Goal: Task Accomplishment & Management: Complete application form

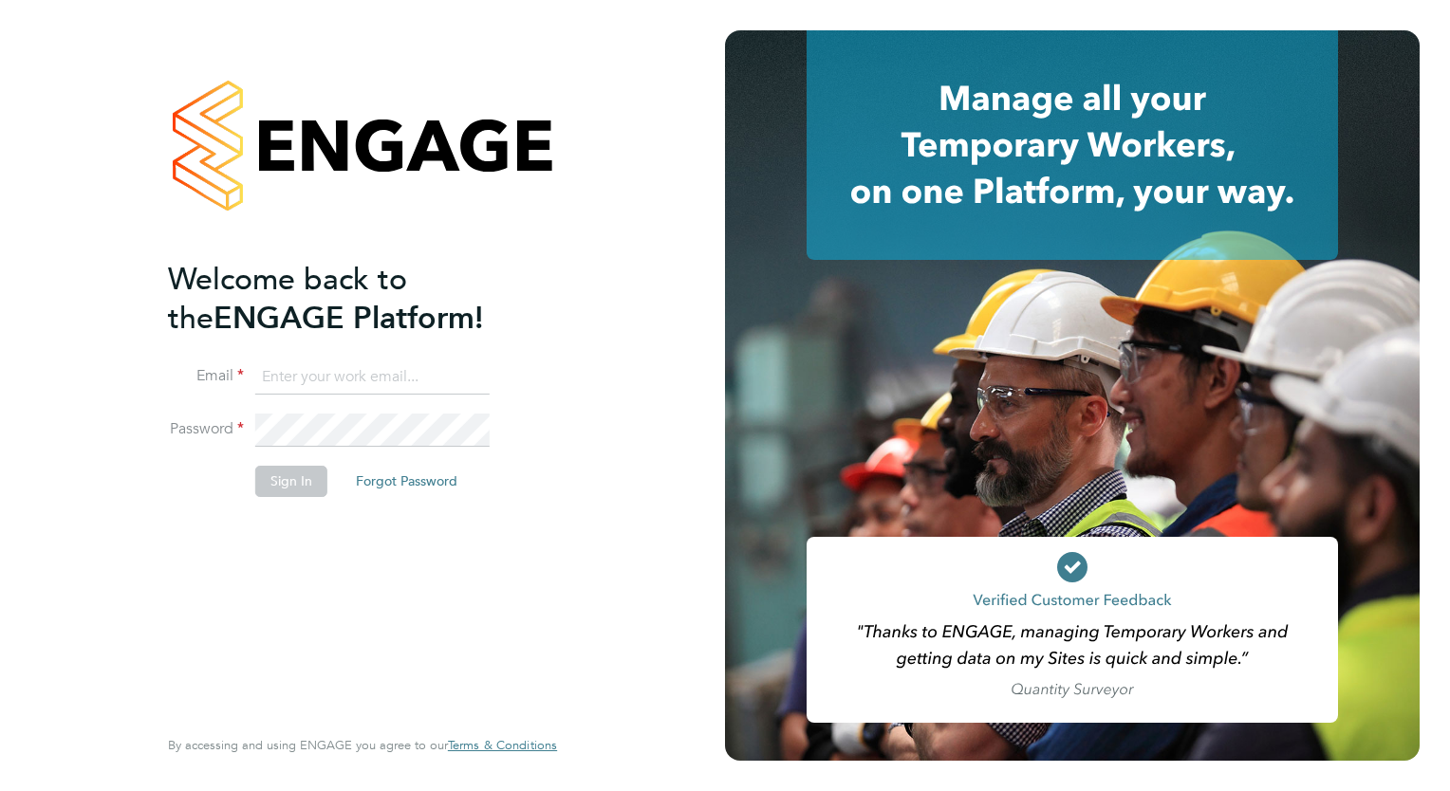
type input "tamara@peacerecruitmentservices.com"
click at [296, 488] on button "Sign In" at bounding box center [291, 481] width 72 height 30
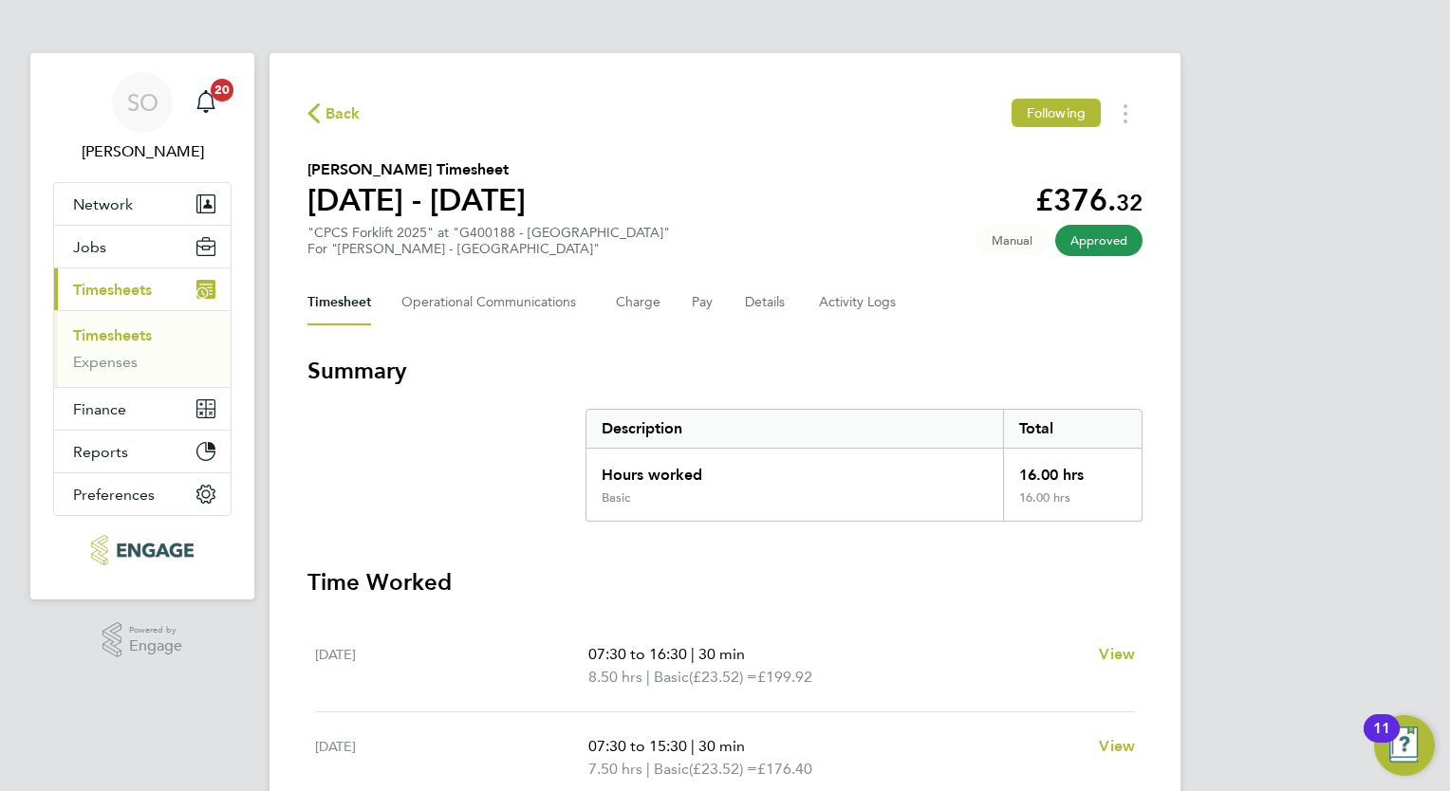
click at [93, 285] on span "Timesheets" at bounding box center [112, 290] width 79 height 18
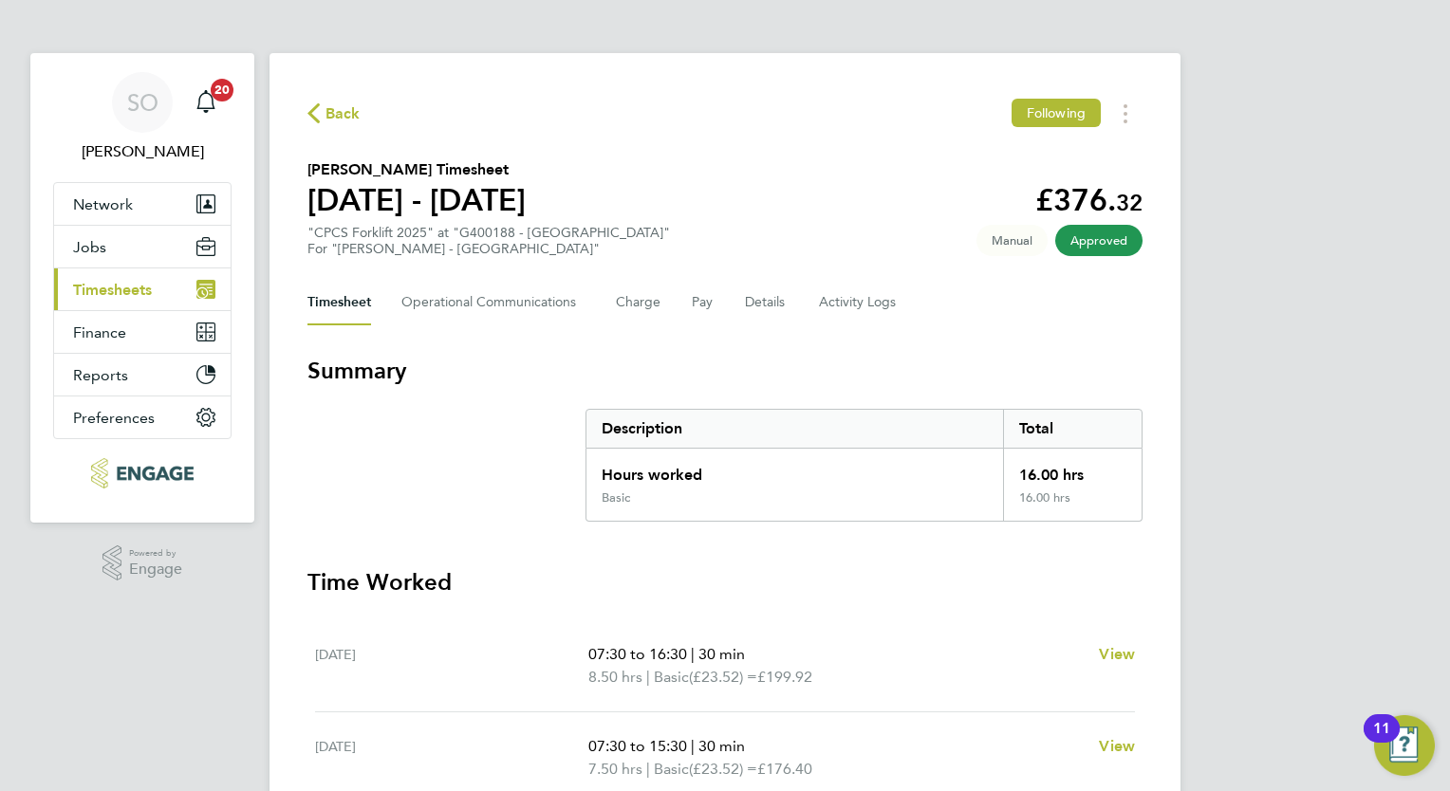
click at [127, 278] on button "Current page: Timesheets" at bounding box center [142, 289] width 176 height 42
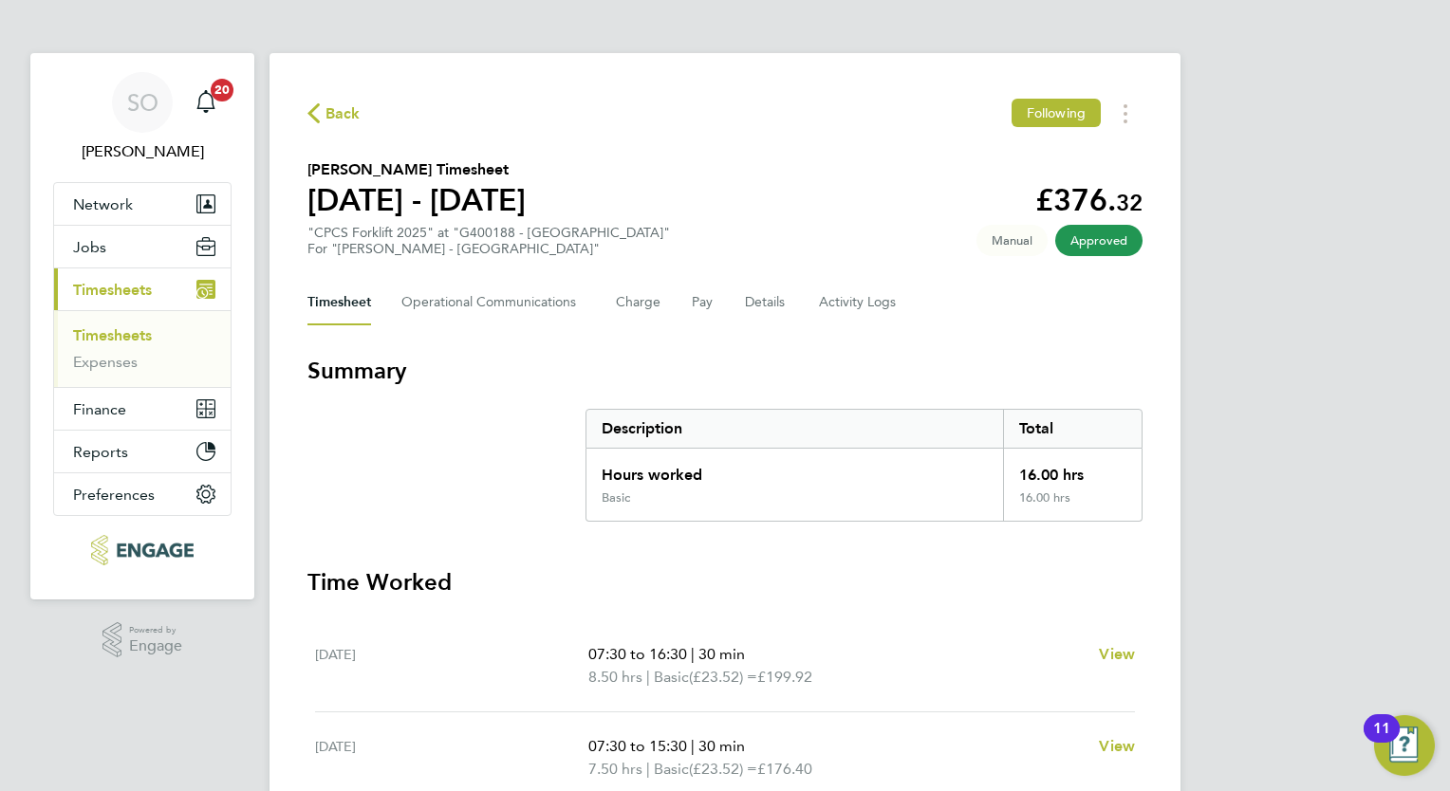
click at [140, 328] on link "Timesheets" at bounding box center [112, 335] width 79 height 18
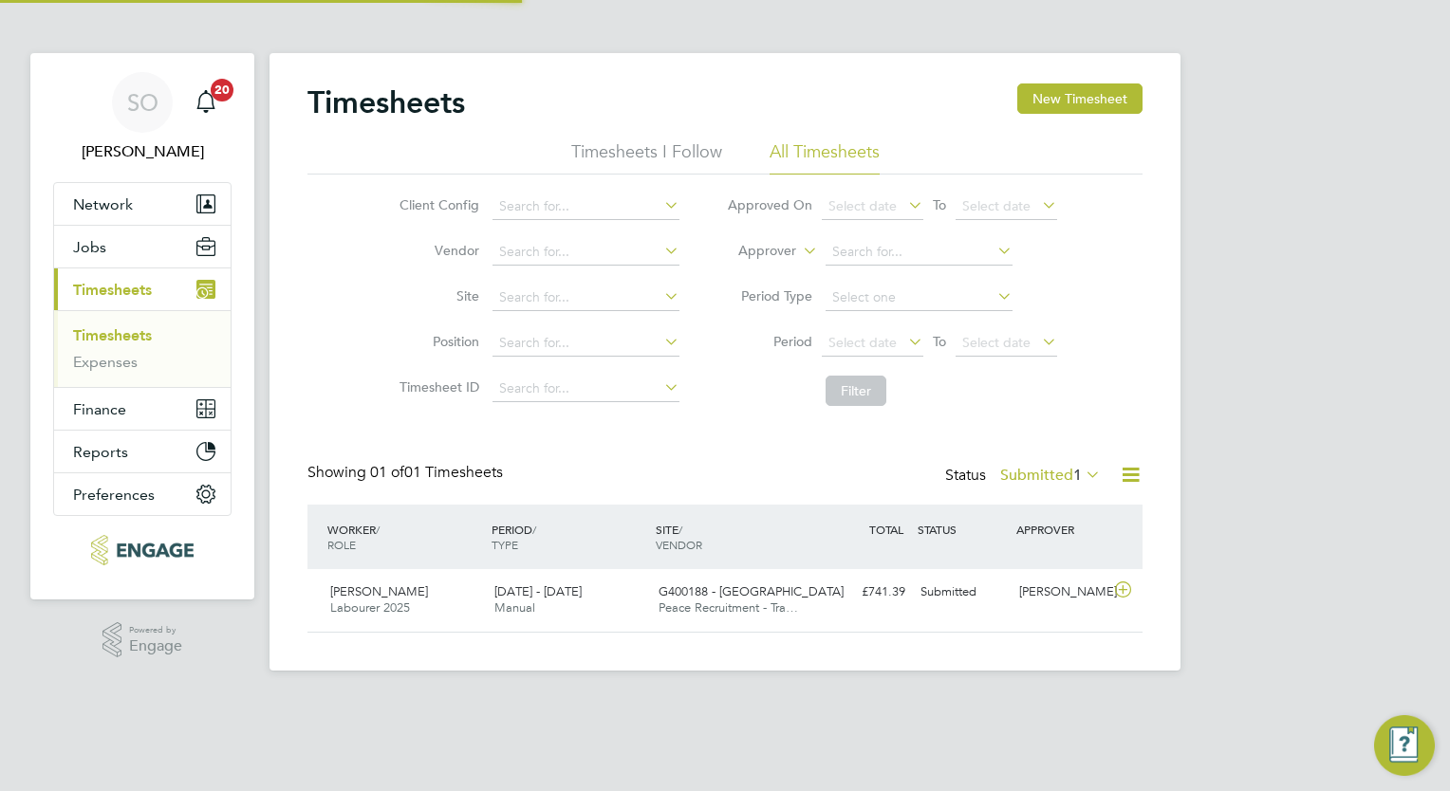
scroll to position [47, 165]
click at [1082, 472] on icon at bounding box center [1082, 474] width 0 height 27
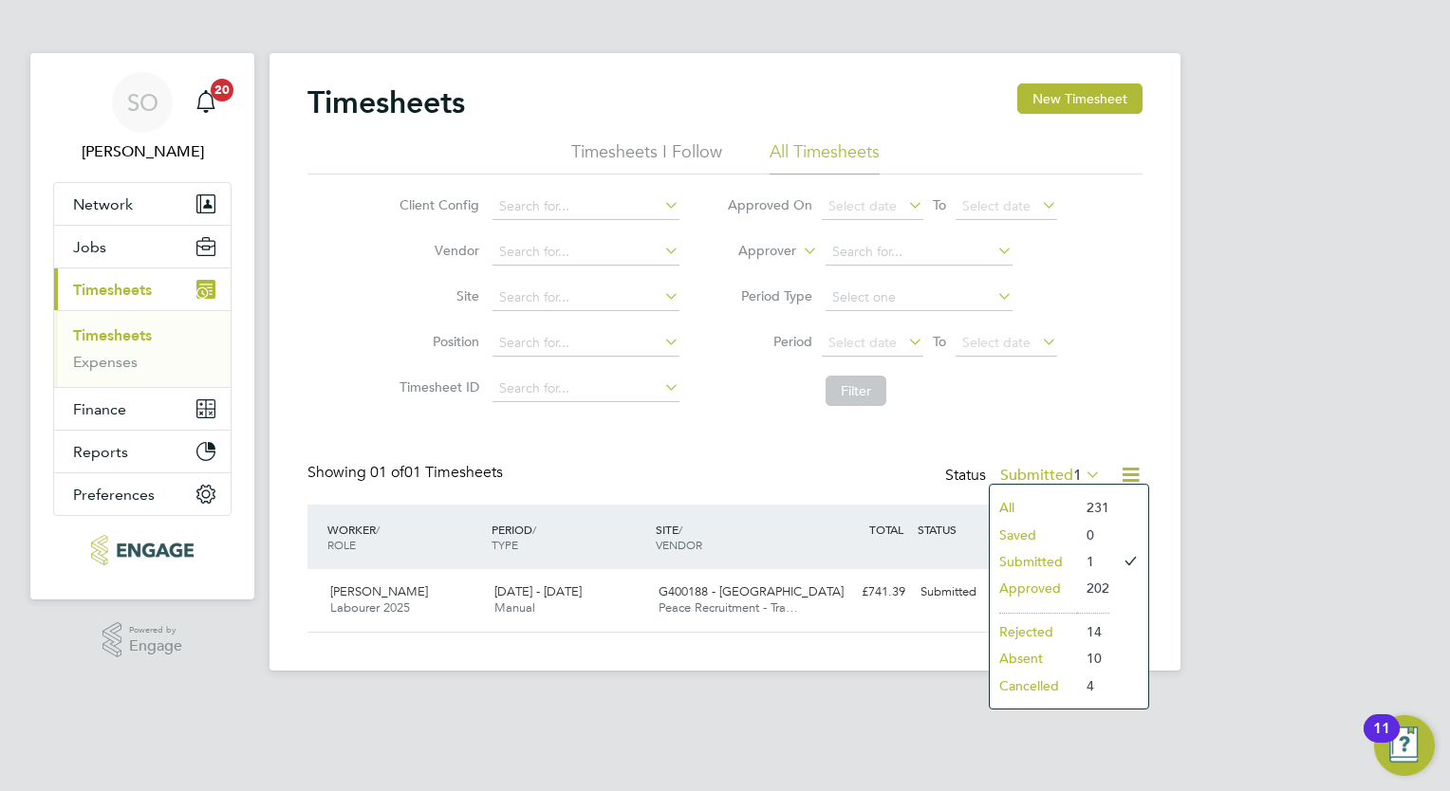
click at [1050, 586] on li "Approved" at bounding box center [1033, 588] width 87 height 27
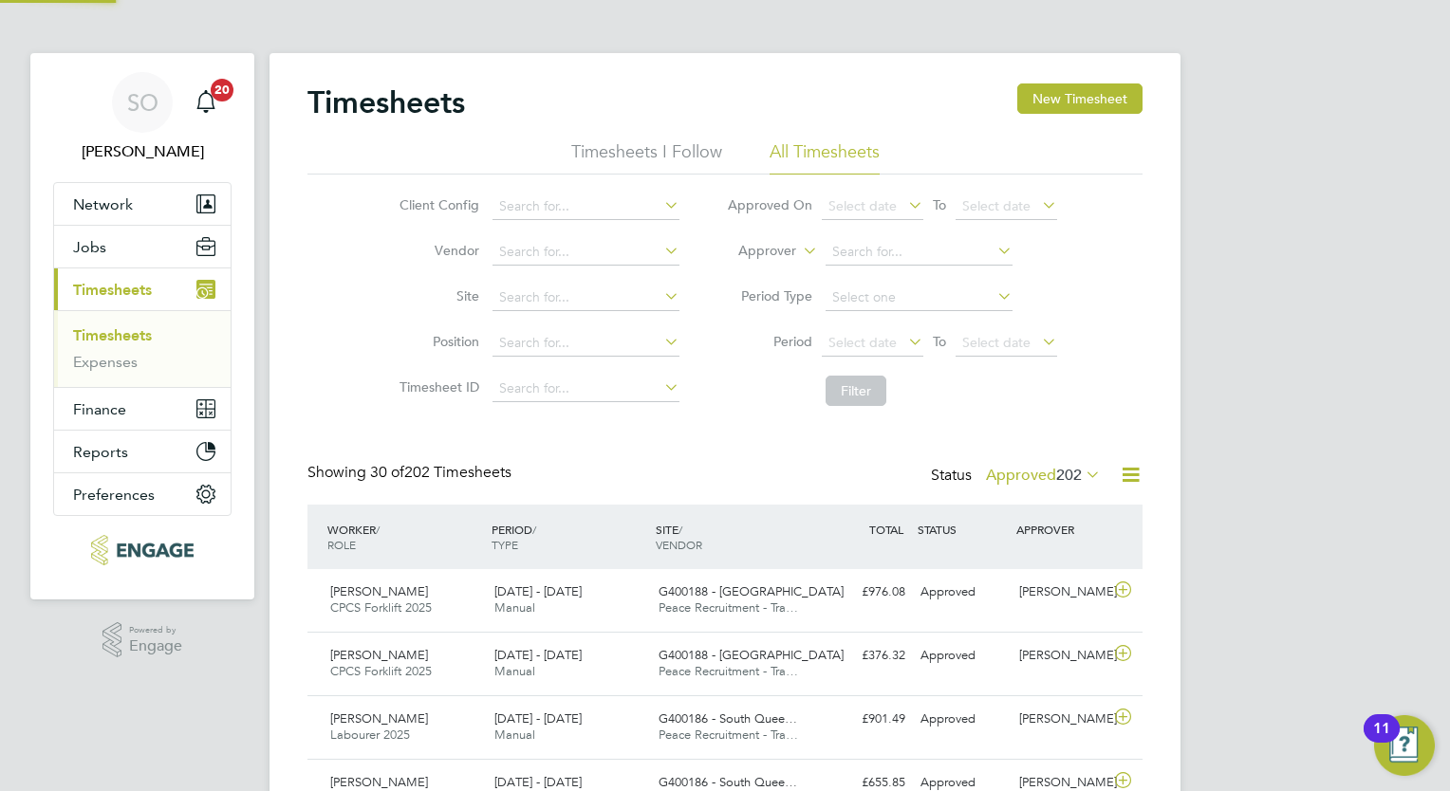
scroll to position [0, 0]
click at [1129, 588] on icon at bounding box center [1123, 590] width 24 height 15
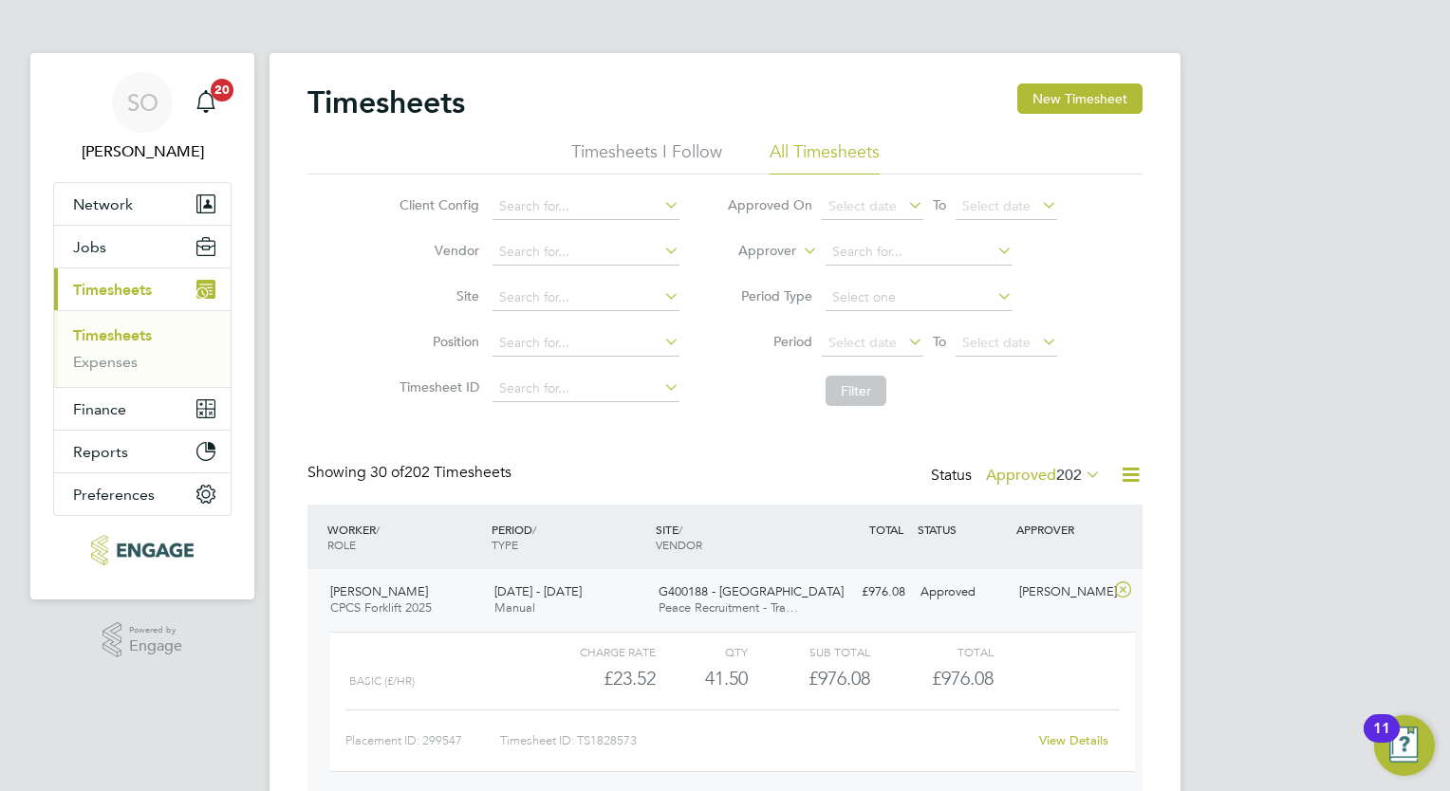
click at [151, 335] on link "Timesheets" at bounding box center [112, 335] width 79 height 18
click at [1127, 583] on icon at bounding box center [1123, 590] width 24 height 15
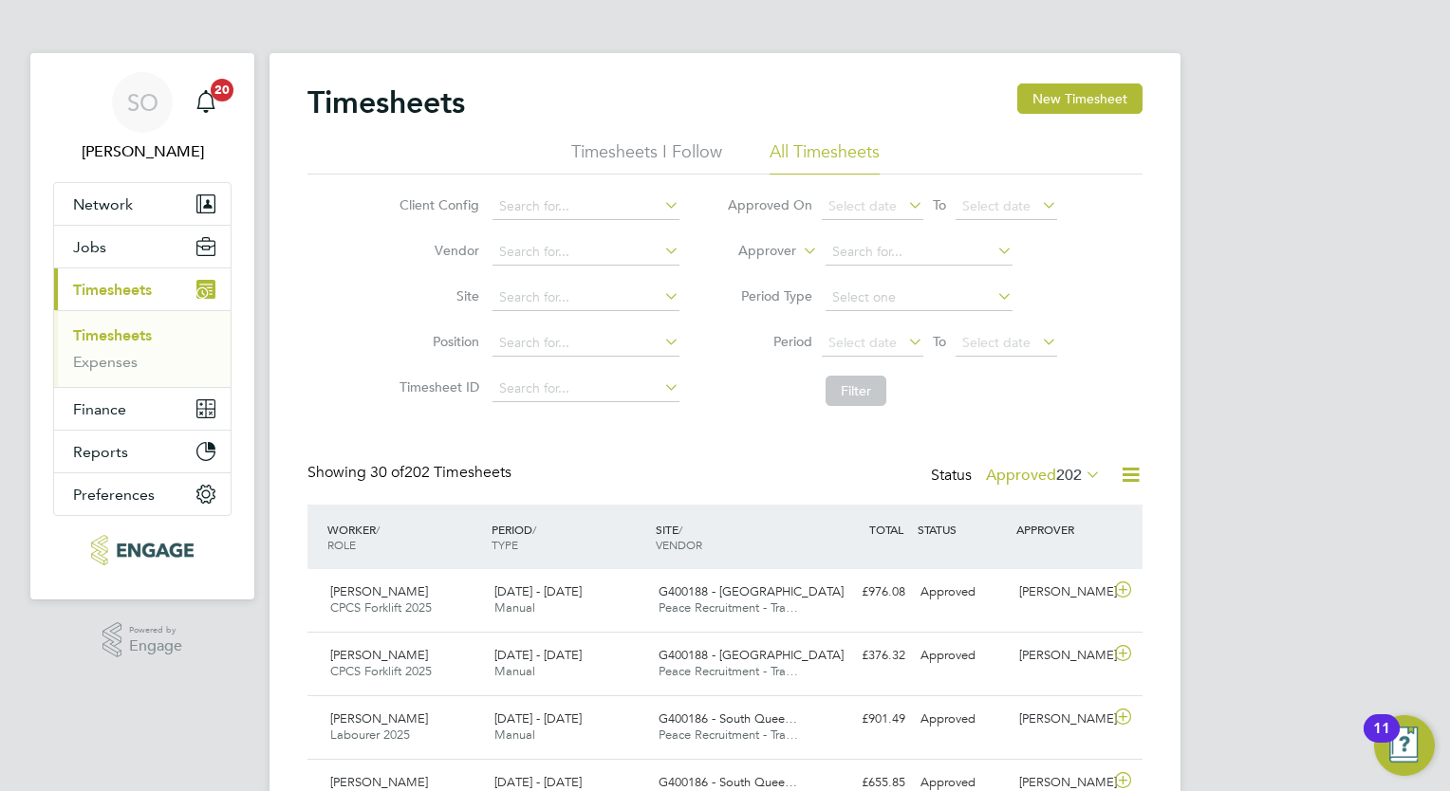
click at [1082, 471] on icon at bounding box center [1082, 474] width 0 height 27
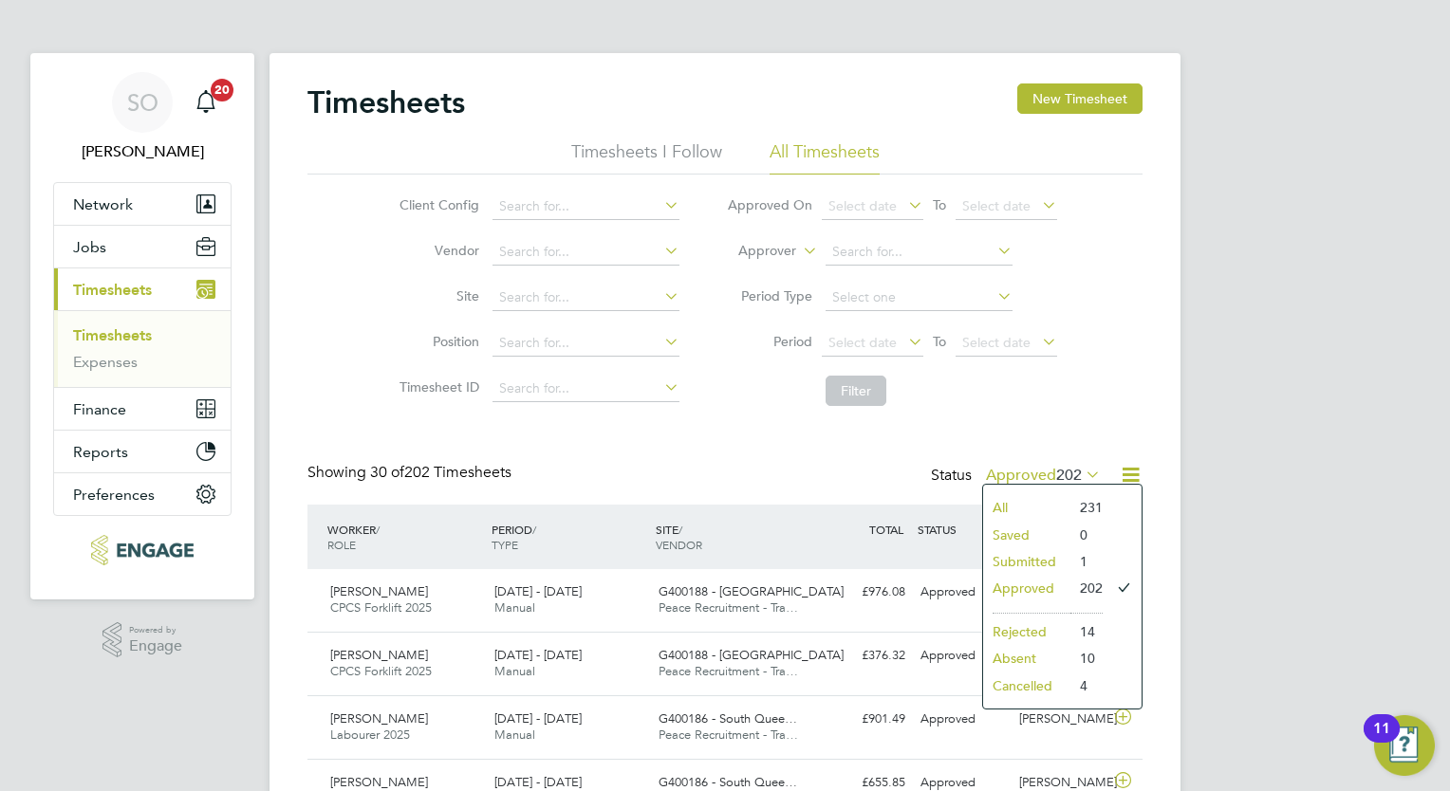
click at [1040, 563] on li "Submitted" at bounding box center [1026, 561] width 87 height 27
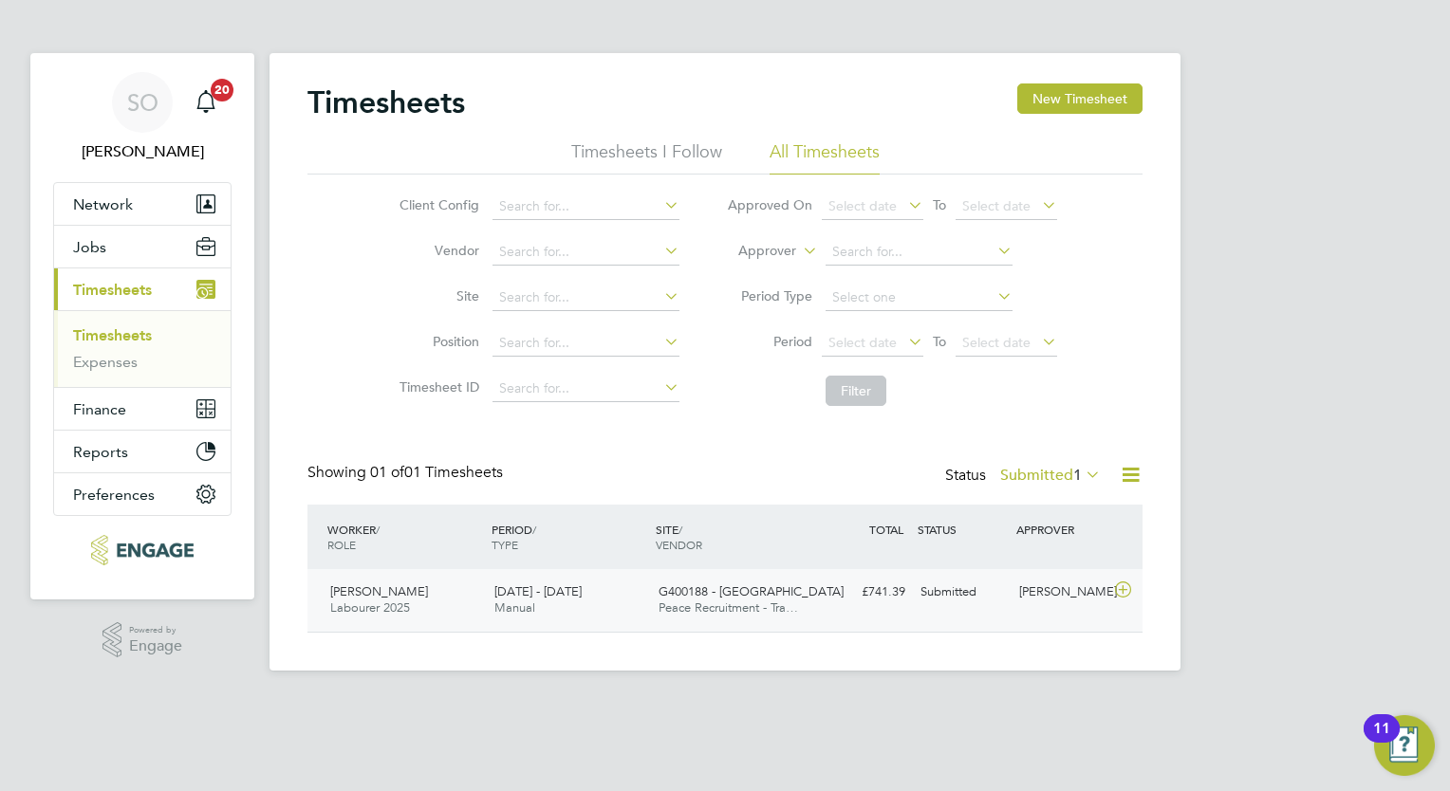
click at [1125, 592] on icon at bounding box center [1123, 590] width 24 height 15
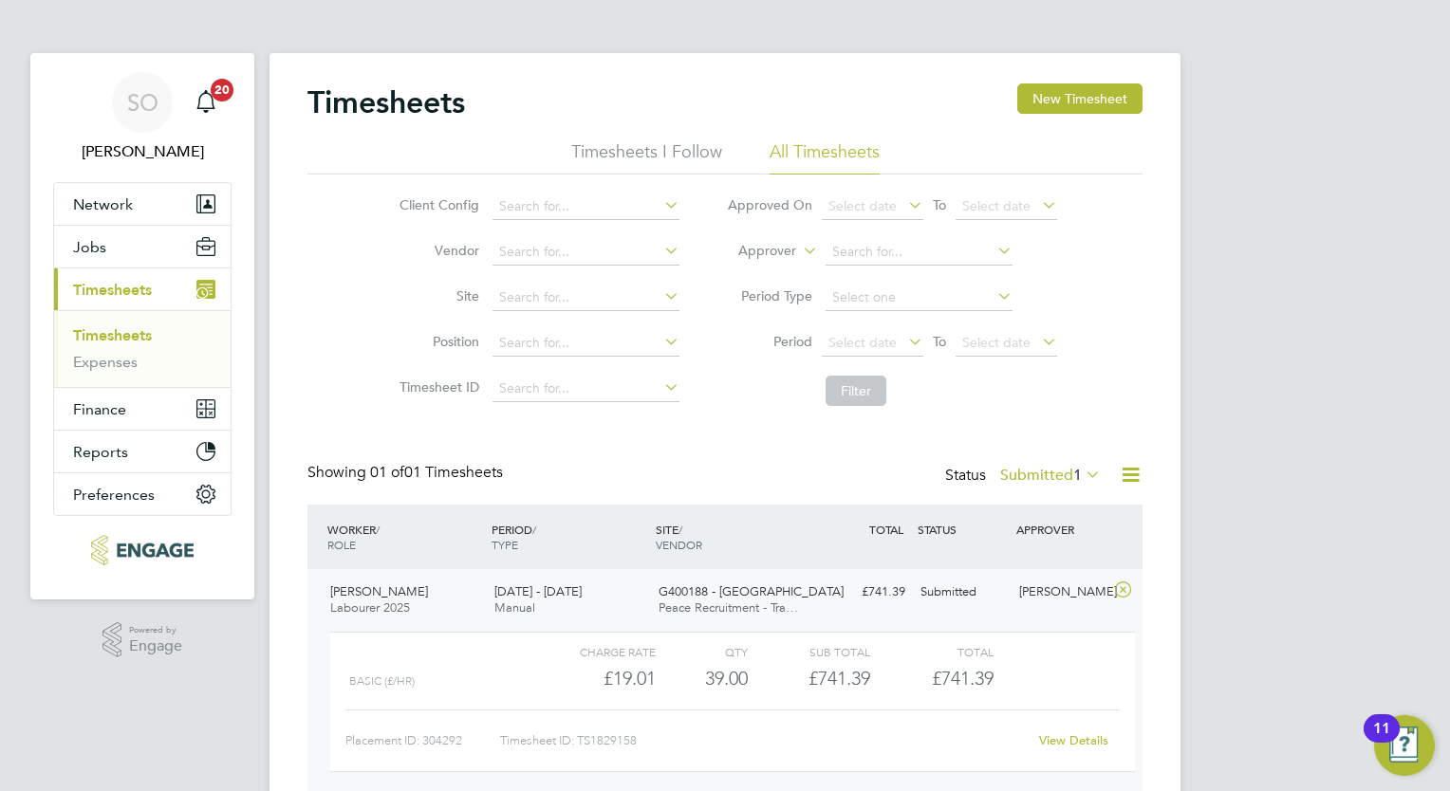
click at [1128, 589] on icon at bounding box center [1123, 590] width 24 height 15
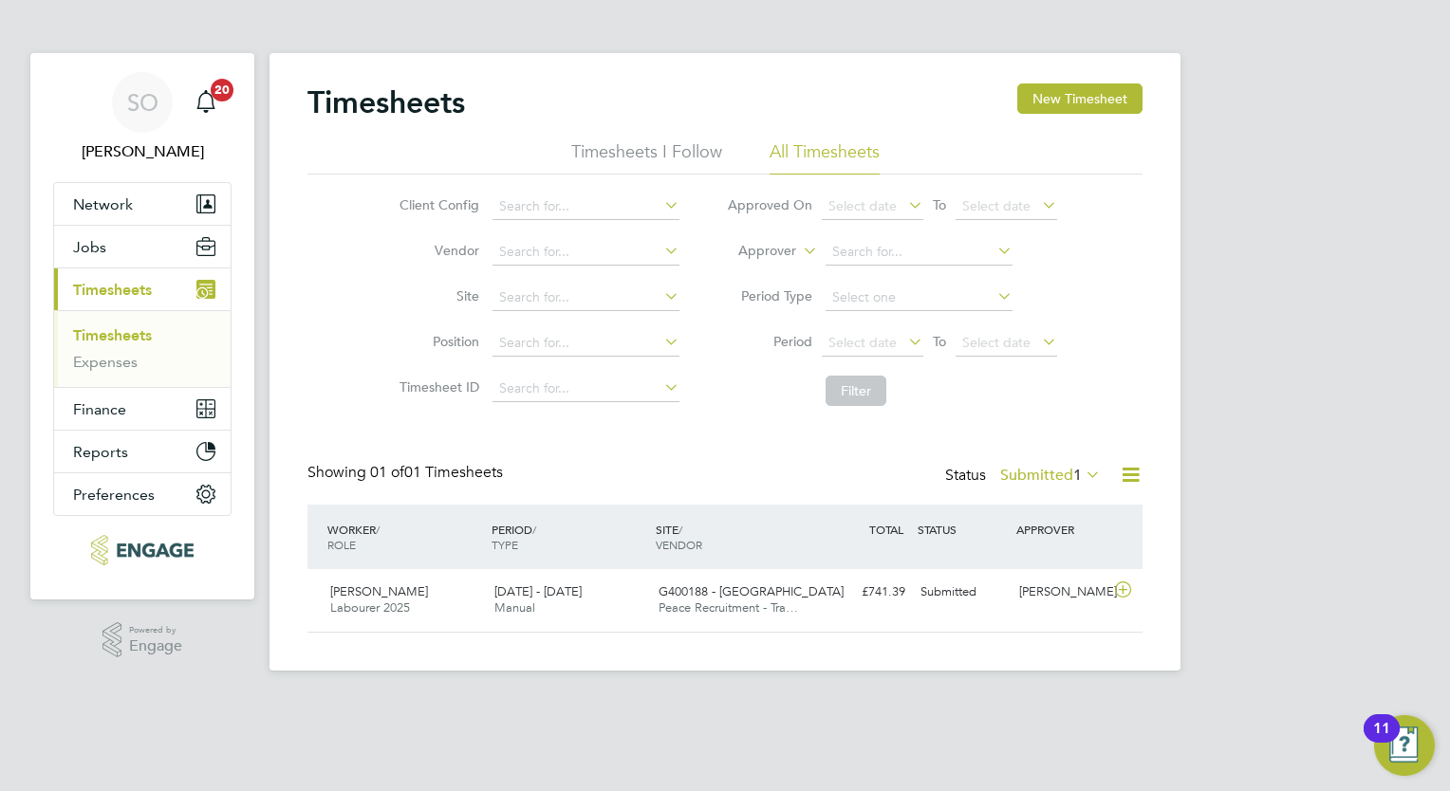
click at [1082, 470] on icon at bounding box center [1082, 474] width 0 height 27
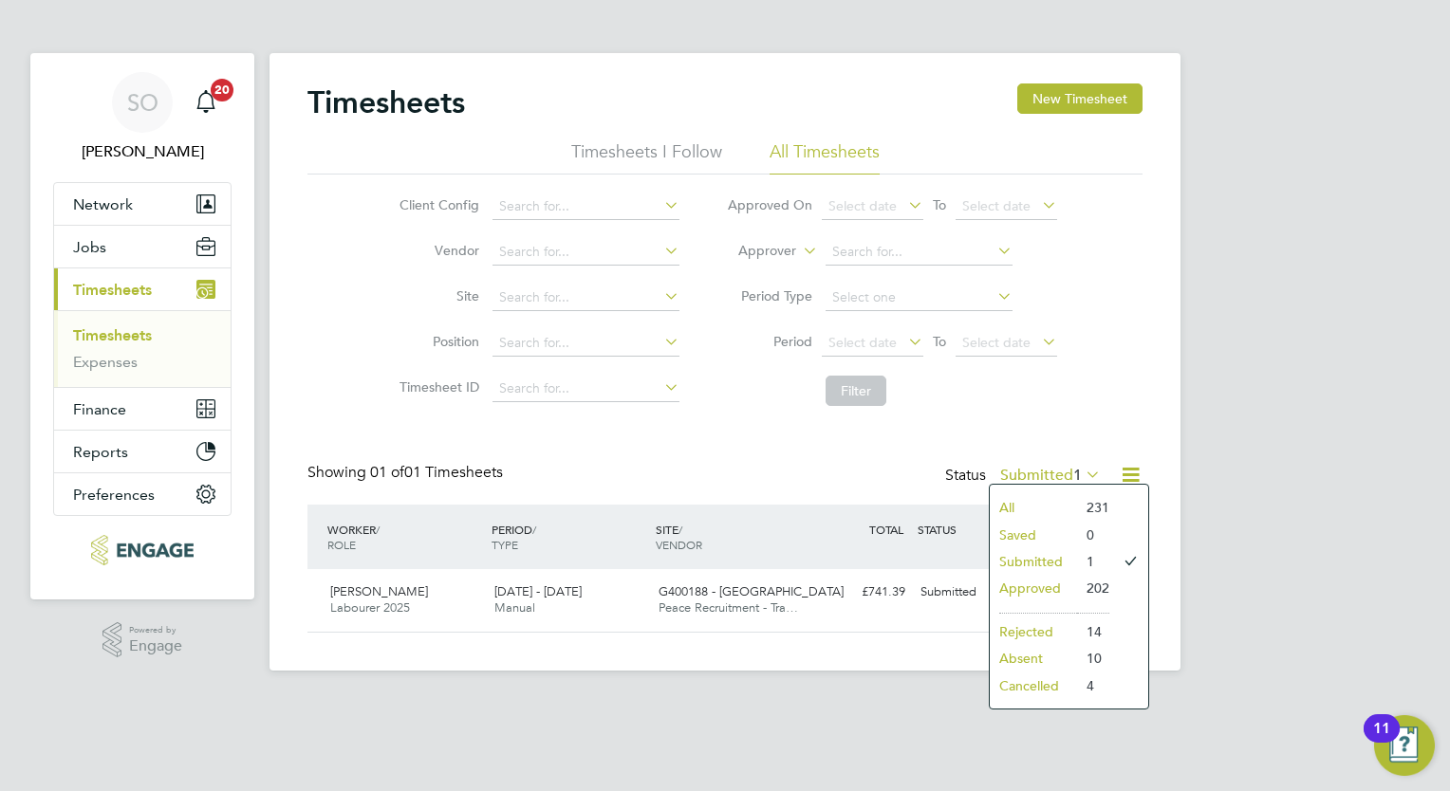
click at [932, 340] on span "To" at bounding box center [939, 341] width 25 height 25
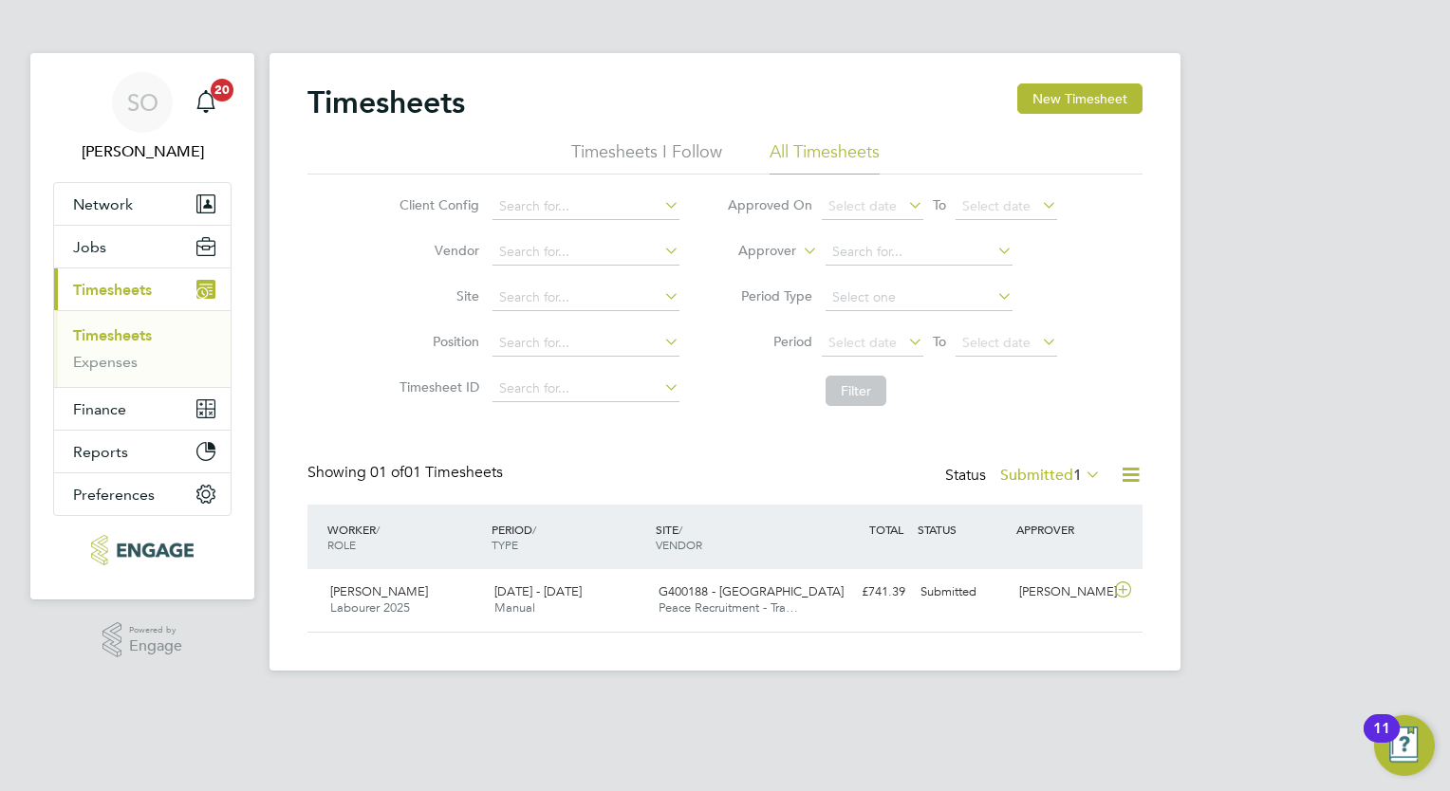
click at [904, 341] on icon at bounding box center [904, 341] width 0 height 27
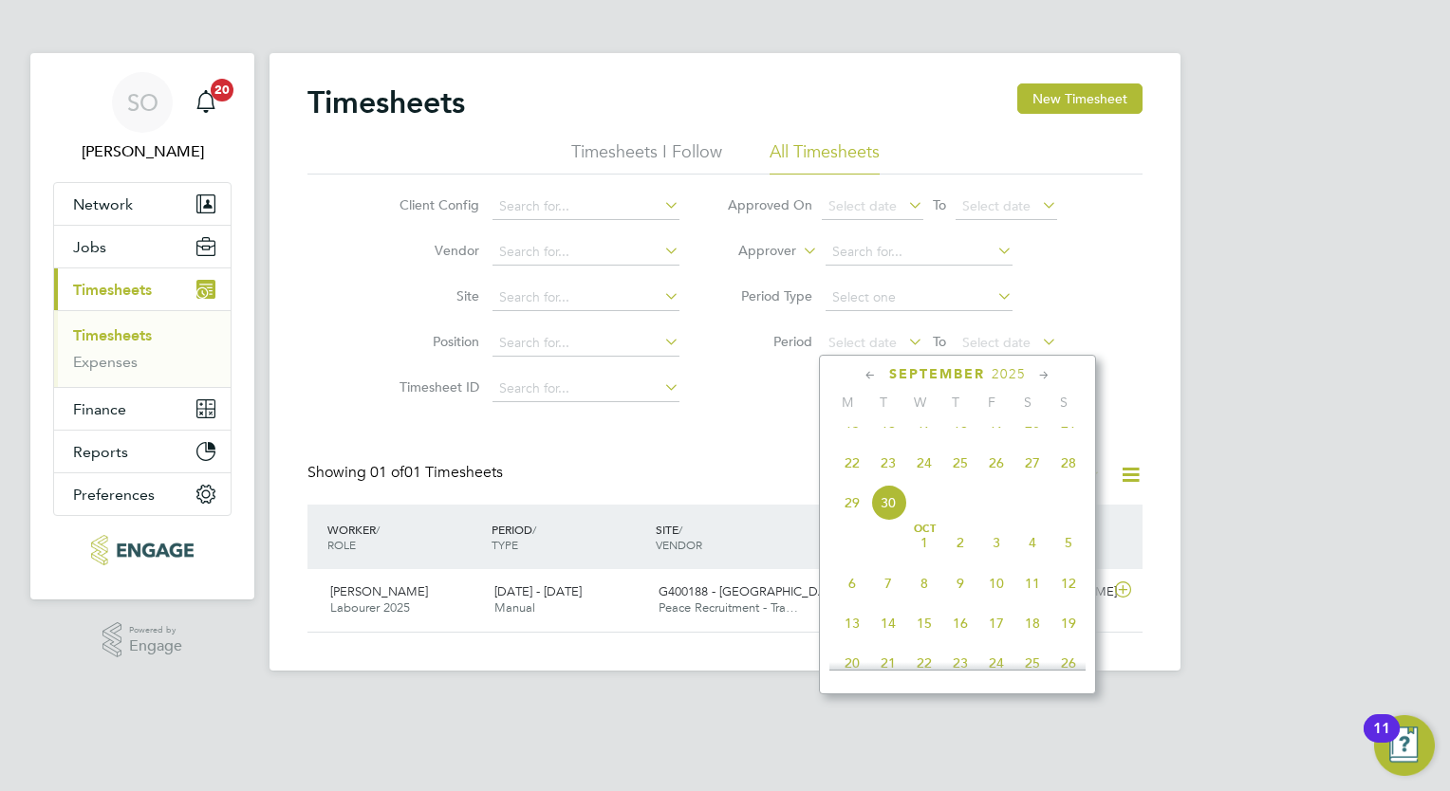
click at [854, 481] on span "22" at bounding box center [852, 463] width 36 height 36
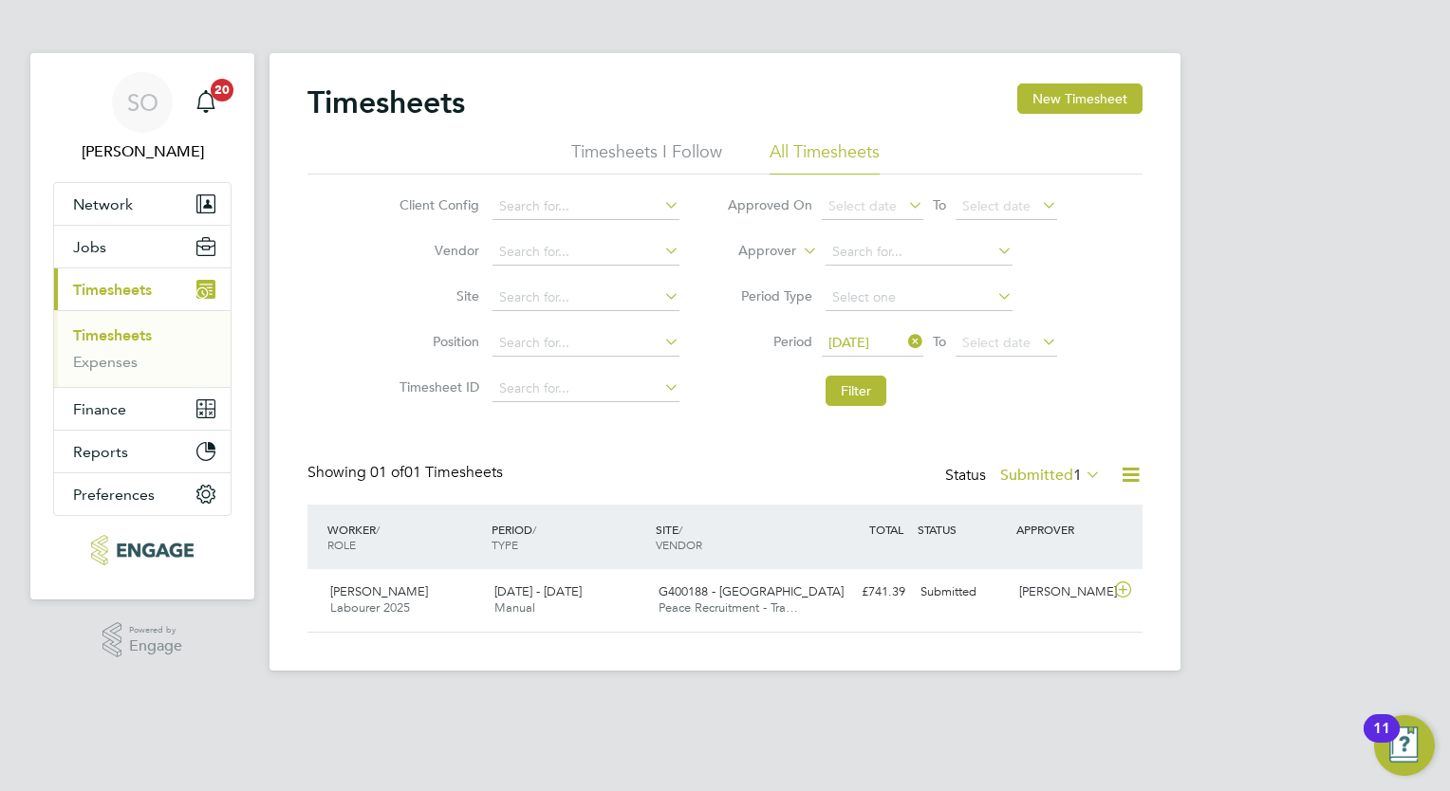
click at [1038, 342] on icon at bounding box center [1038, 341] width 0 height 27
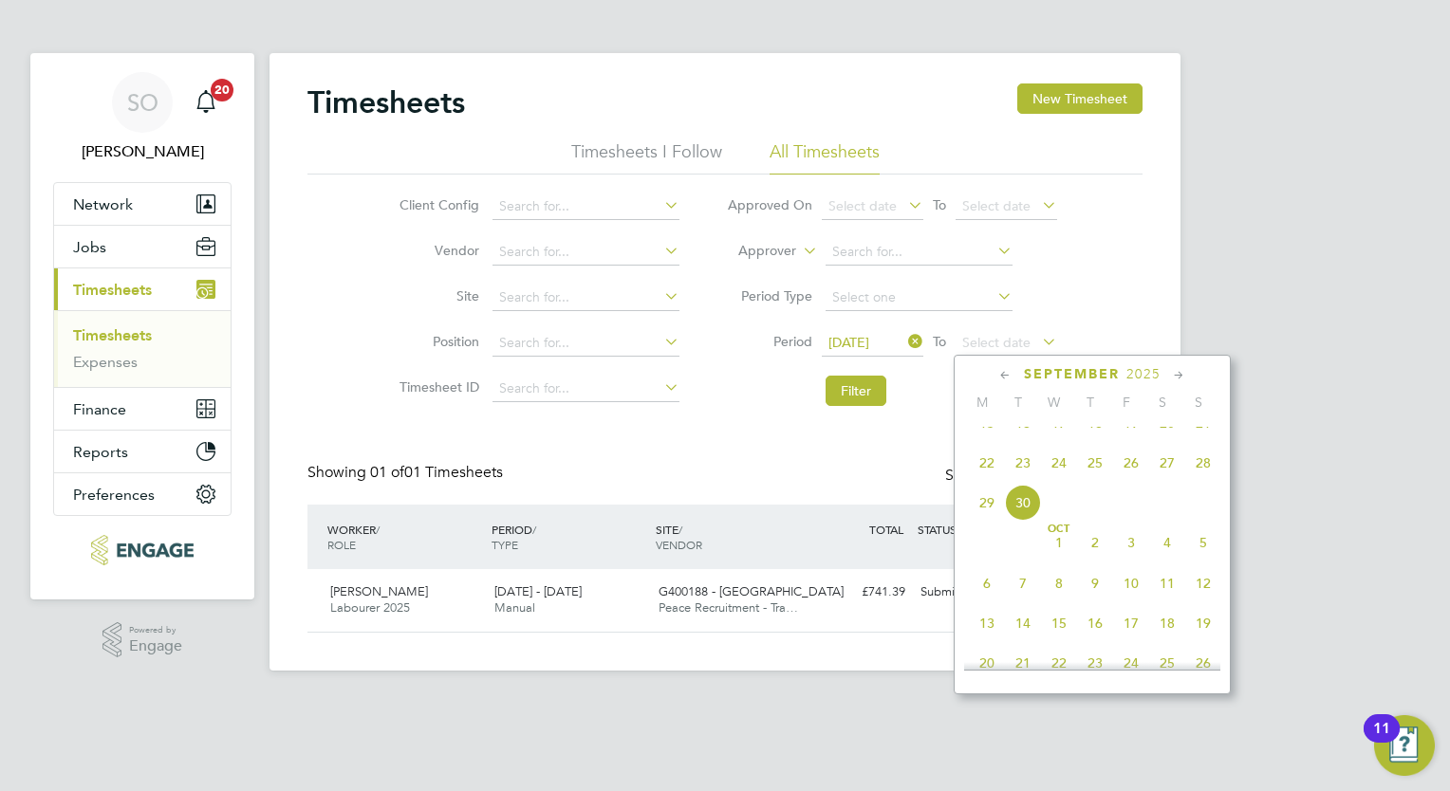
click at [1135, 481] on span "26" at bounding box center [1131, 463] width 36 height 36
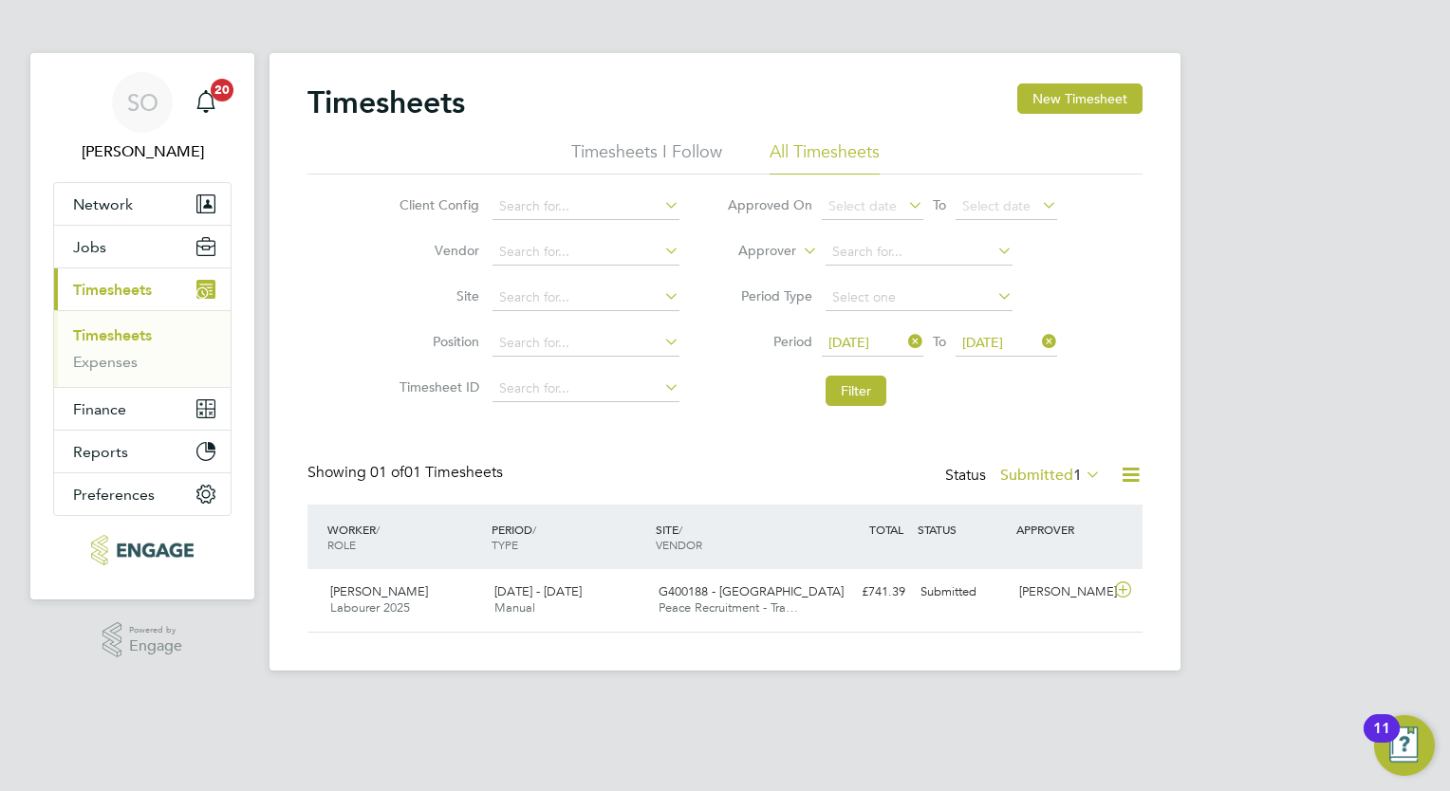
click at [904, 340] on icon at bounding box center [904, 341] width 0 height 27
click at [904, 339] on icon at bounding box center [904, 341] width 0 height 27
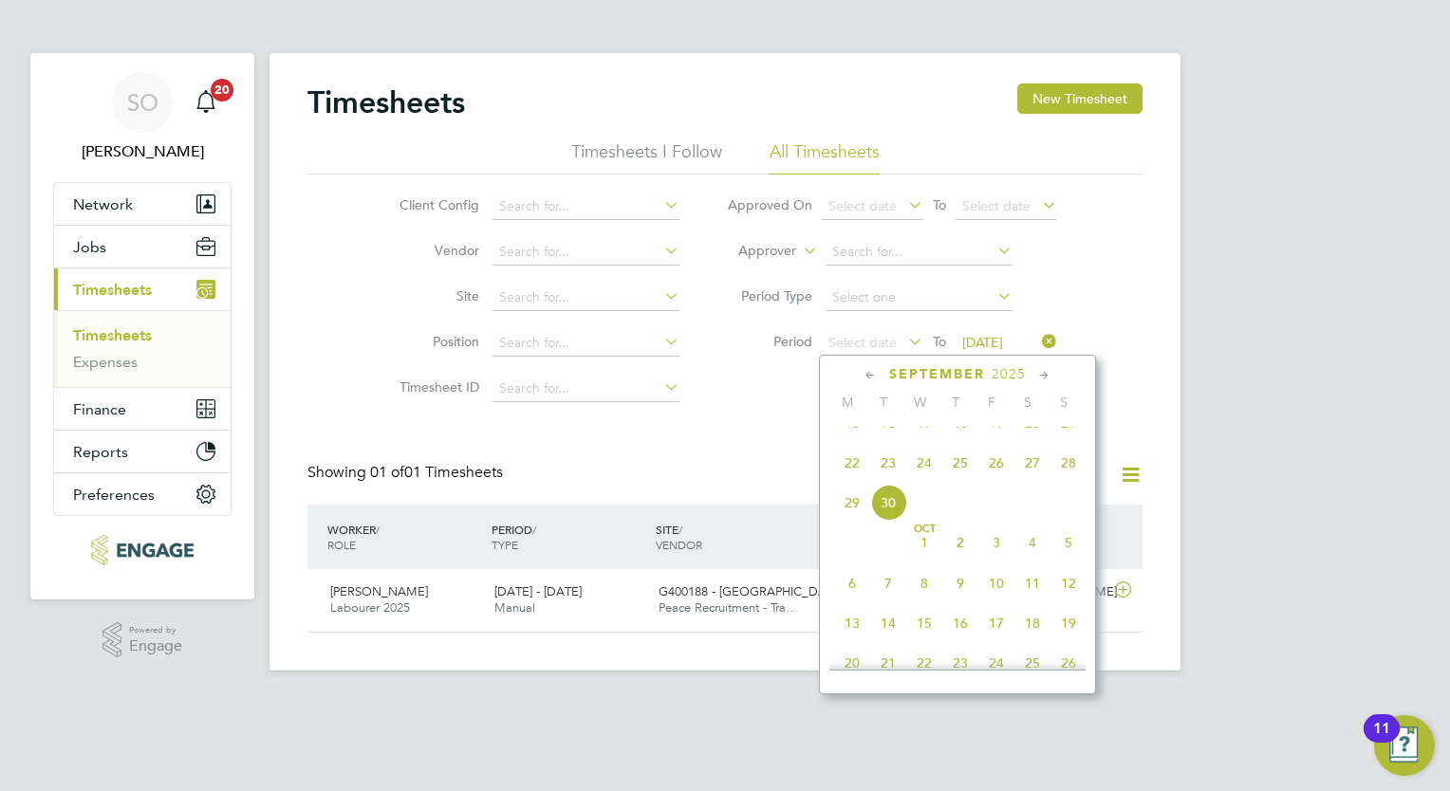
click at [1027, 437] on span "20" at bounding box center [1032, 423] width 36 height 36
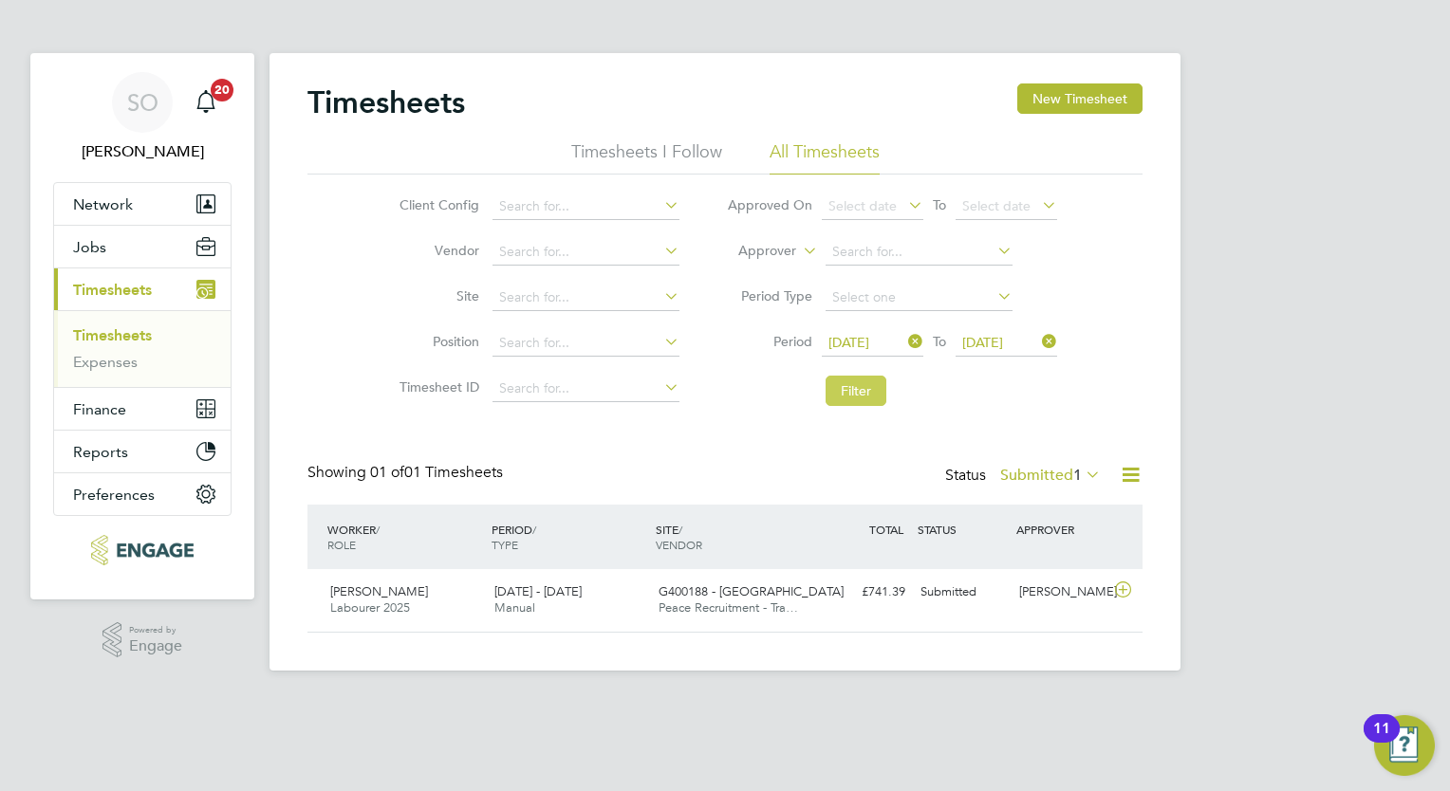
click at [847, 389] on button "Filter" at bounding box center [855, 391] width 61 height 30
click at [1082, 472] on icon at bounding box center [1082, 474] width 0 height 27
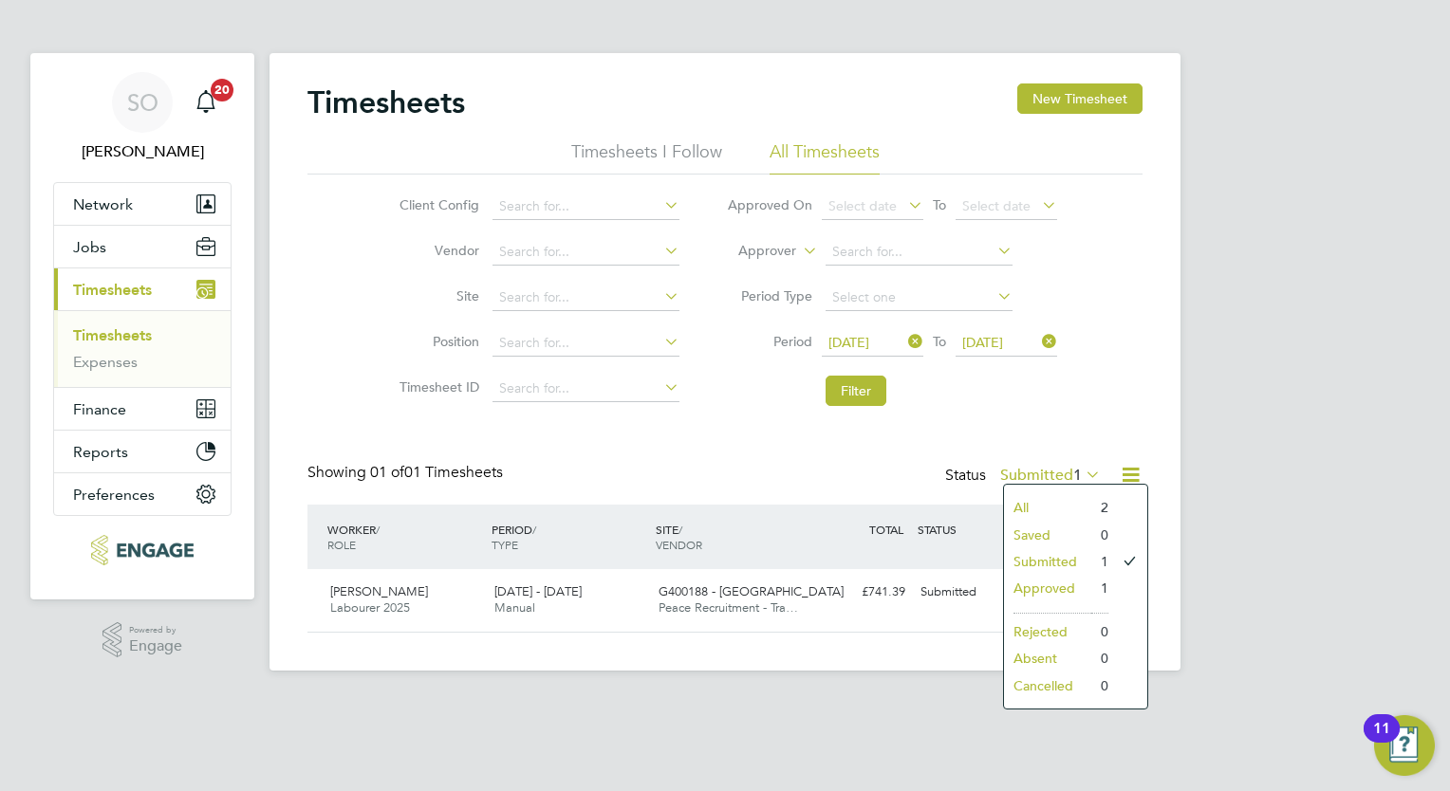
click at [1047, 502] on li "All" at bounding box center [1047, 507] width 87 height 27
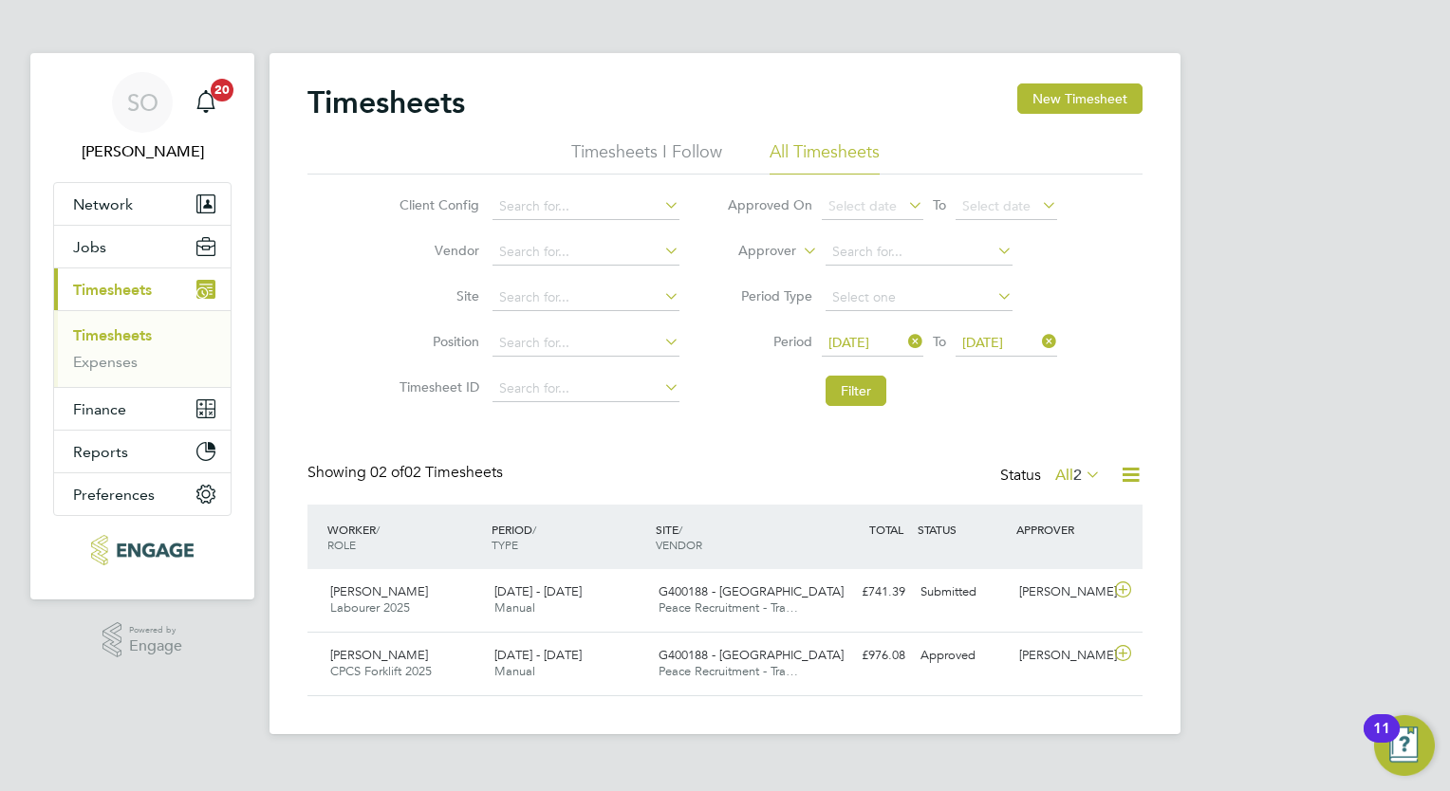
click at [1038, 343] on icon at bounding box center [1038, 341] width 0 height 27
click at [974, 342] on span "Select date" at bounding box center [996, 342] width 68 height 17
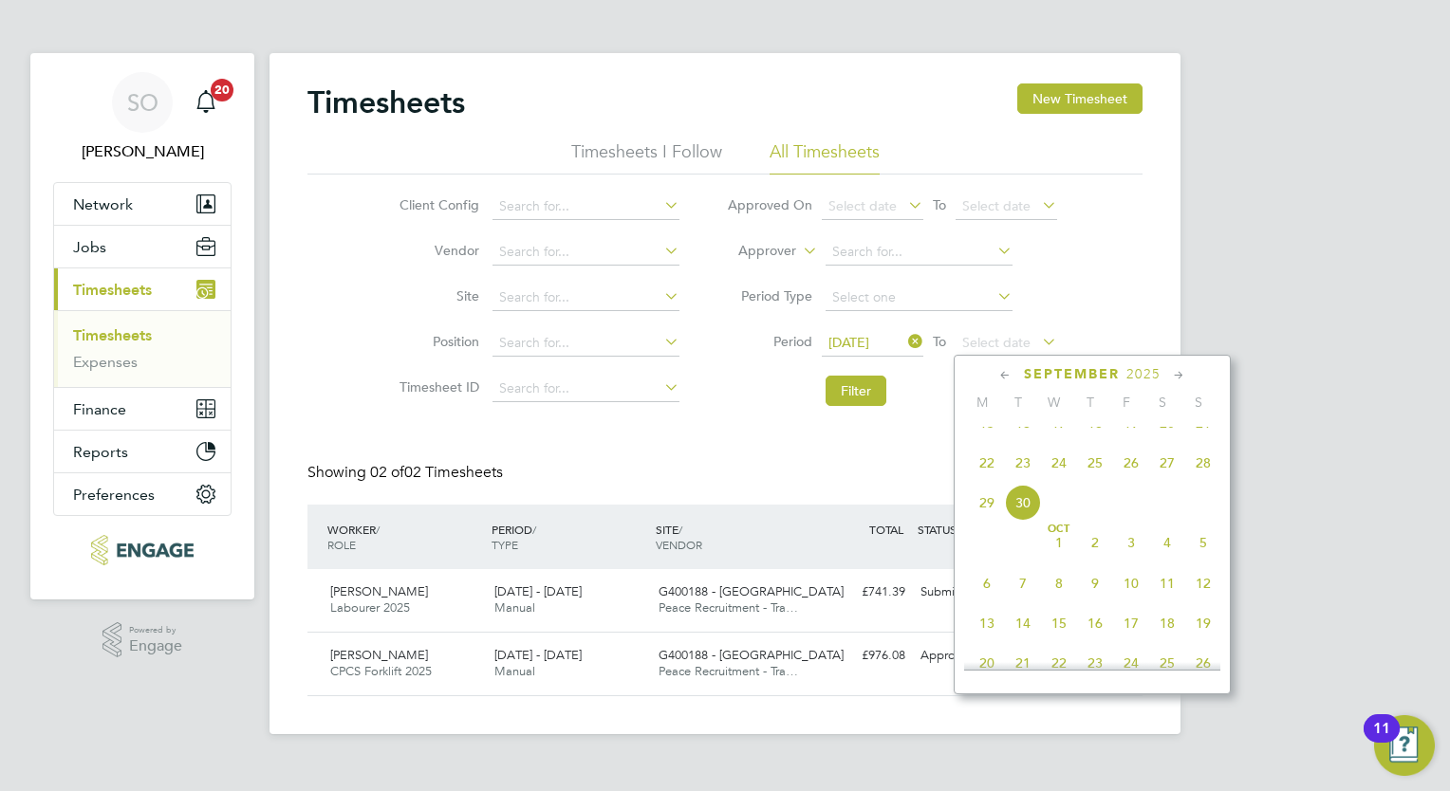
click at [988, 521] on span "29" at bounding box center [987, 503] width 36 height 36
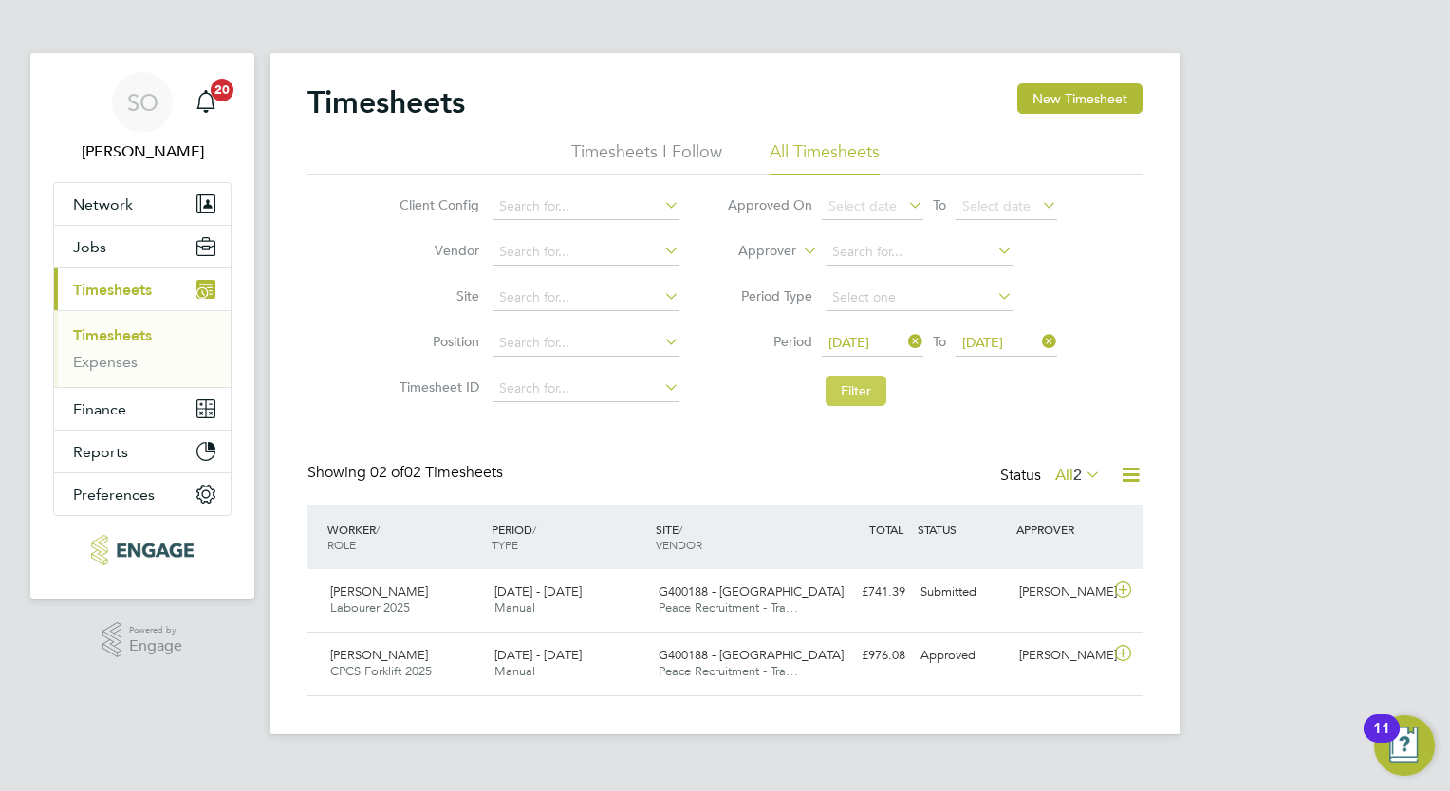
click at [863, 388] on button "Filter" at bounding box center [855, 391] width 61 height 30
click at [1073, 93] on button "New Timesheet" at bounding box center [1079, 98] width 125 height 30
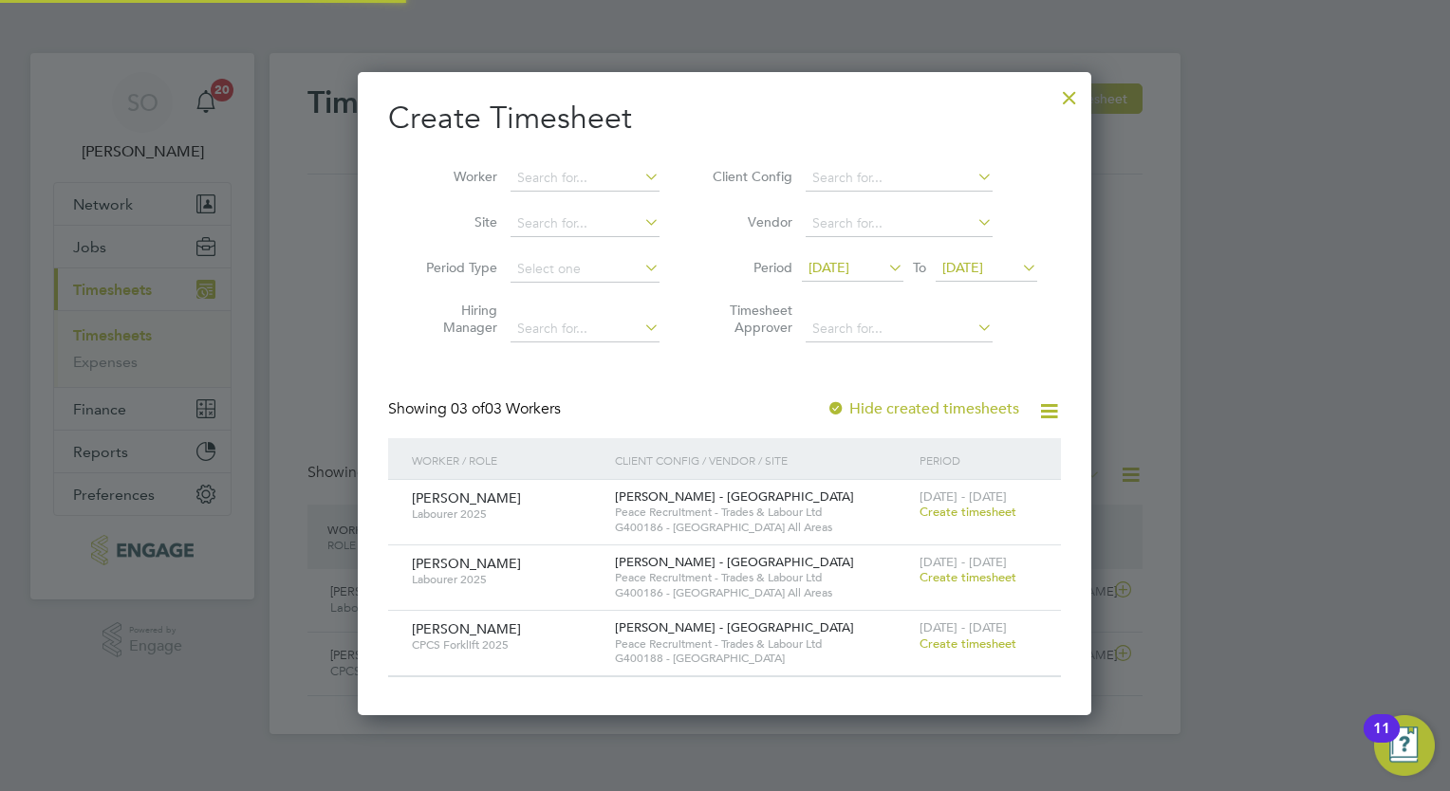
scroll to position [641, 734]
click at [950, 507] on span "Create timesheet" at bounding box center [967, 512] width 97 height 16
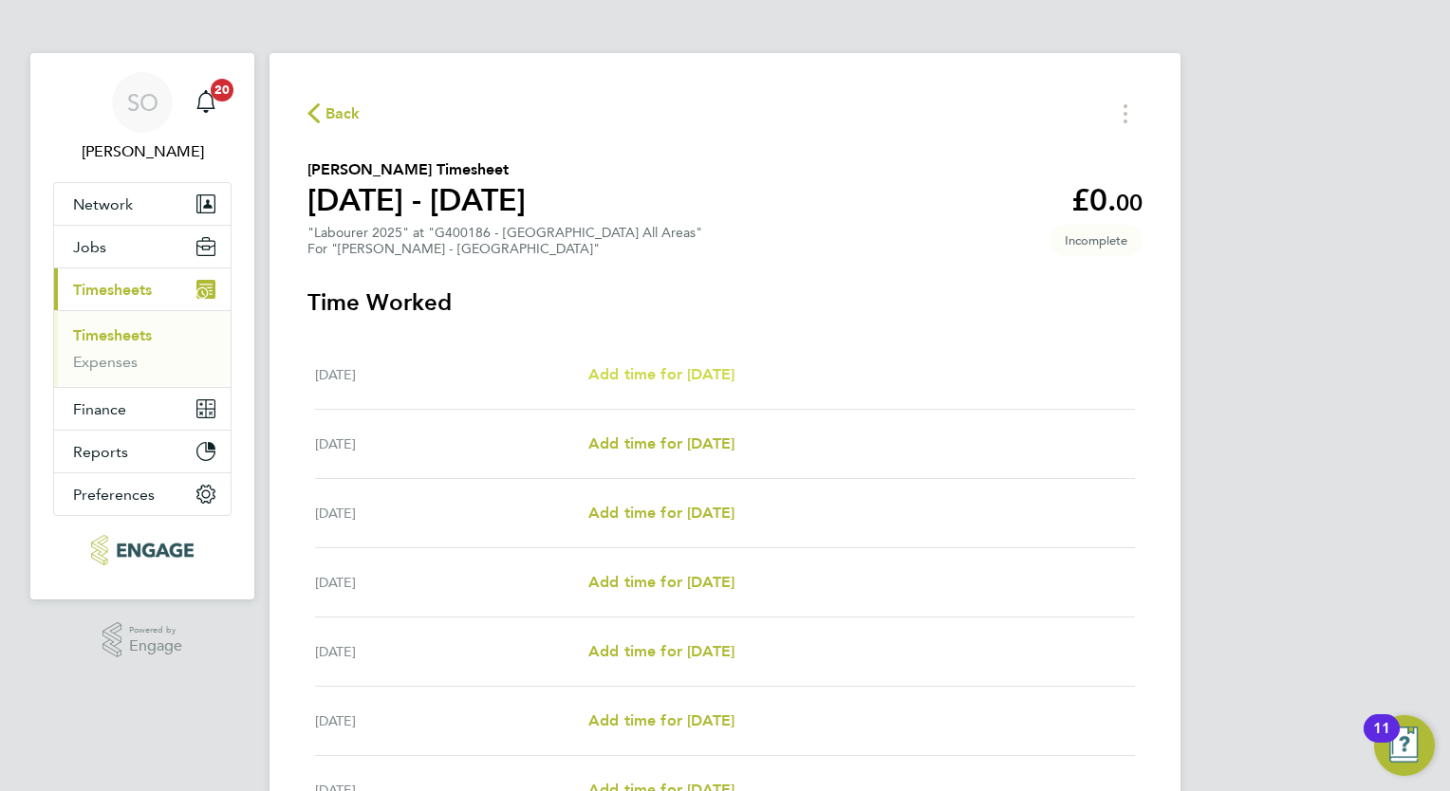
click at [701, 374] on span "Add time for [DATE]" at bounding box center [661, 374] width 146 height 18
select select "30"
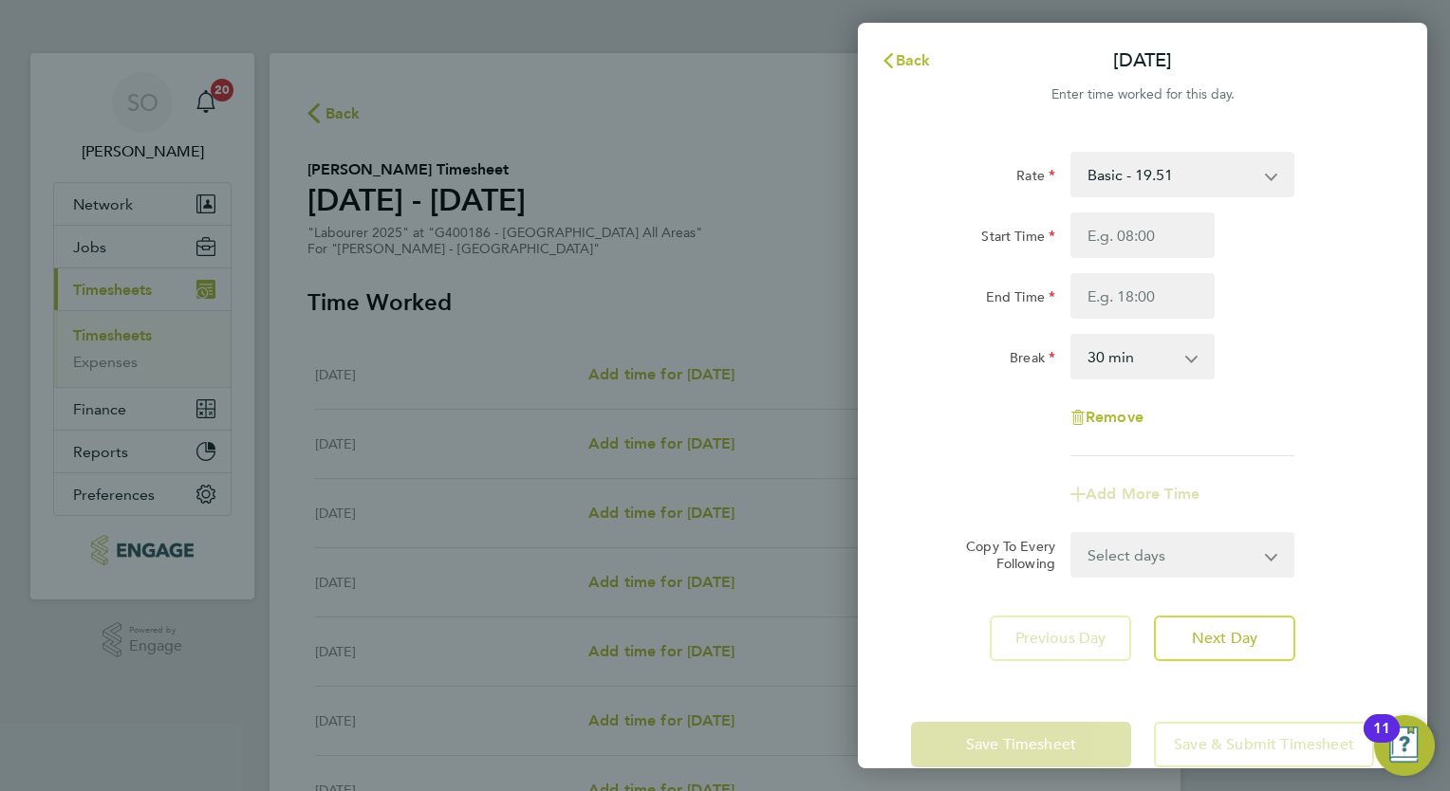
click at [1222, 180] on select "Basic - 19.51 Overtime - 28.12 After 4 Hrs [DATE] and Bank Holiday - 36.73" at bounding box center [1170, 175] width 197 height 42
select select "30"
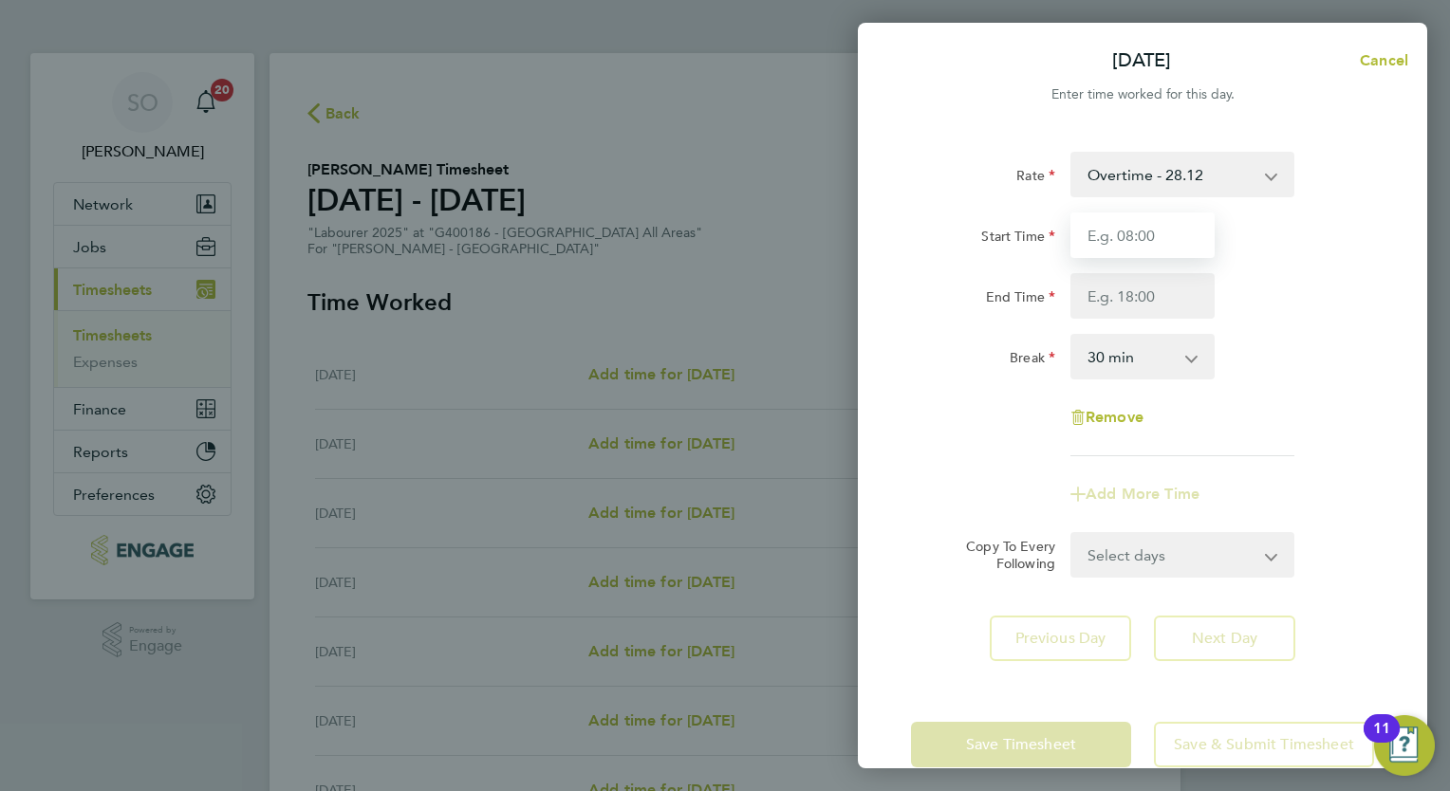
click at [1120, 249] on input "Start Time" at bounding box center [1142, 236] width 144 height 46
type input "07:00"
click at [1107, 291] on input "End Time" at bounding box center [1142, 296] width 144 height 46
type input "11:30"
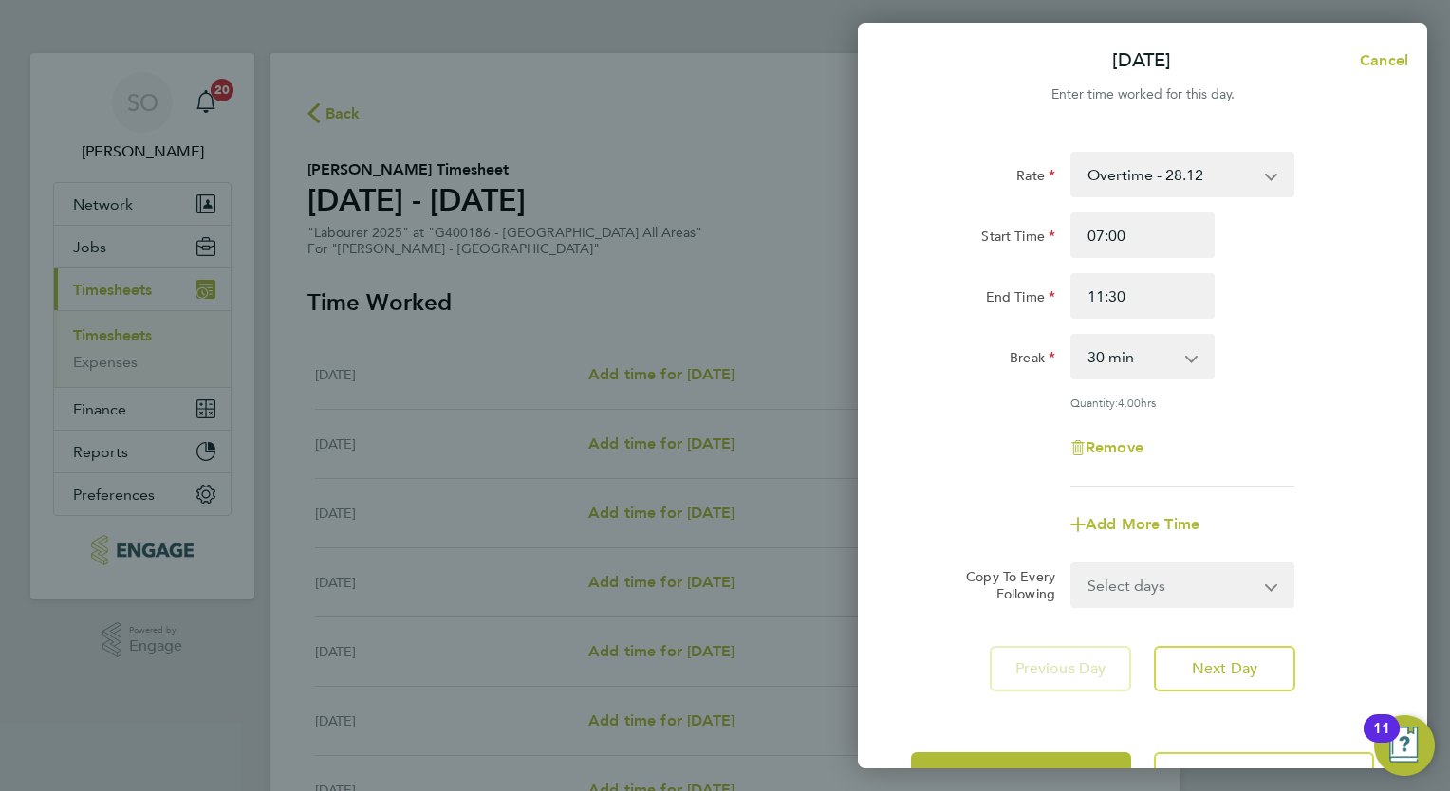
click at [1136, 494] on app-timesheet-line-form-group "Rate Overtime - 28.12 Basic - 19.51 After 4 Hrs [DATE] and Bank Holiday - 36.73…" at bounding box center [1142, 350] width 463 height 396
click at [1138, 525] on span "Add More Time" at bounding box center [1142, 524] width 114 height 18
select select "null"
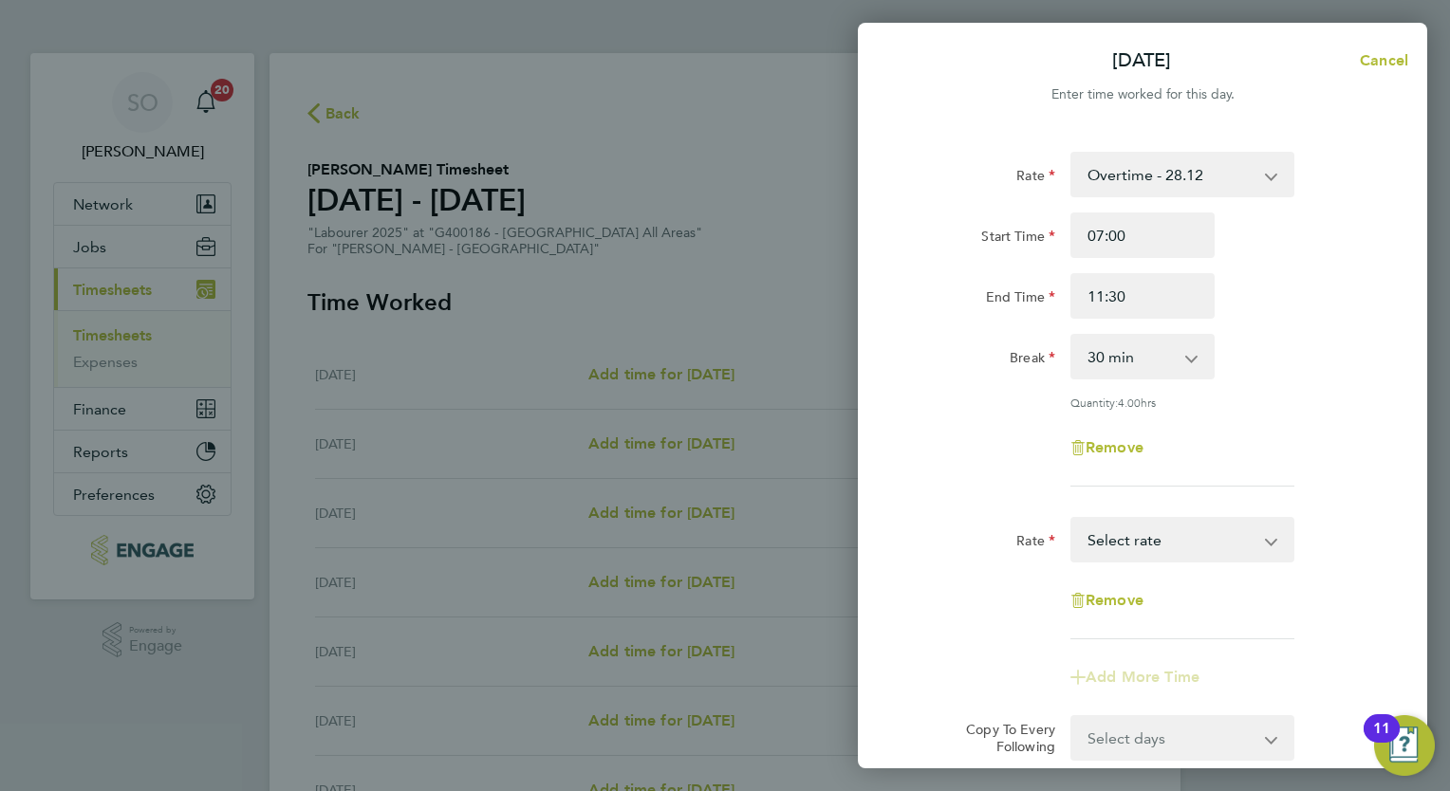
click at [1189, 536] on select "Basic - 19.51 Overtime - 28.12 After 4 Hrs [DATE] and Bank Holiday - 36.73 Sele…" at bounding box center [1170, 540] width 197 height 42
select select "30"
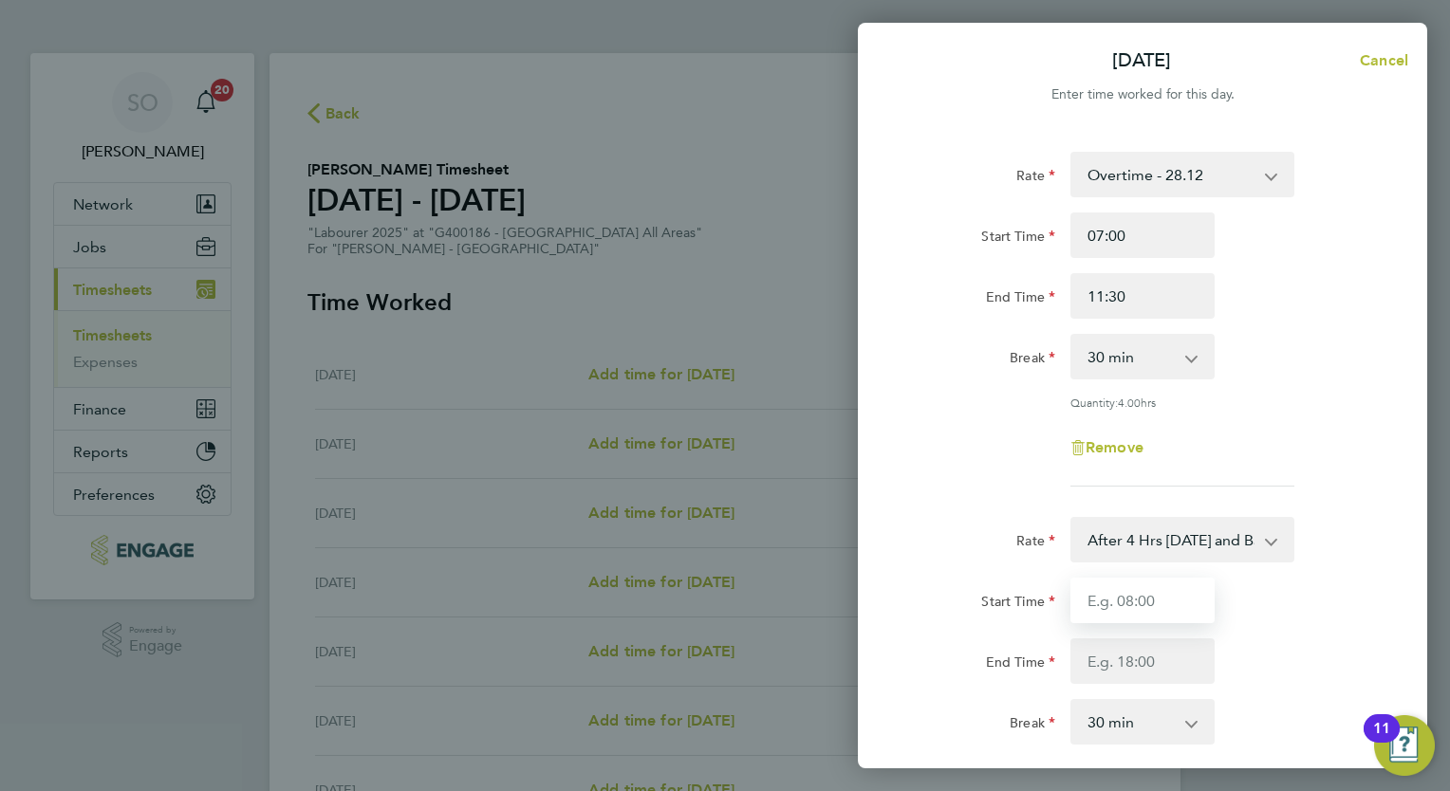
click at [1113, 601] on input "Start Time" at bounding box center [1142, 601] width 144 height 46
type input "11:31"
click at [1113, 657] on input "End Time" at bounding box center [1142, 662] width 144 height 46
type input "17:00"
click at [1297, 702] on div "Break 0 min 15 min 30 min 45 min 60 min 75 min 90 min" at bounding box center [1142, 722] width 478 height 46
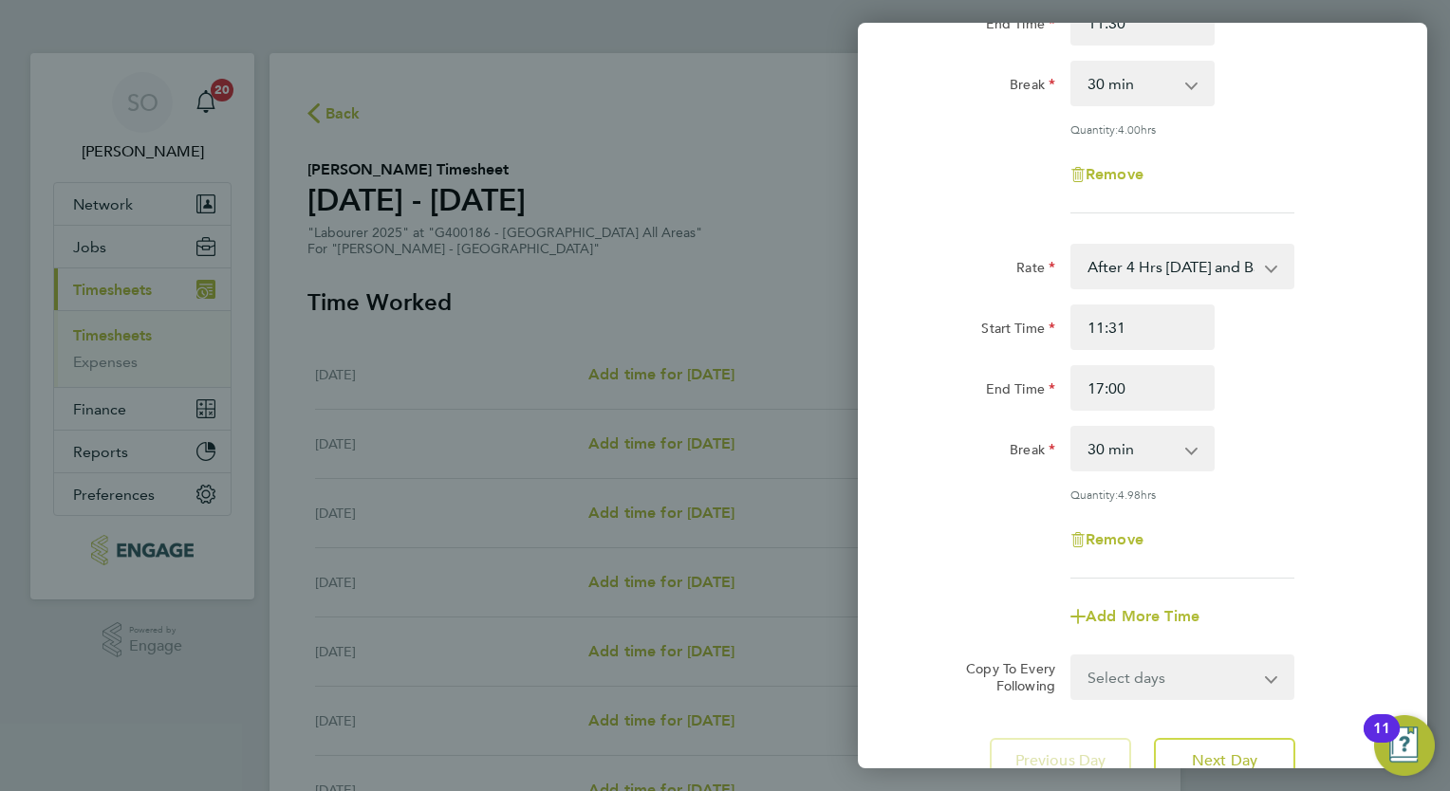
scroll to position [304, 0]
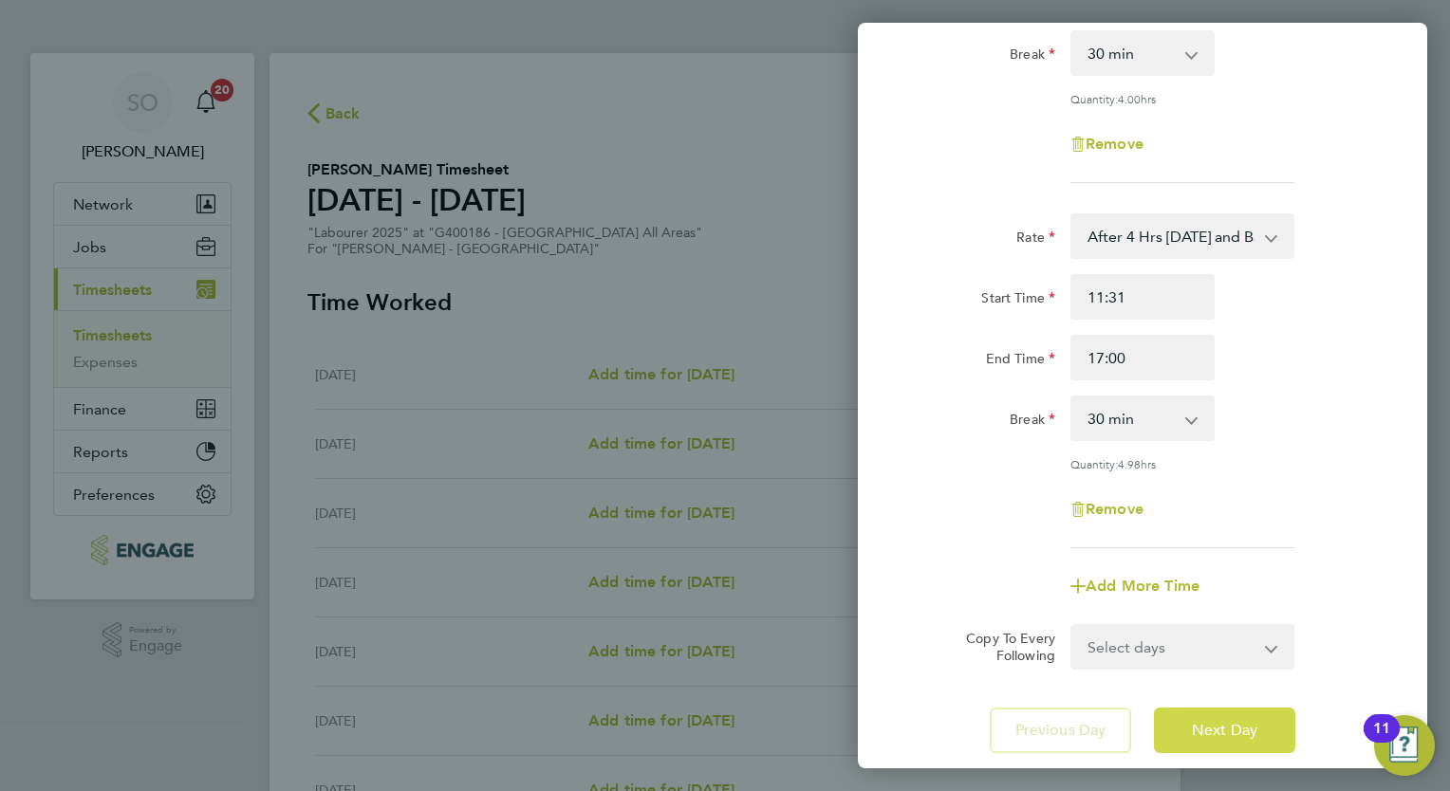
drag, startPoint x: 1219, startPoint y: 731, endPoint x: 1079, endPoint y: 661, distance: 157.0
click at [1079, 661] on div "Rate Overtime - 28.12 Basic - 19.51 After 4 Hrs [DATE] and Bank Holiday - 36.73…" at bounding box center [1142, 300] width 569 height 951
click at [1230, 734] on span "Next Day" at bounding box center [1224, 730] width 65 height 19
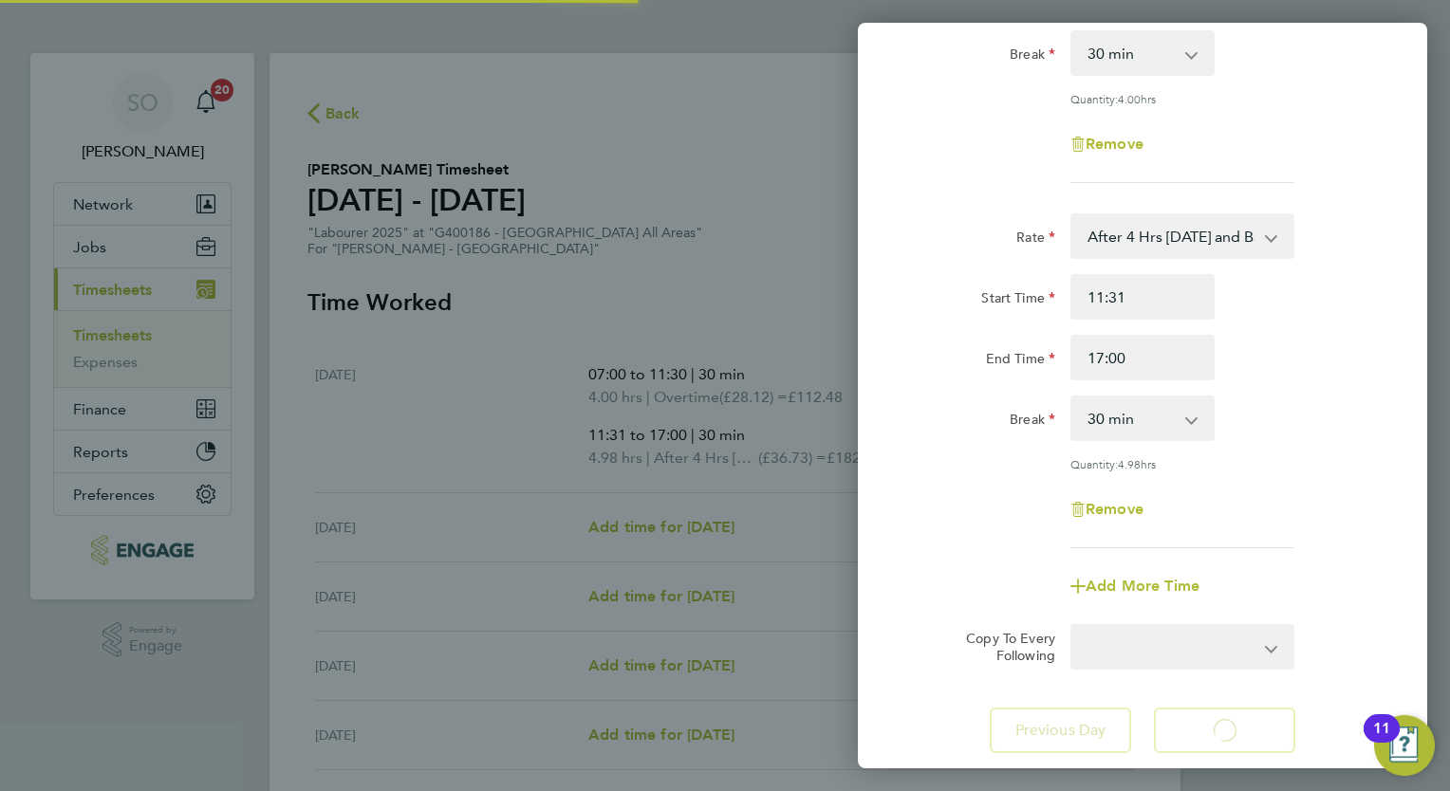
select select "30"
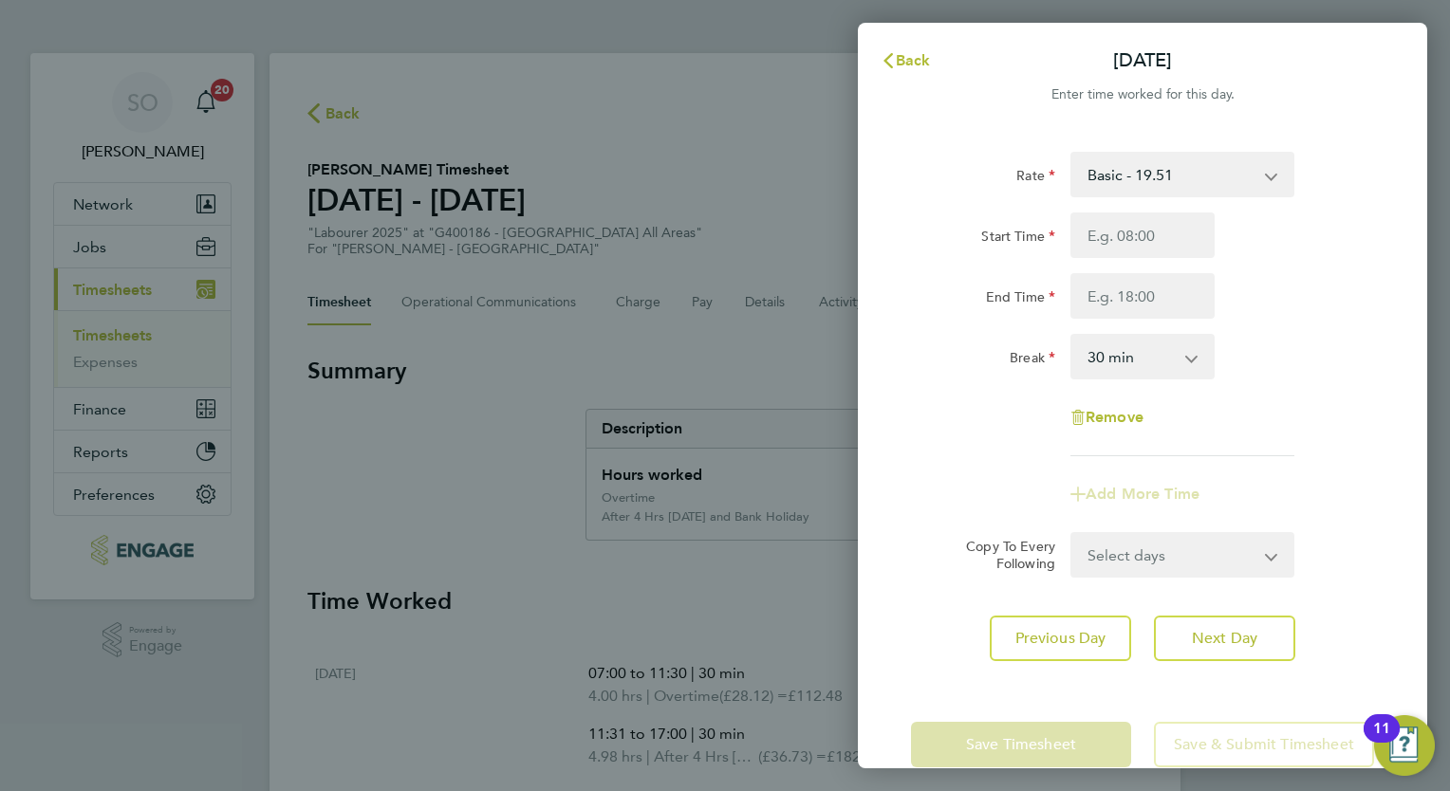
click at [1124, 176] on select "Basic - 19.51 Overtime - 28.12 After 4 Hrs [DATE] and Bank Holiday - 36.73" at bounding box center [1170, 175] width 197 height 42
select select "30"
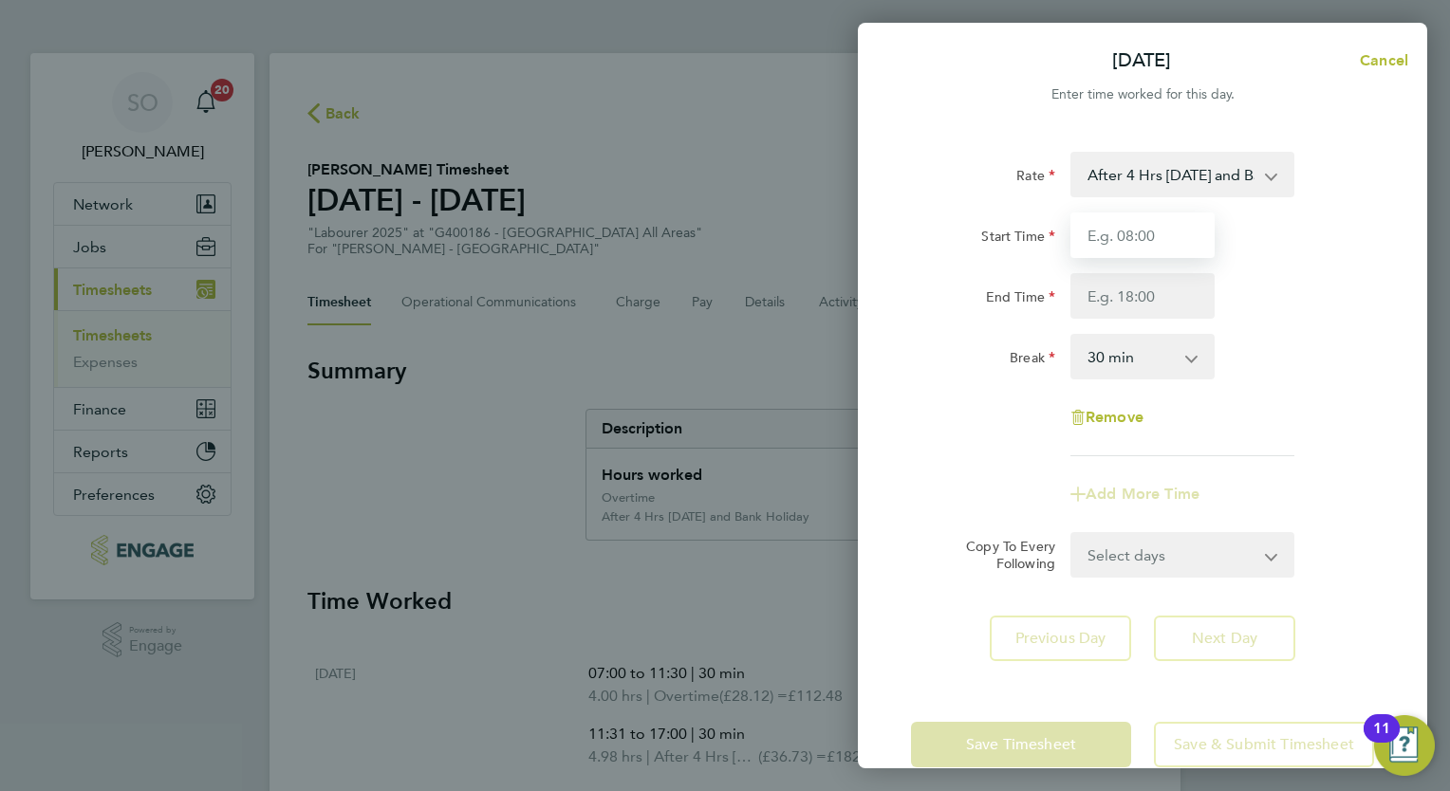
click at [1108, 230] on input "Start Time" at bounding box center [1142, 236] width 144 height 46
type input "07:00"
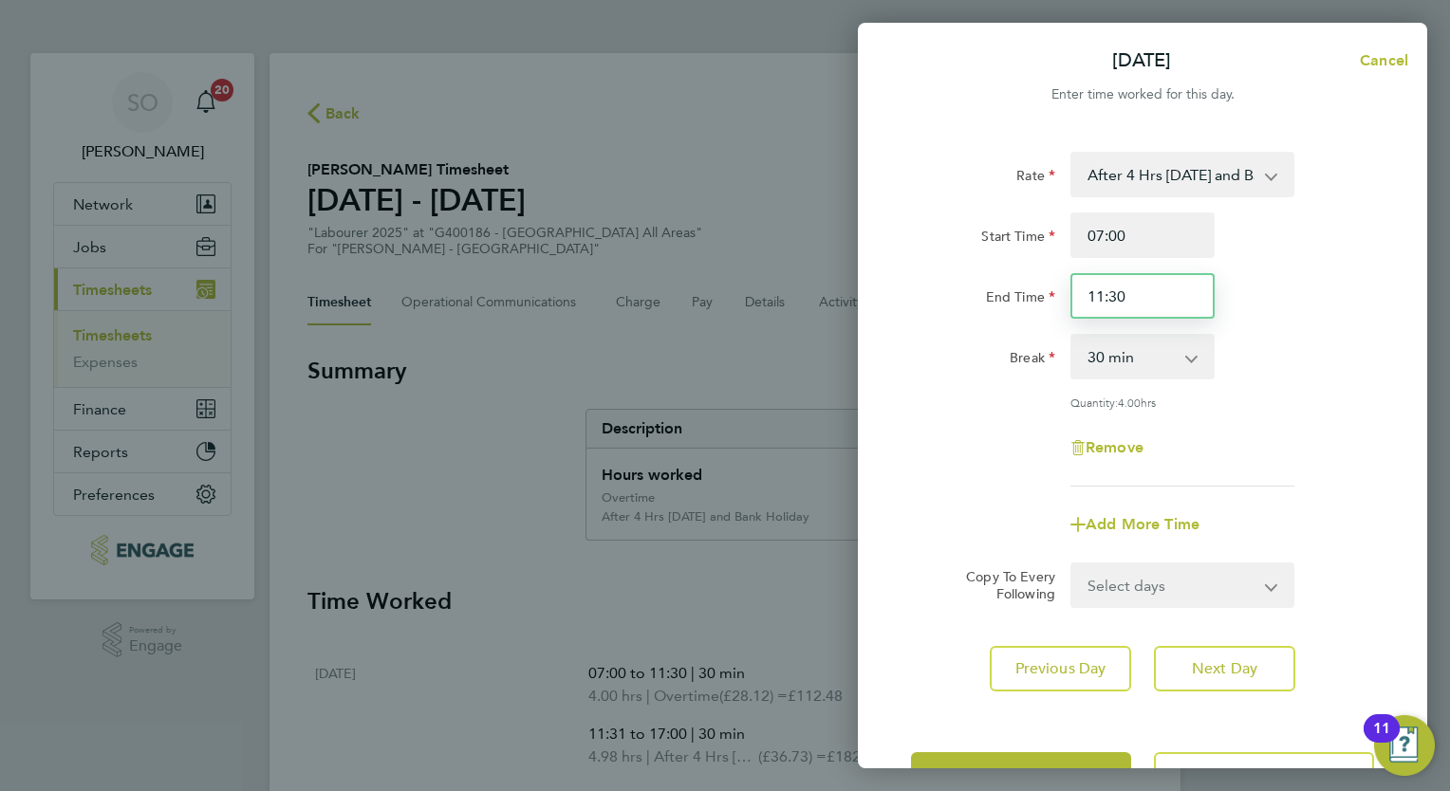
click at [1086, 300] on input "11:30" at bounding box center [1142, 296] width 144 height 46
click at [1133, 309] on input "11:30" at bounding box center [1142, 296] width 144 height 46
type input "17:00"
click at [1282, 405] on div "Quantity: 9.50 hrs" at bounding box center [1182, 402] width 224 height 15
click at [1199, 666] on span "Next Day" at bounding box center [1224, 668] width 65 height 19
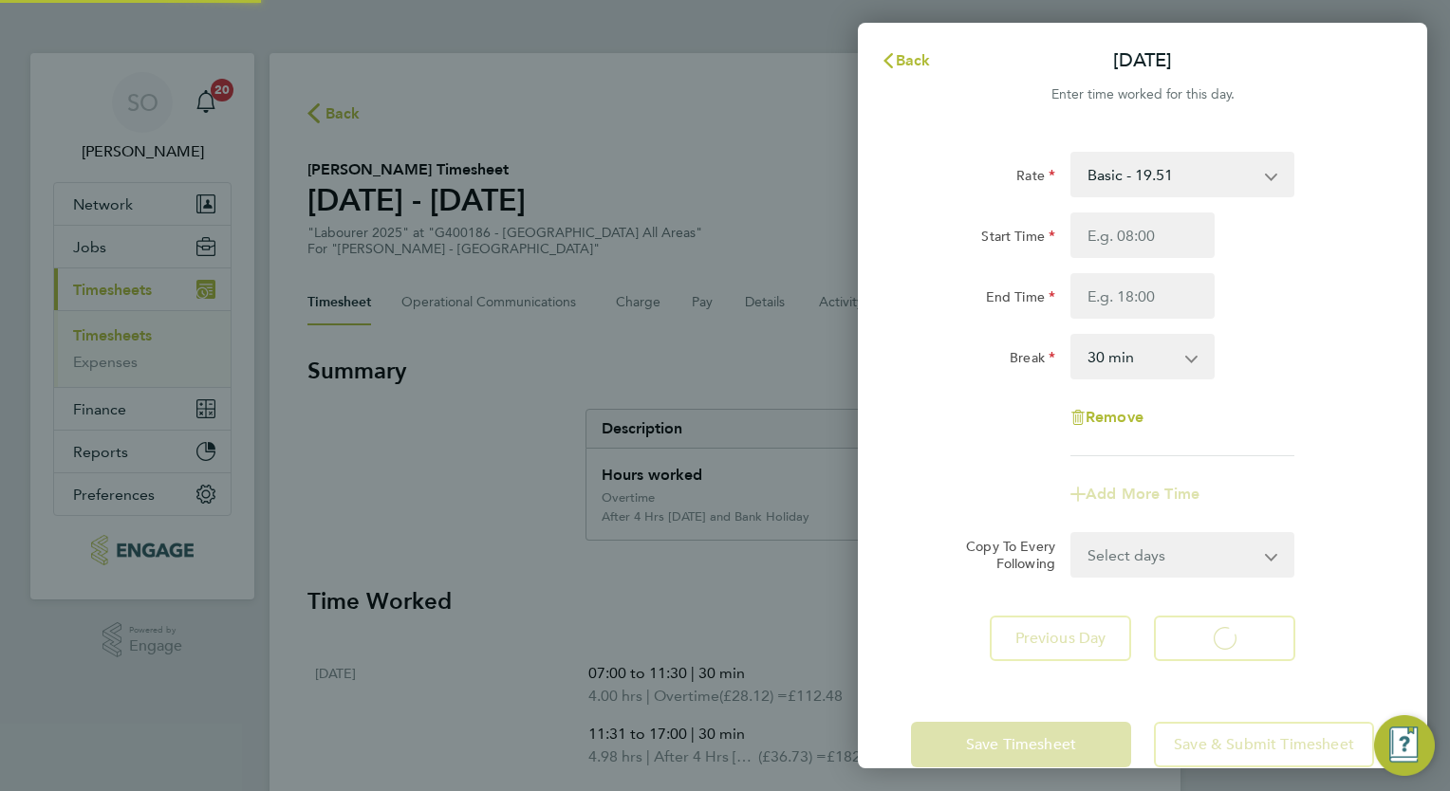
select select "30"
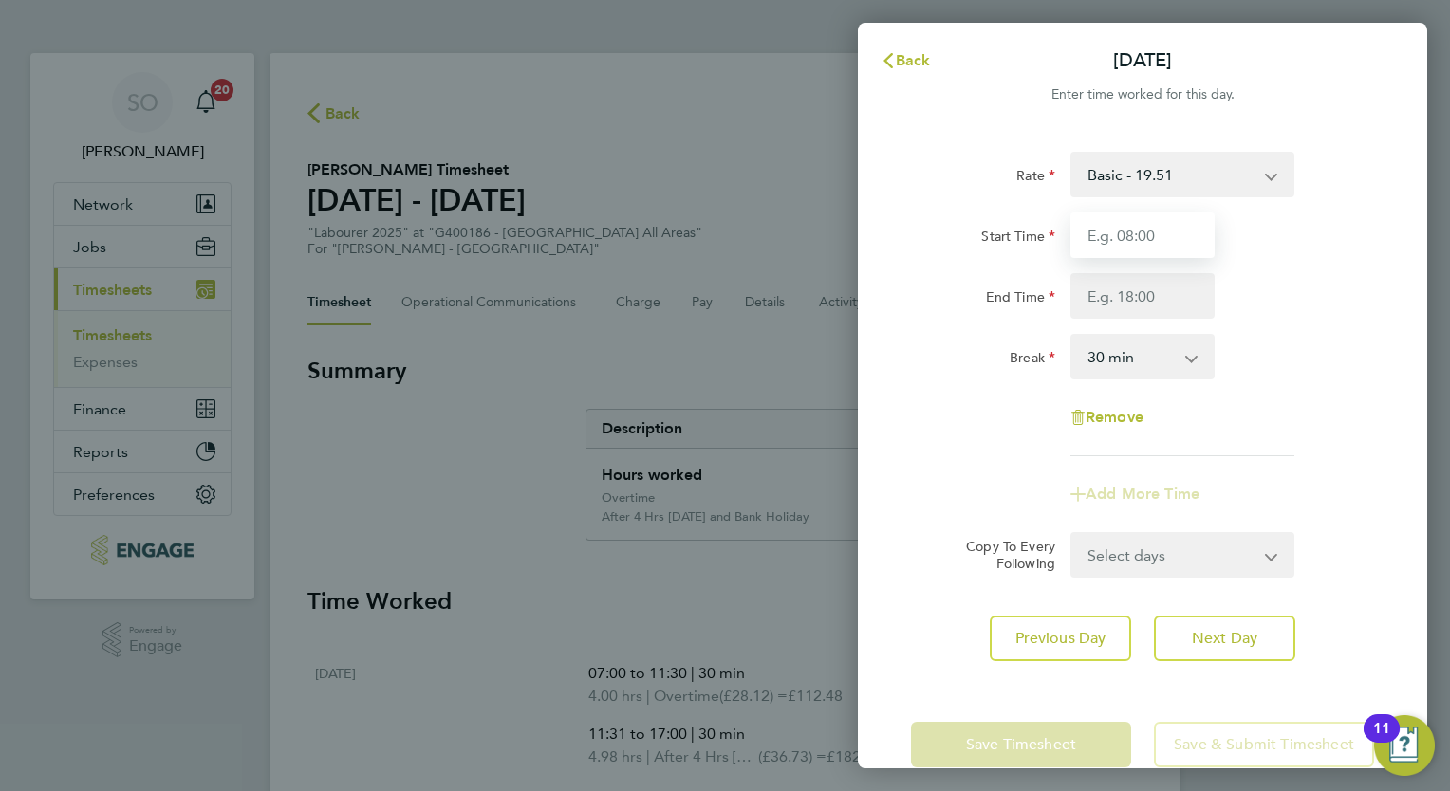
click at [1142, 226] on input "Start Time" at bounding box center [1142, 236] width 144 height 46
type input "07:00"
click at [1099, 287] on input "End Time" at bounding box center [1142, 296] width 144 height 46
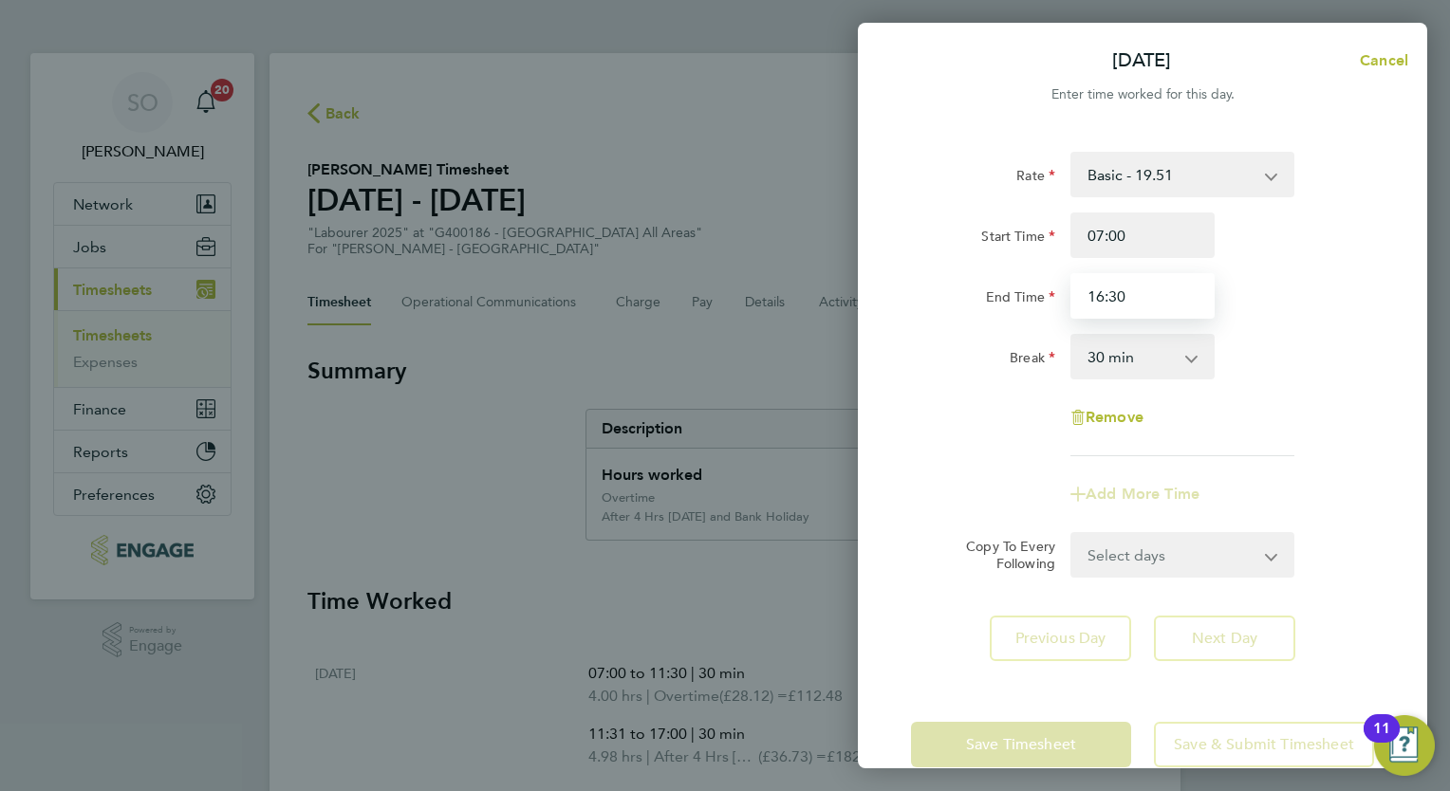
type input "16:30"
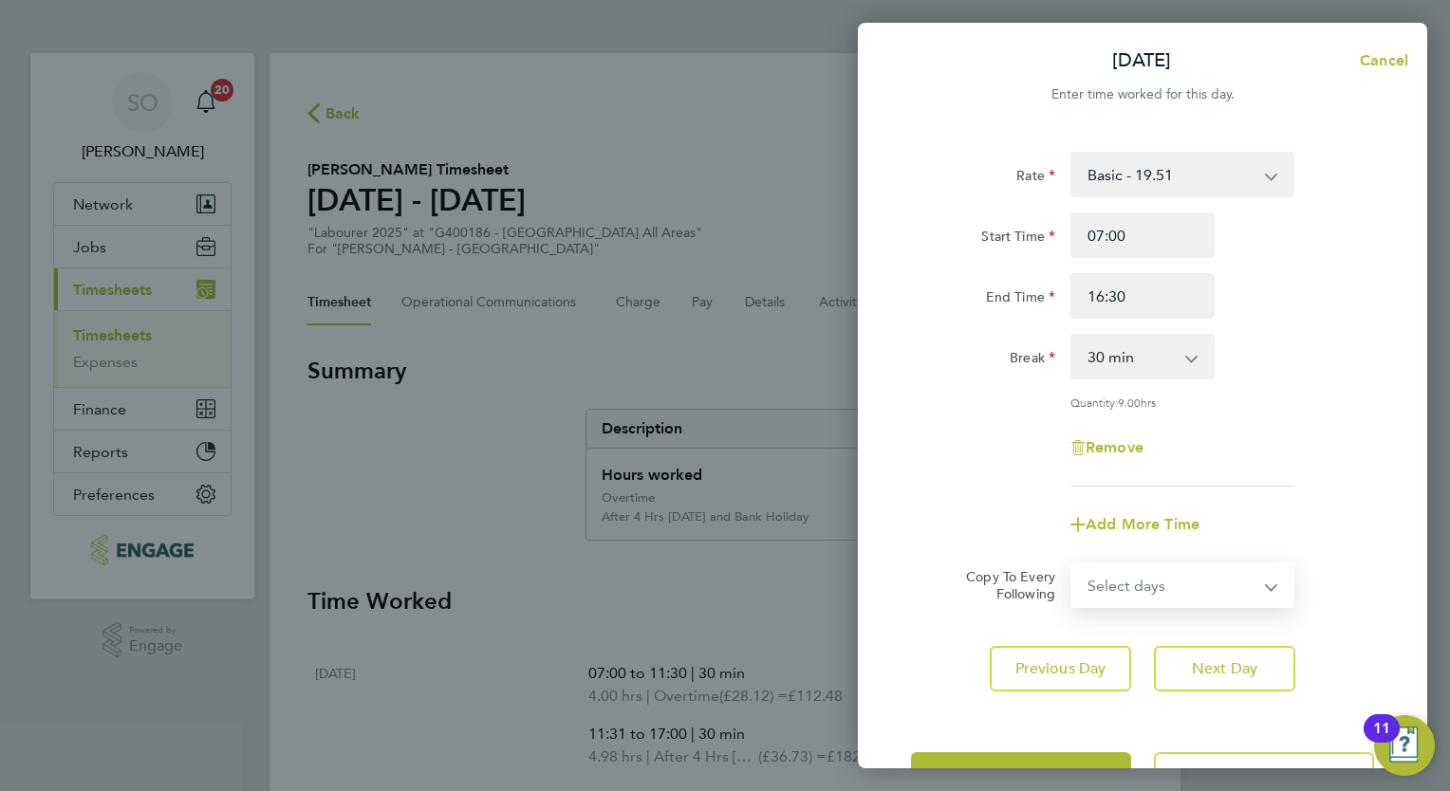
click at [1176, 552] on form "Rate Basic - 19.51 Overtime - 28.12 After 4 Hrs [DATE] and Bank Holiday - 36.73…" at bounding box center [1142, 380] width 463 height 456
select select "TUE"
click at [1072, 565] on select "Select days Day [DATE] [DATE] [DATE] [DATE]" at bounding box center [1171, 586] width 199 height 42
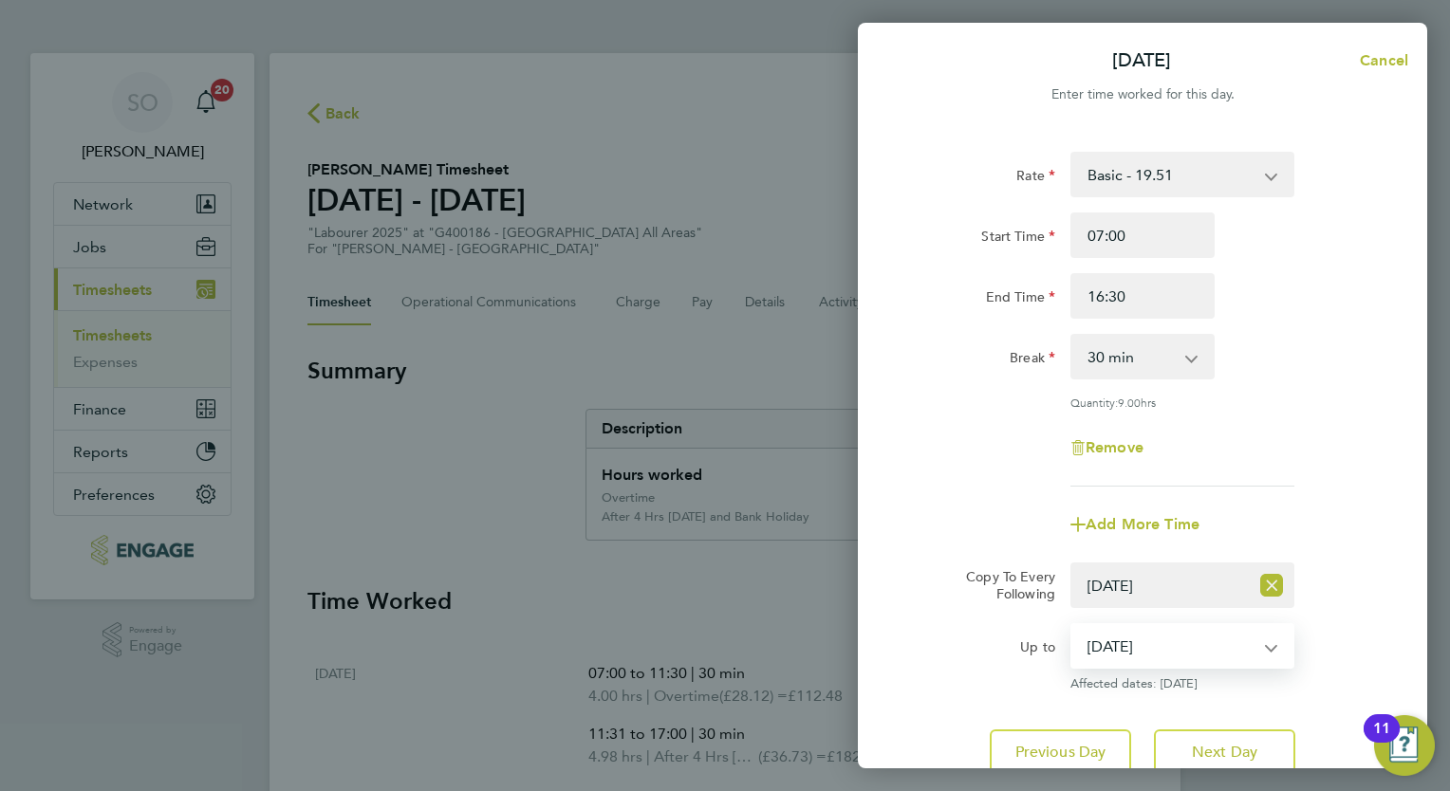
click at [1264, 648] on select "[DATE] [DATE] [DATE] [DATE]" at bounding box center [1170, 646] width 197 height 42
select select "[DATE]"
click at [1072, 625] on select "[DATE] [DATE] [DATE] [DATE]" at bounding box center [1170, 646] width 197 height 42
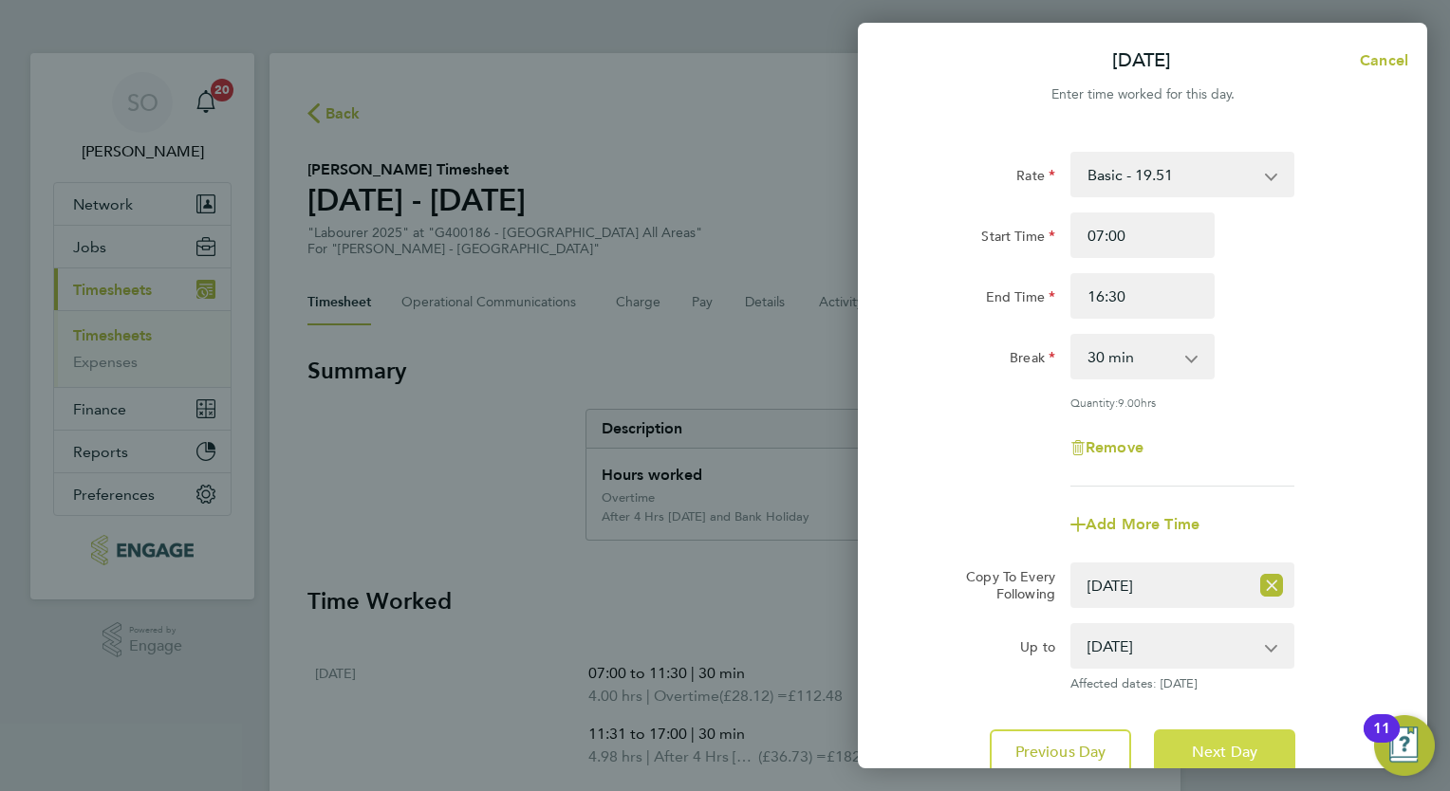
click at [1211, 746] on span "Next Day" at bounding box center [1224, 752] width 65 height 19
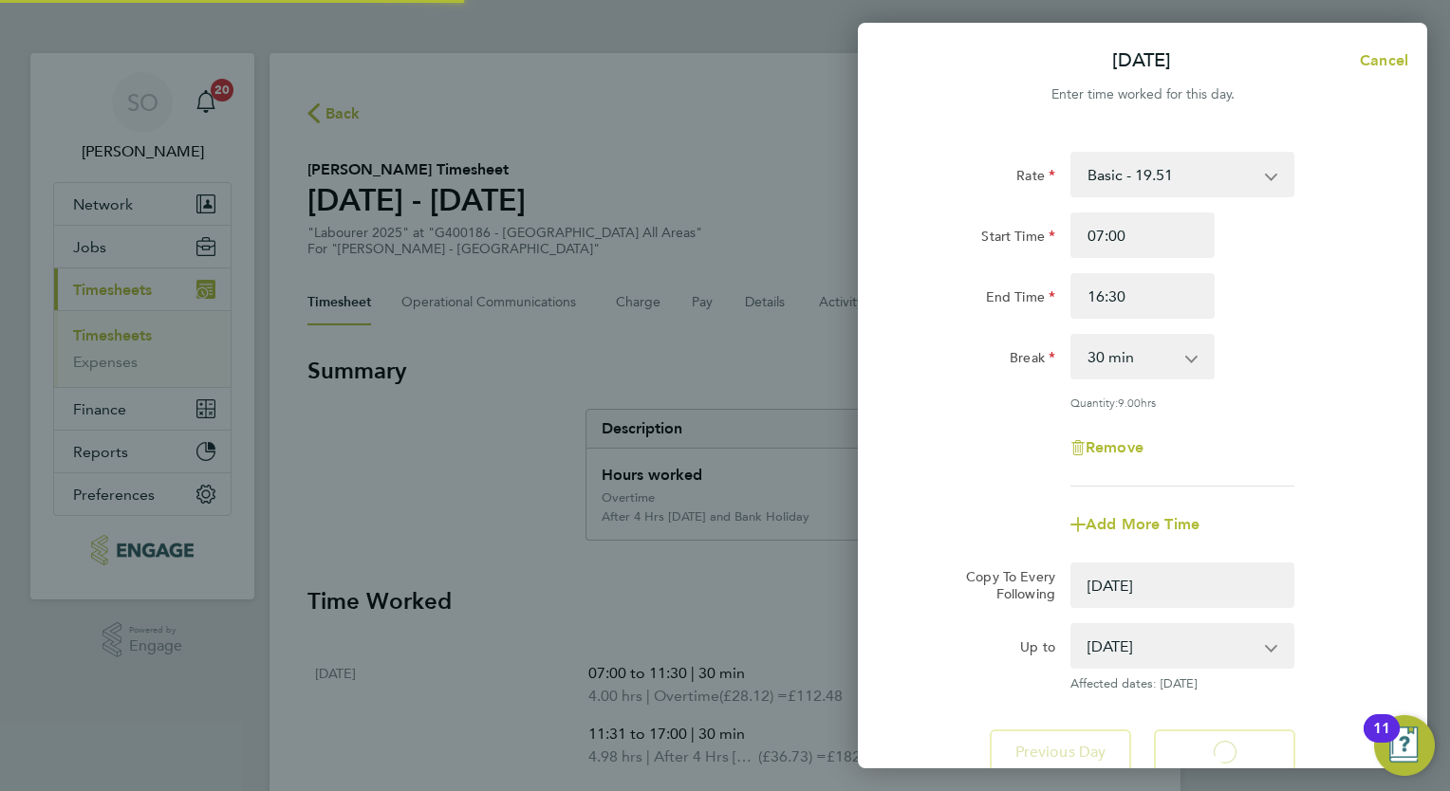
select select "0: null"
select select "30"
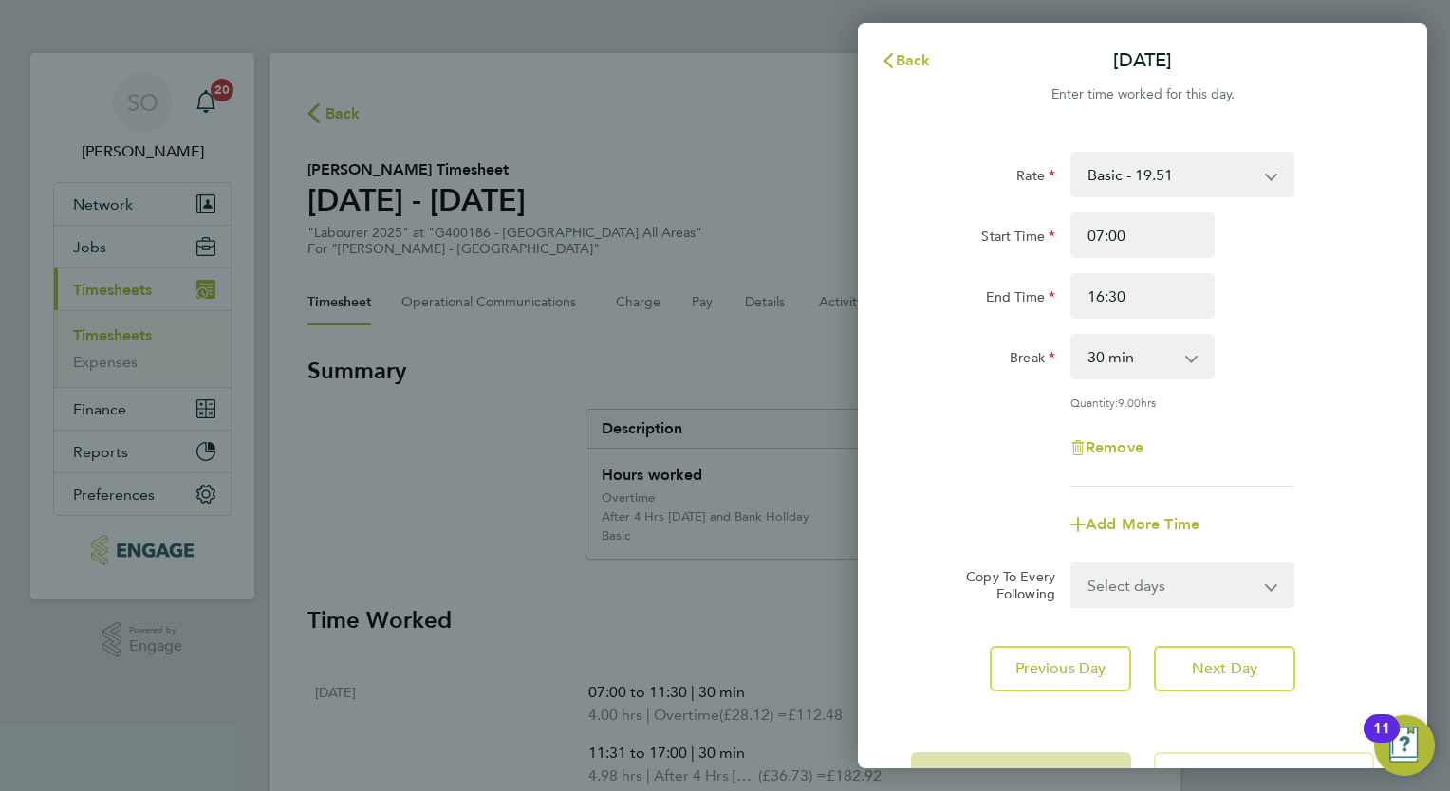
click at [1205, 584] on select "Select days Day [DATE] [DATE] [DATE]" at bounding box center [1171, 586] width 199 height 42
select select "WED"
click at [1072, 565] on select "Select days Day [DATE] [DATE] [DATE]" at bounding box center [1171, 586] width 199 height 42
select select "[DATE]"
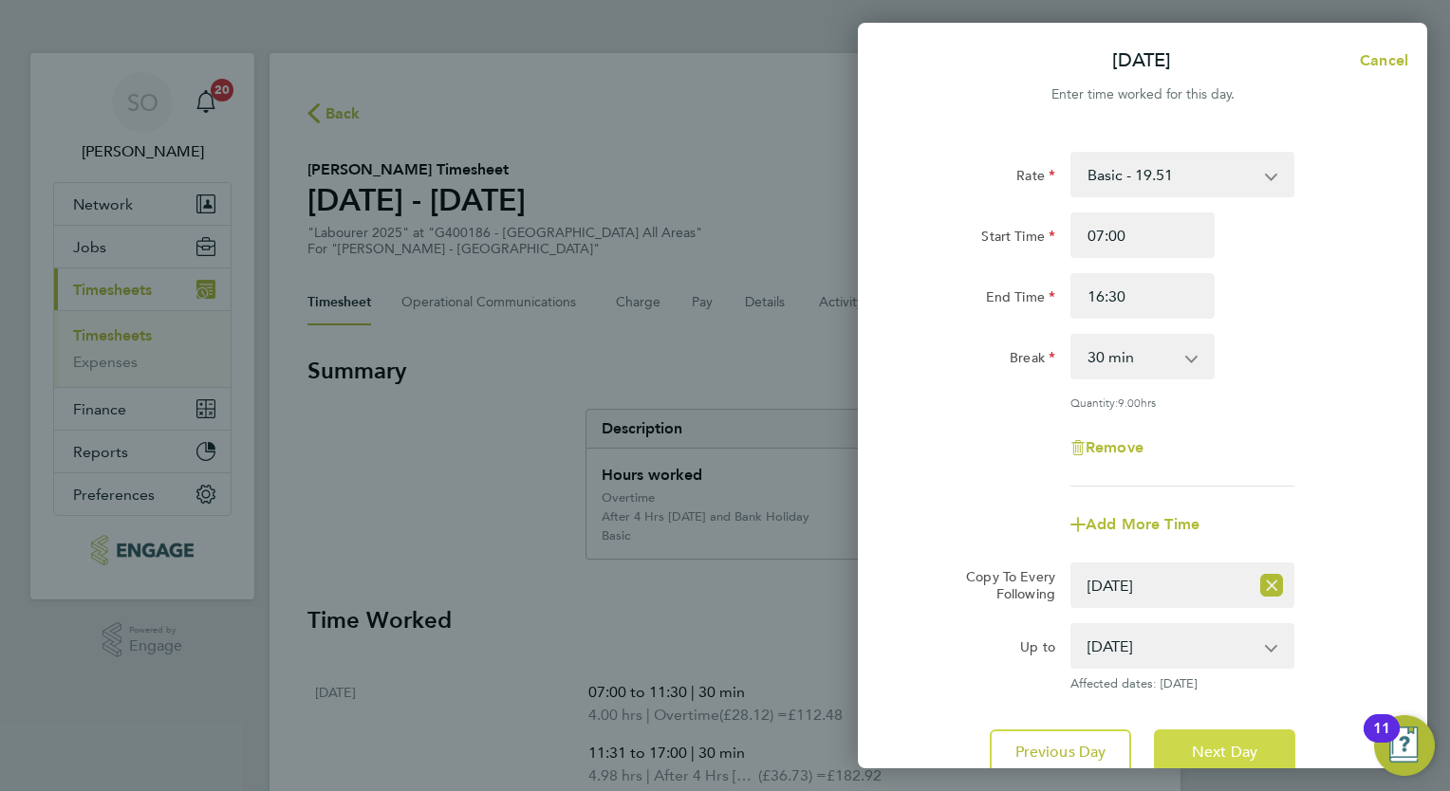
click at [1218, 753] on span "Next Day" at bounding box center [1224, 752] width 65 height 19
select select "0: null"
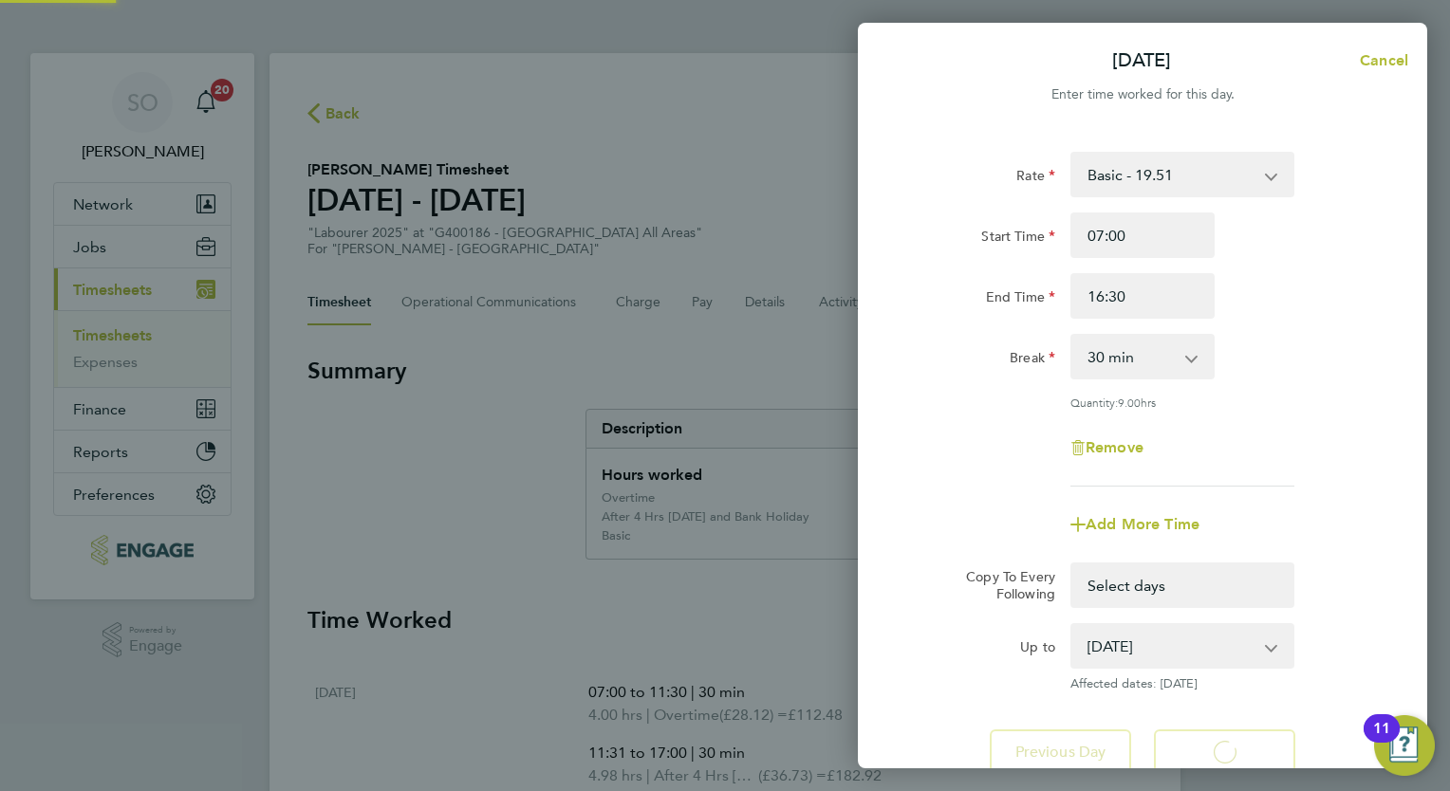
select select "30"
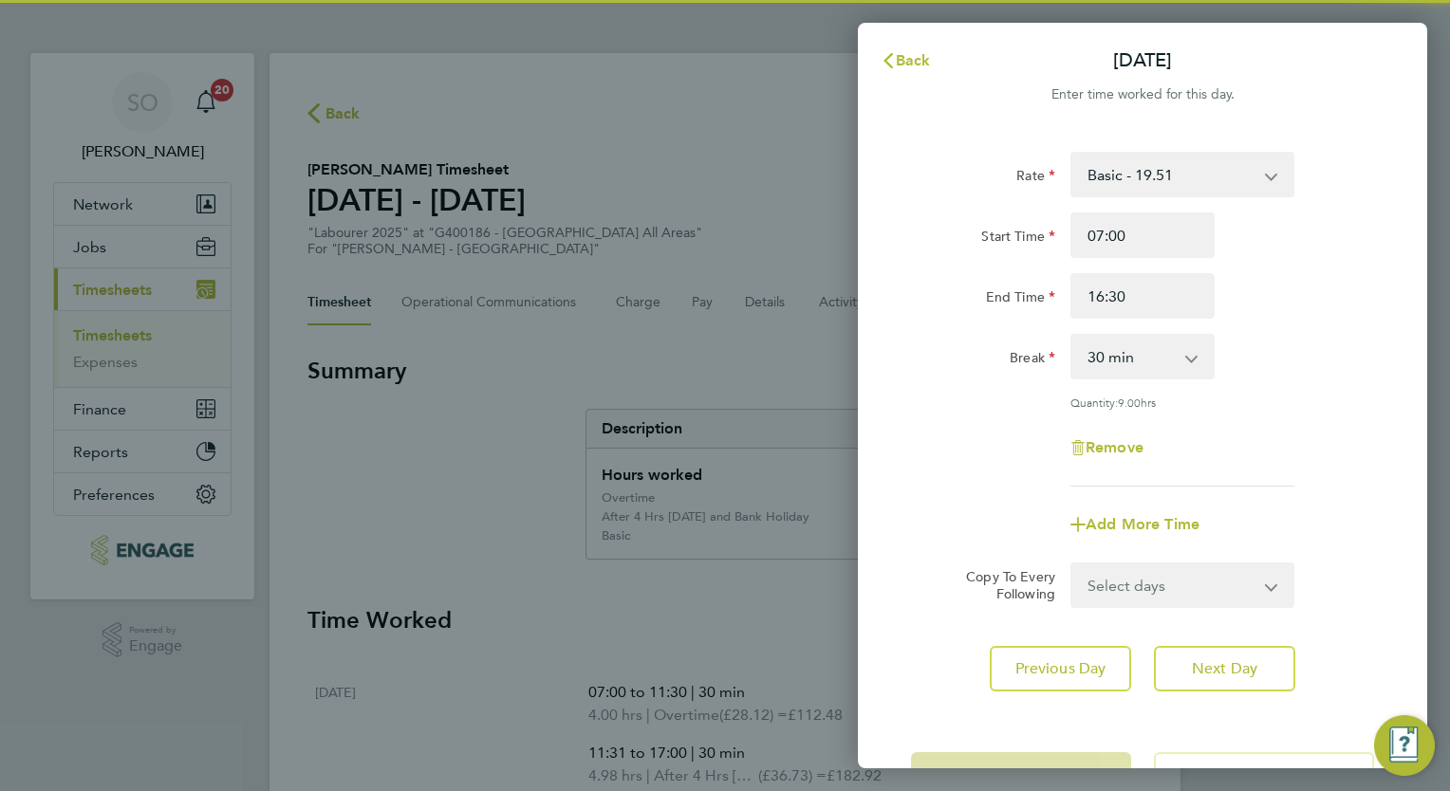
click at [1173, 590] on select "Select days Day [DATE] [DATE]" at bounding box center [1171, 586] width 199 height 42
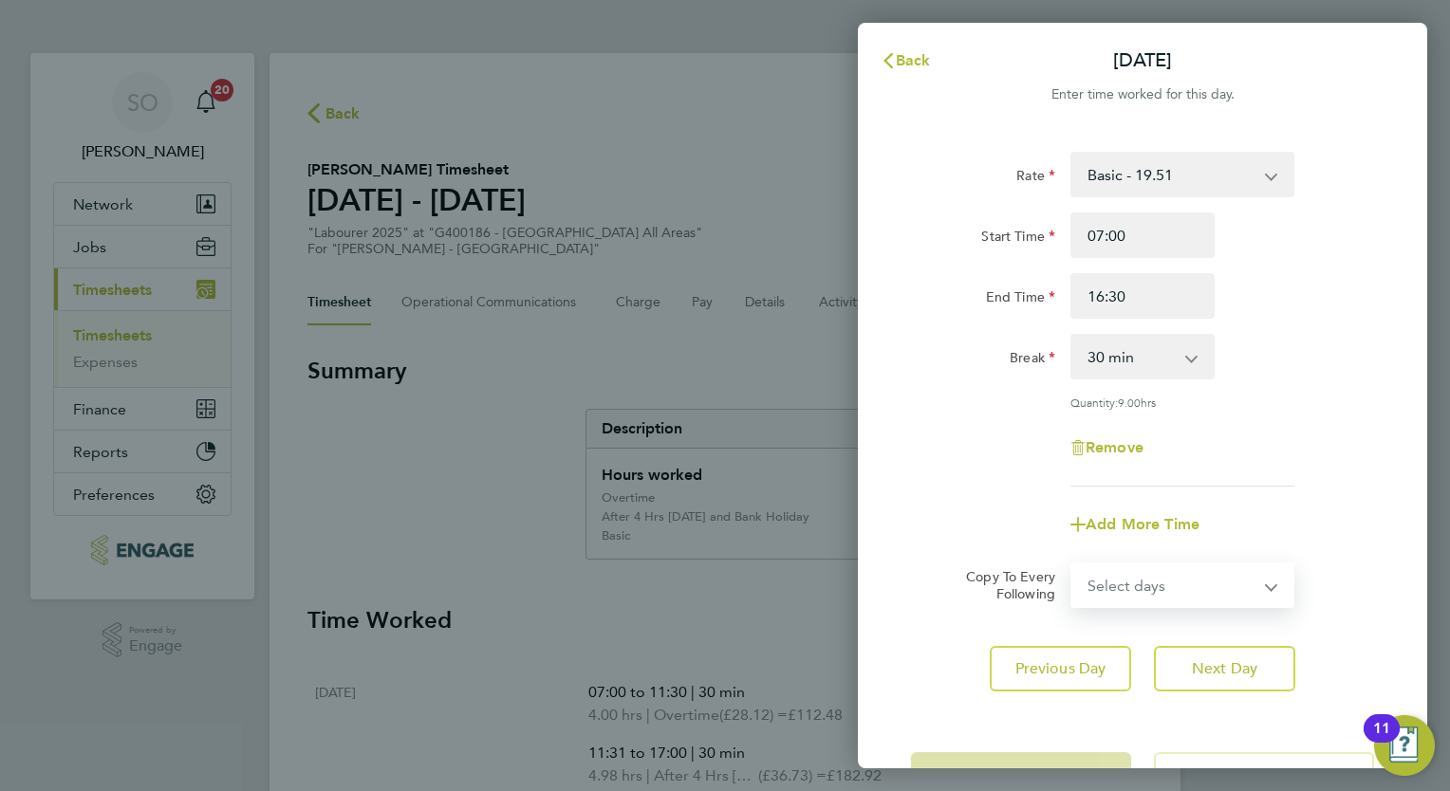
select select "THU"
click at [1072, 565] on select "Select days Day [DATE] [DATE]" at bounding box center [1171, 586] width 199 height 42
select select "[DATE]"
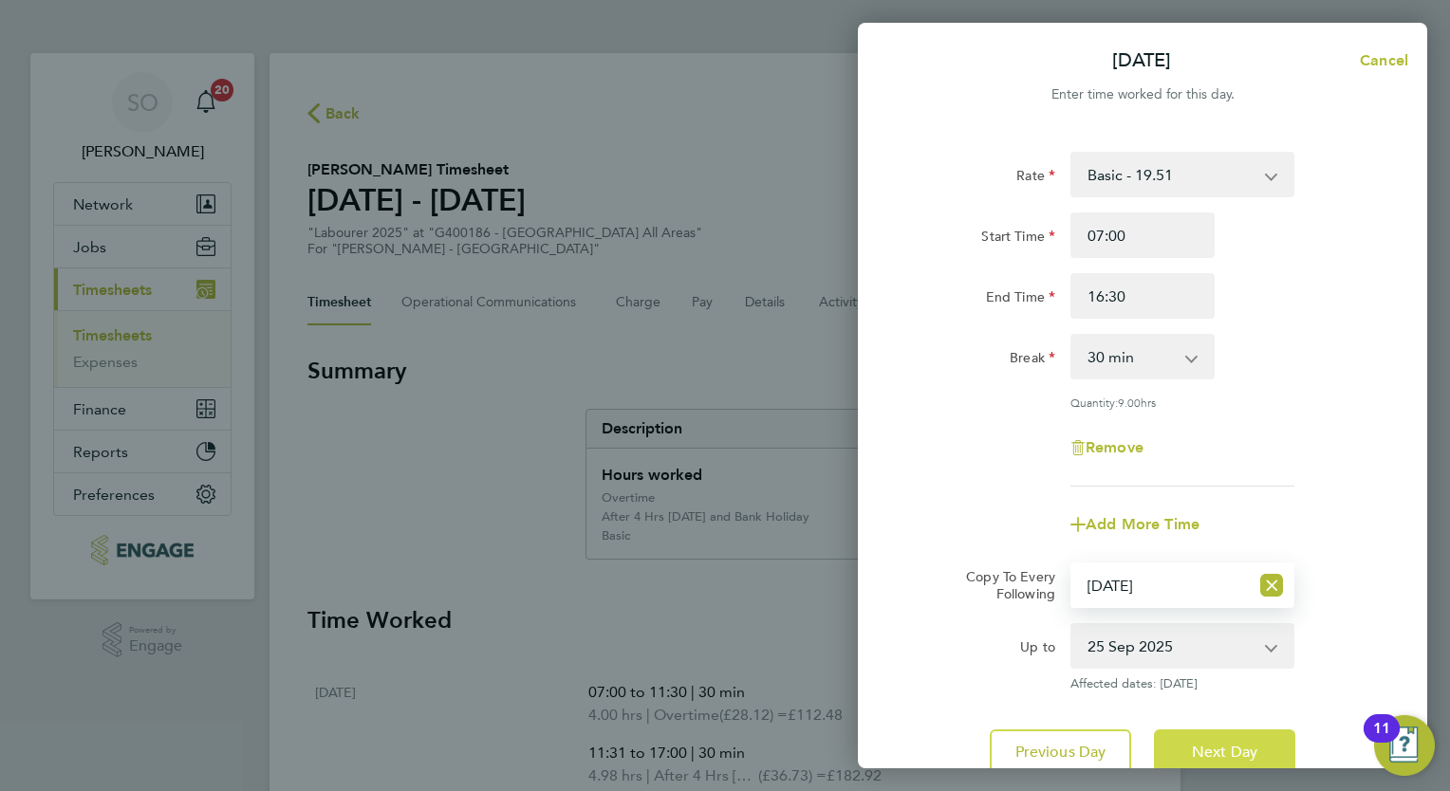
click at [1221, 750] on span "Next Day" at bounding box center [1224, 752] width 65 height 19
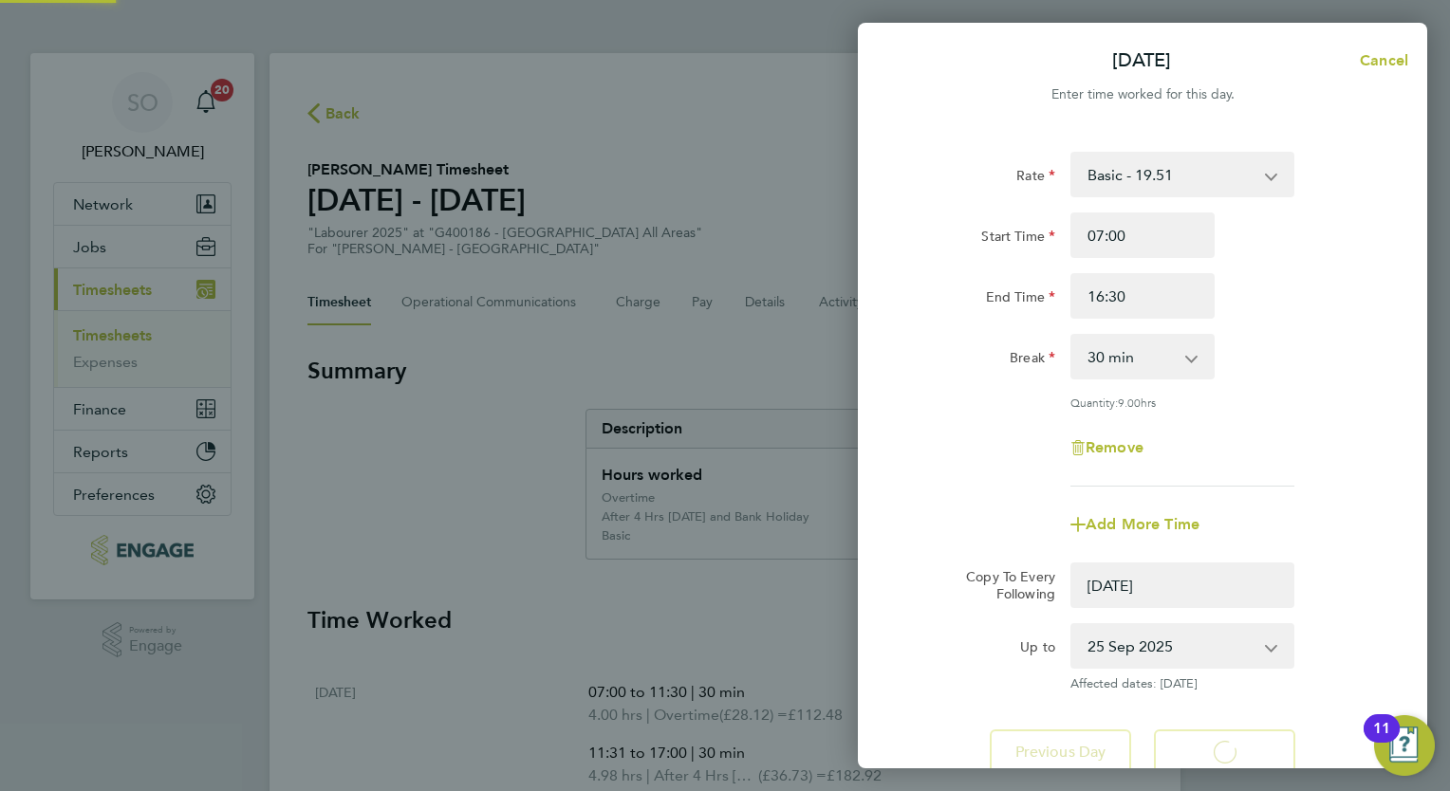
select select "0: null"
select select "30"
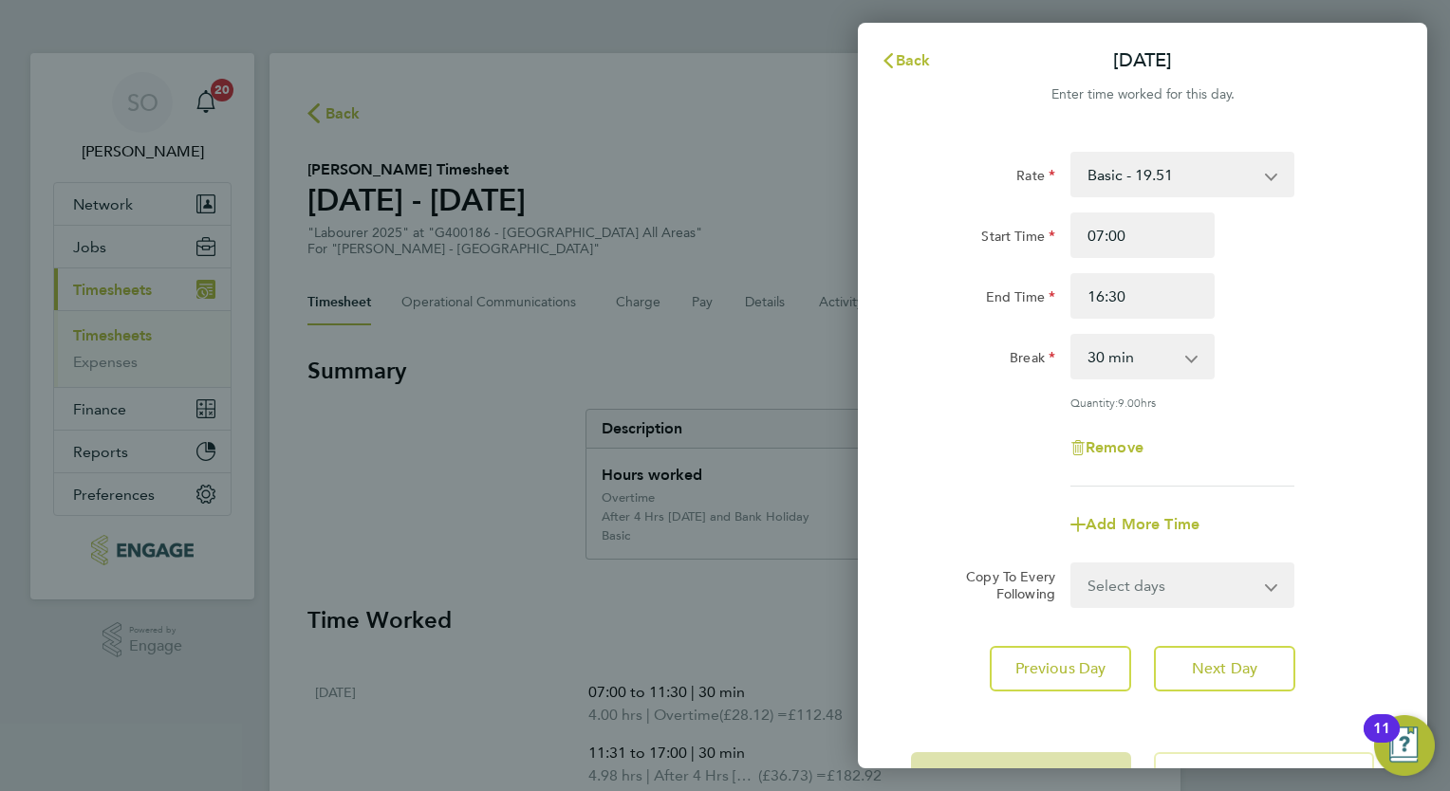
click at [1055, 756] on app-form-button "Save Timesheet" at bounding box center [1026, 775] width 231 height 46
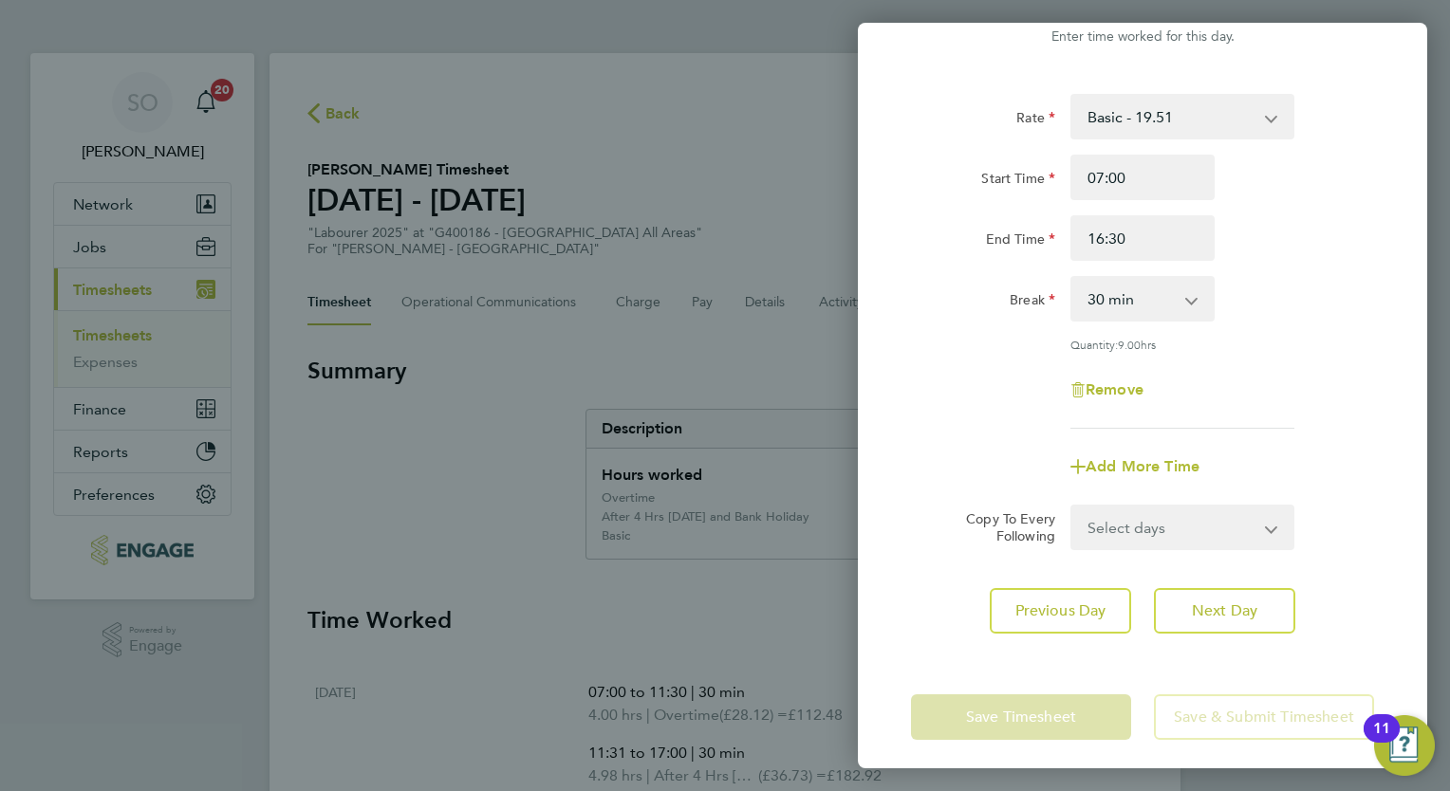
scroll to position [65, 0]
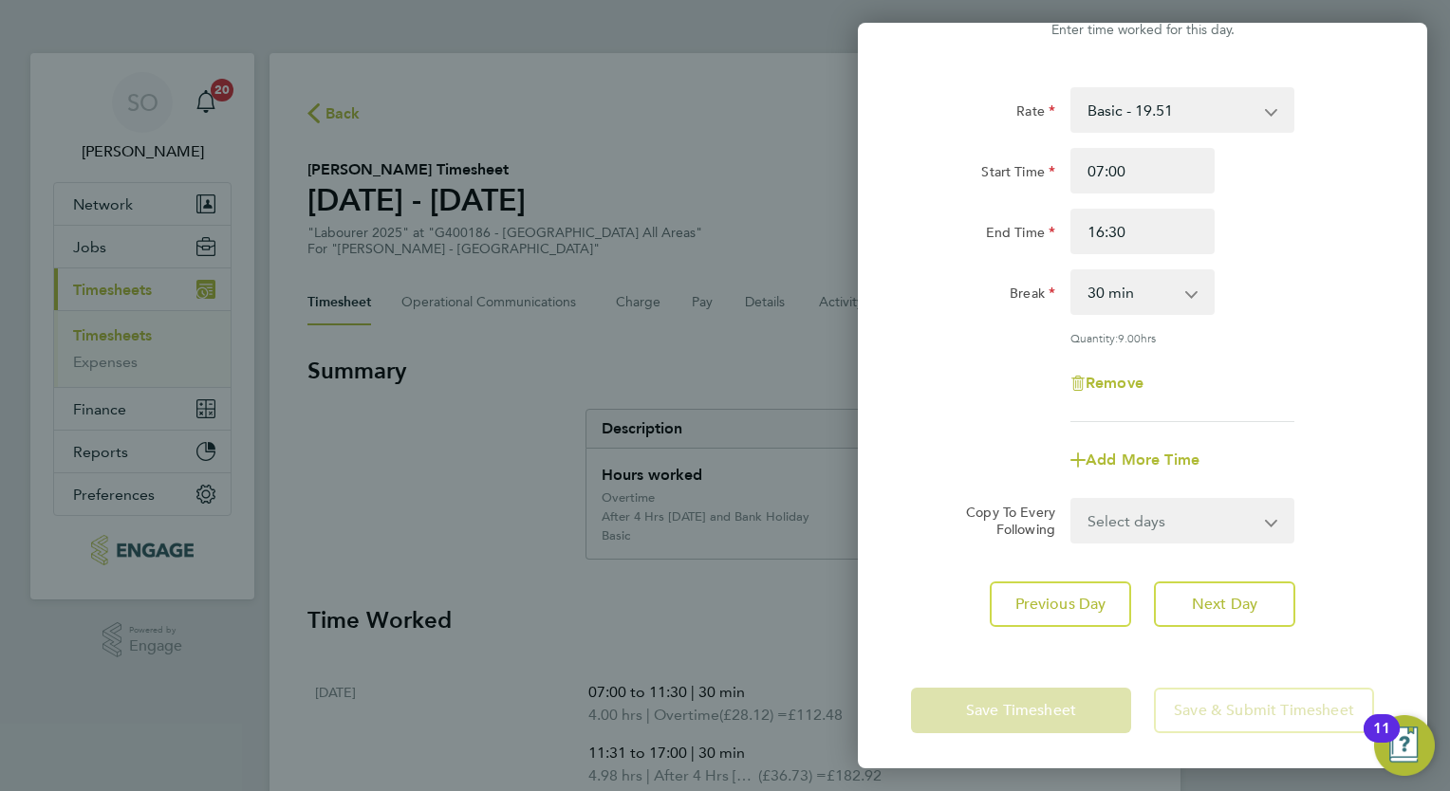
click at [1034, 707] on app-form-button "Save Timesheet" at bounding box center [1026, 711] width 231 height 46
click at [1040, 702] on app-form-button "Save Timesheet" at bounding box center [1026, 711] width 231 height 46
click at [1206, 525] on select "Select days [DATE]" at bounding box center [1171, 521] width 199 height 42
select select "FRI"
click at [1072, 500] on select "Select days [DATE]" at bounding box center [1171, 521] width 199 height 42
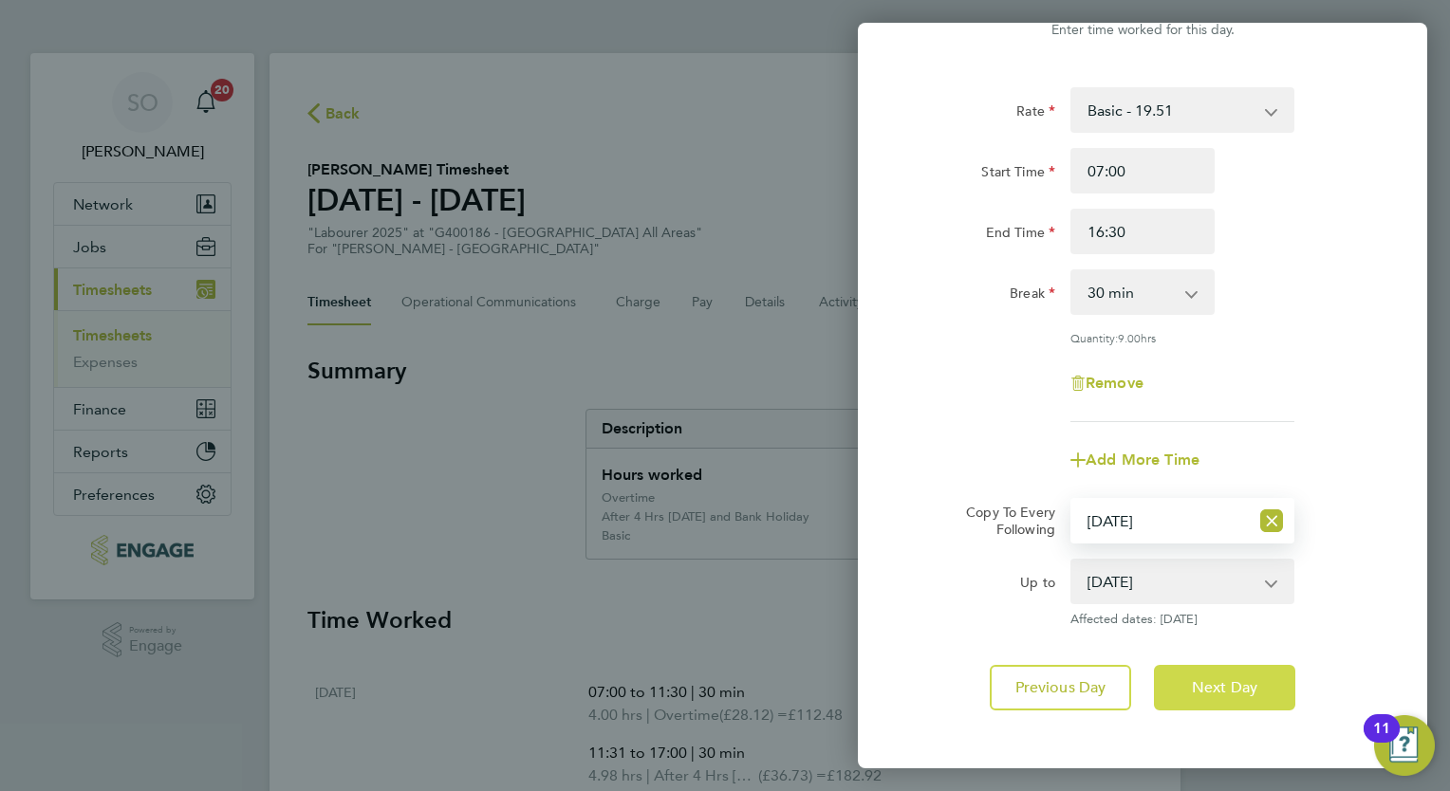
click at [1287, 690] on button "Next Day" at bounding box center [1224, 688] width 141 height 46
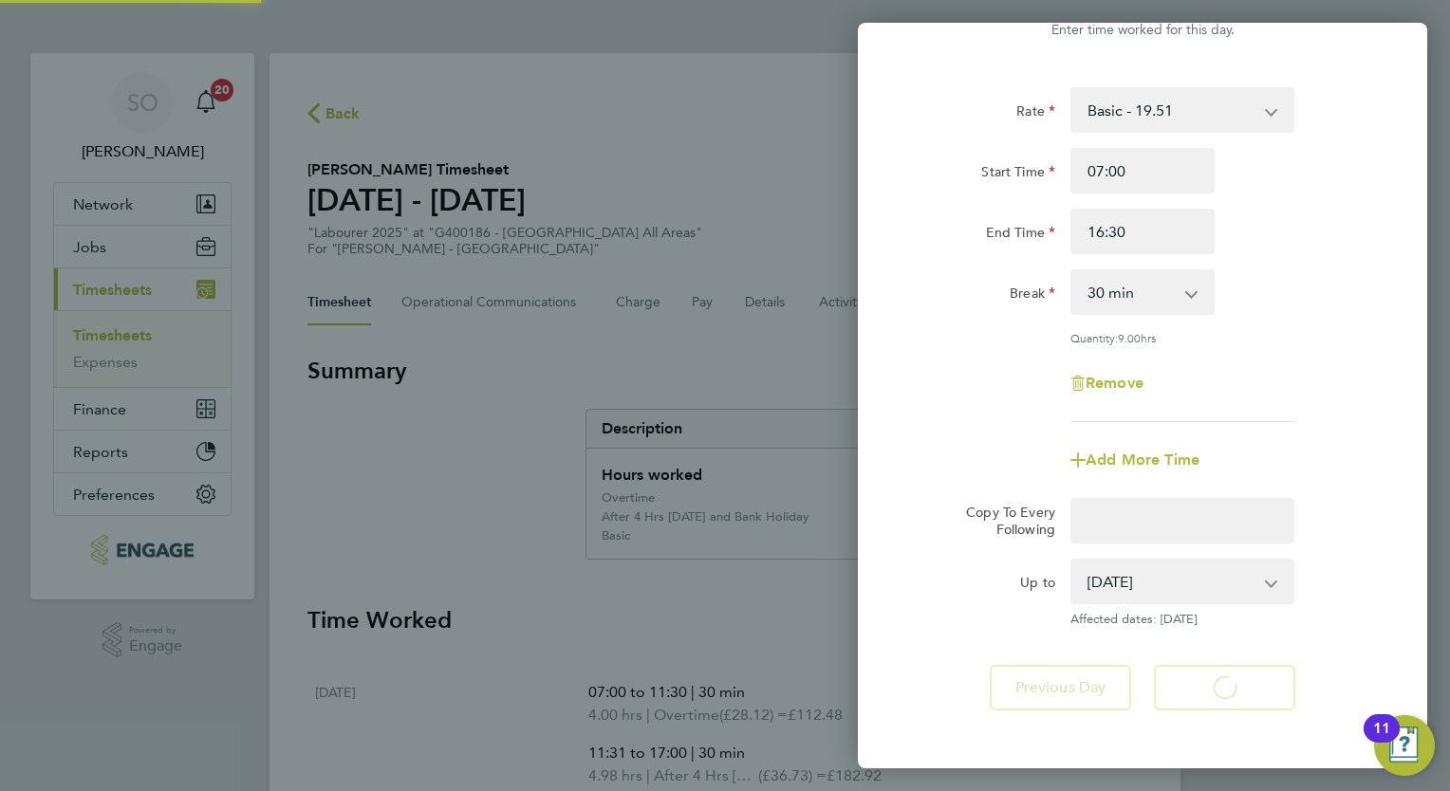
scroll to position [19, 0]
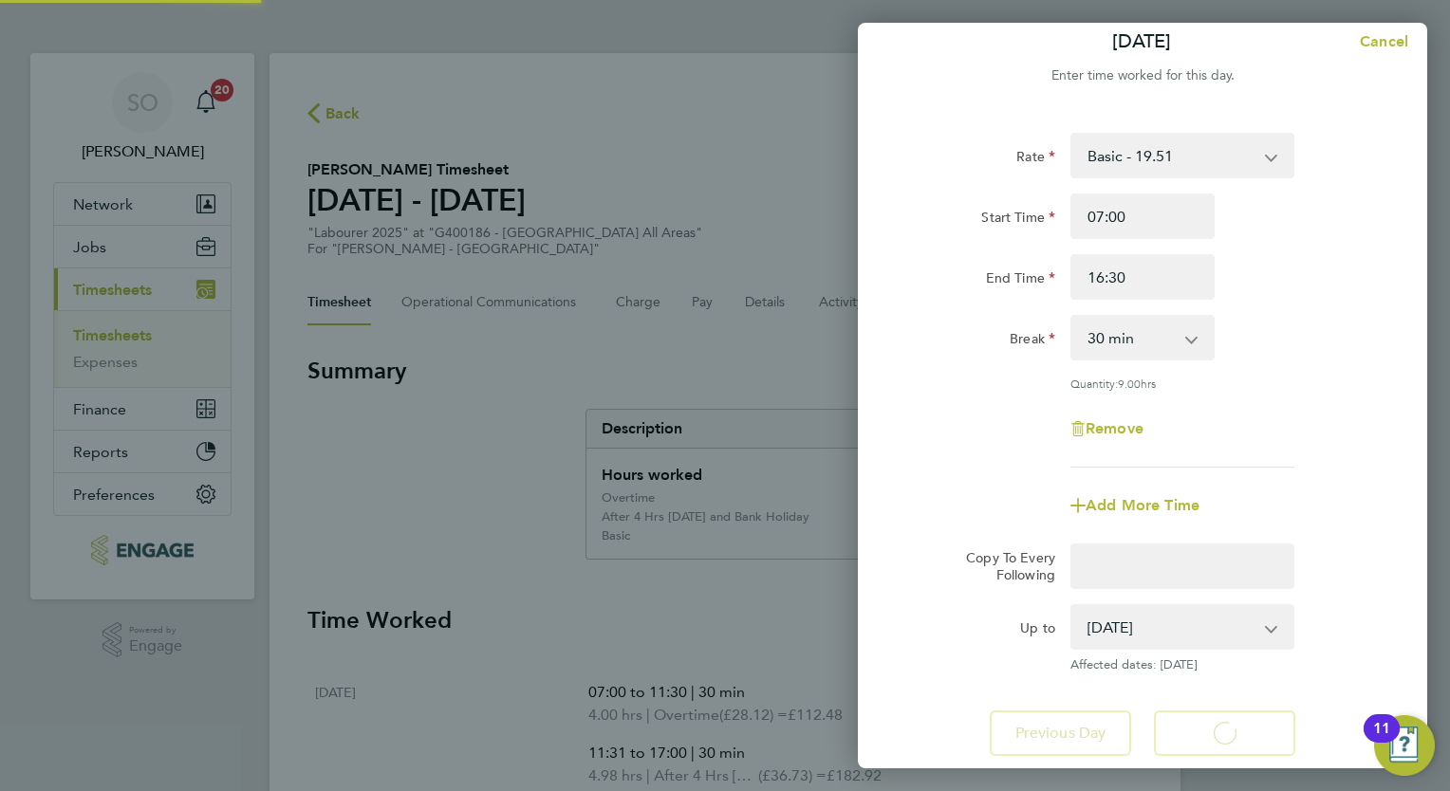
select select "30"
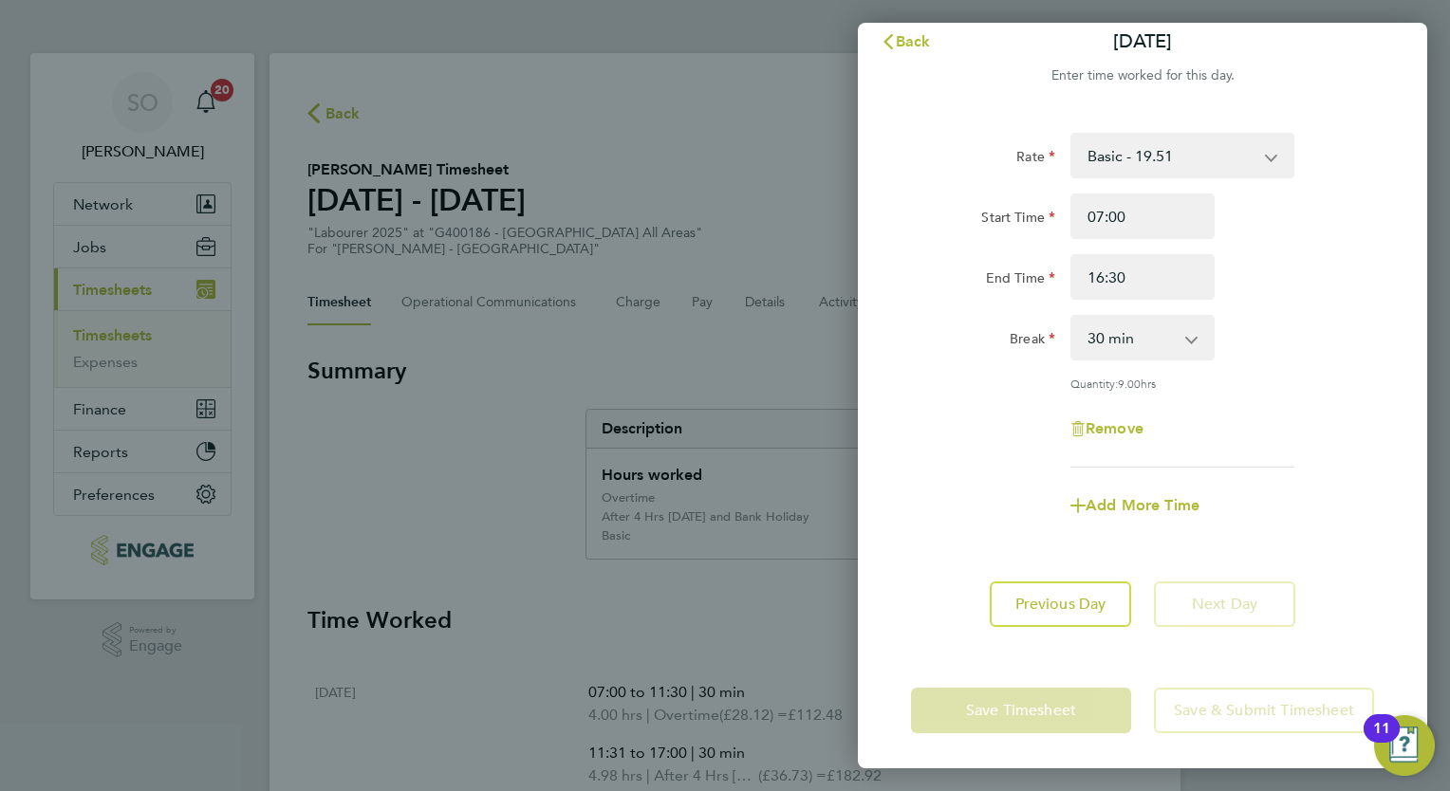
click at [1008, 708] on app-form-button "Save Timesheet" at bounding box center [1026, 711] width 231 height 46
click at [1019, 701] on app-form-button "Save Timesheet" at bounding box center [1026, 711] width 231 height 46
click at [915, 44] on span "Back" at bounding box center [913, 41] width 35 height 18
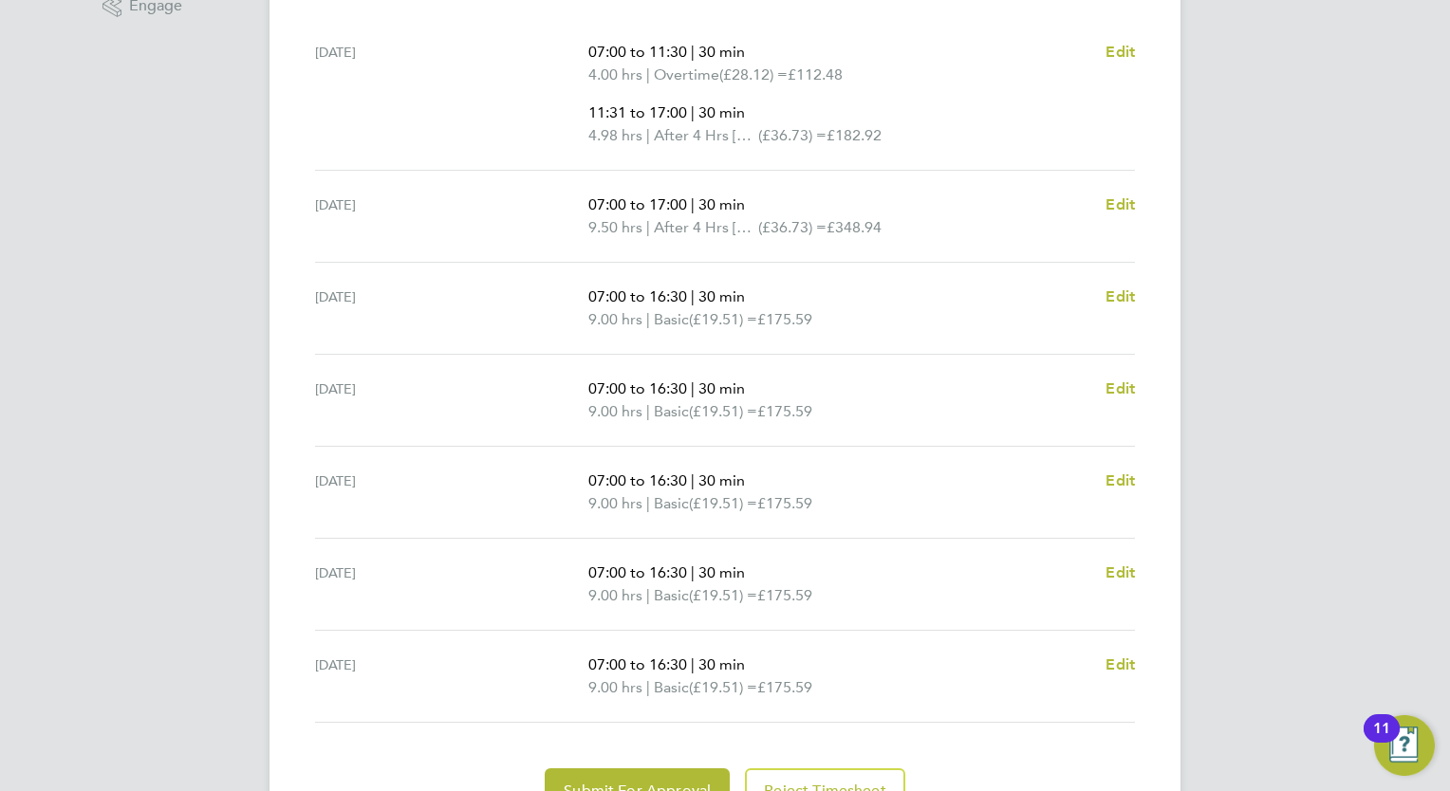
scroll to position [645, 0]
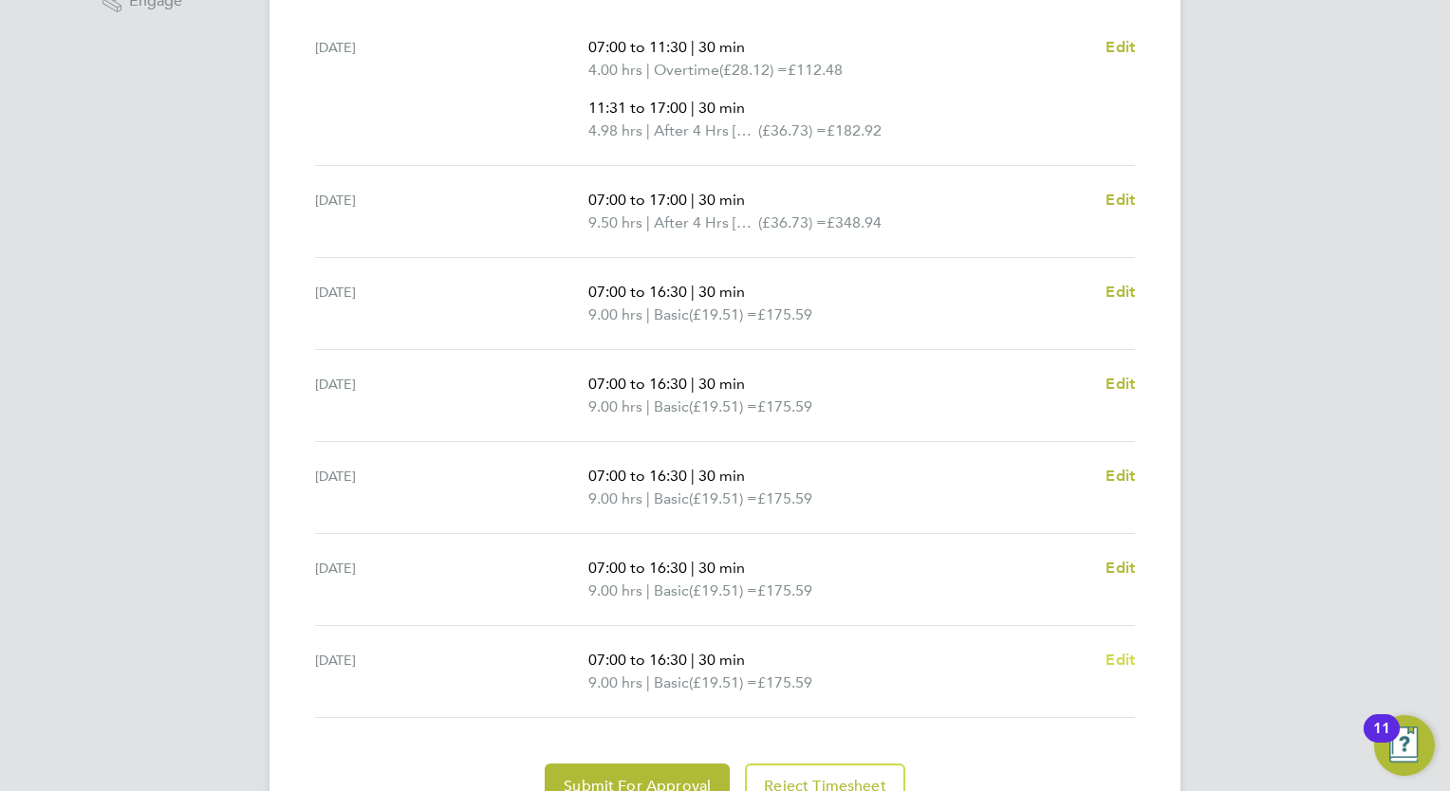
click at [1121, 655] on span "Edit" at bounding box center [1119, 660] width 29 height 18
select select "30"
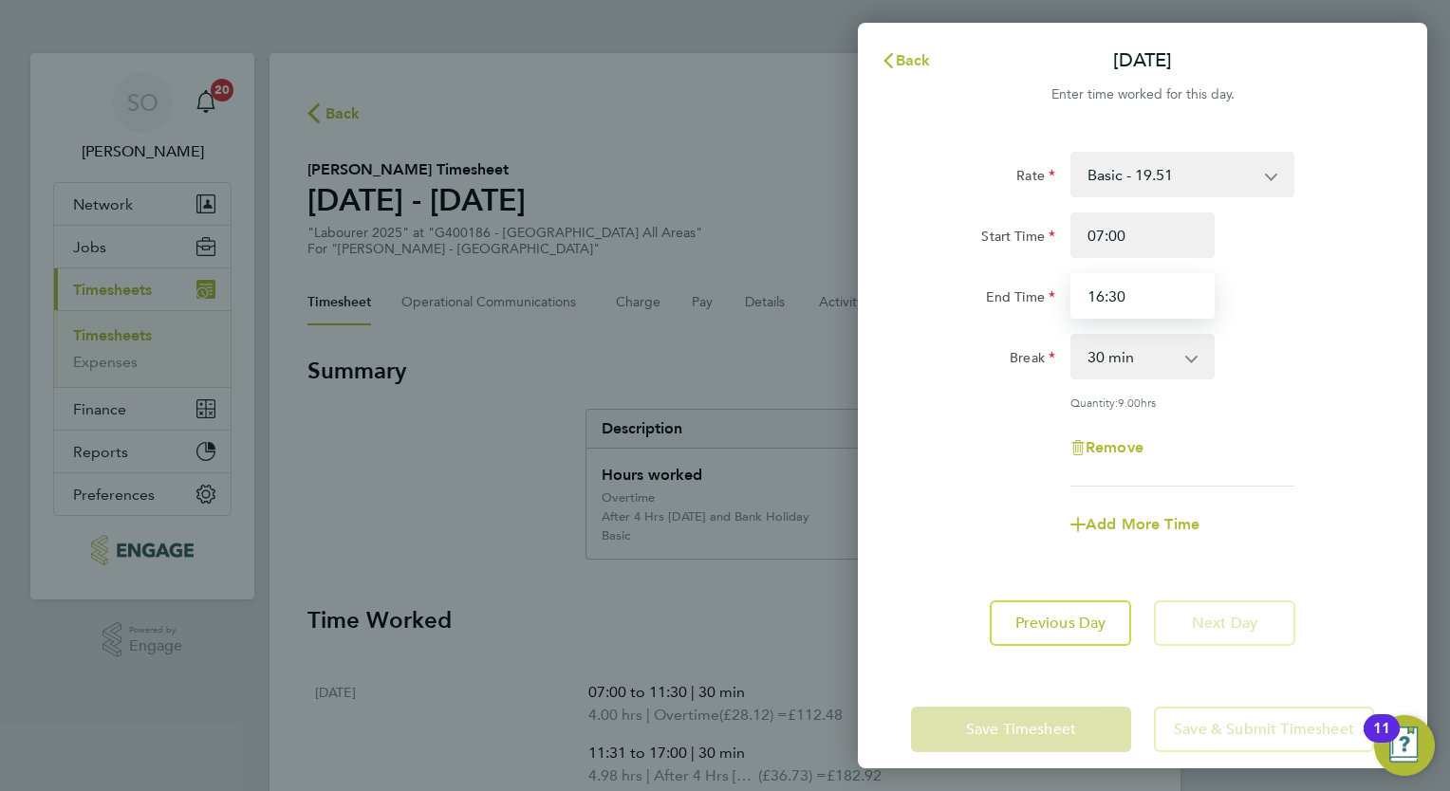
click at [1123, 298] on input "16:30" at bounding box center [1142, 296] width 144 height 46
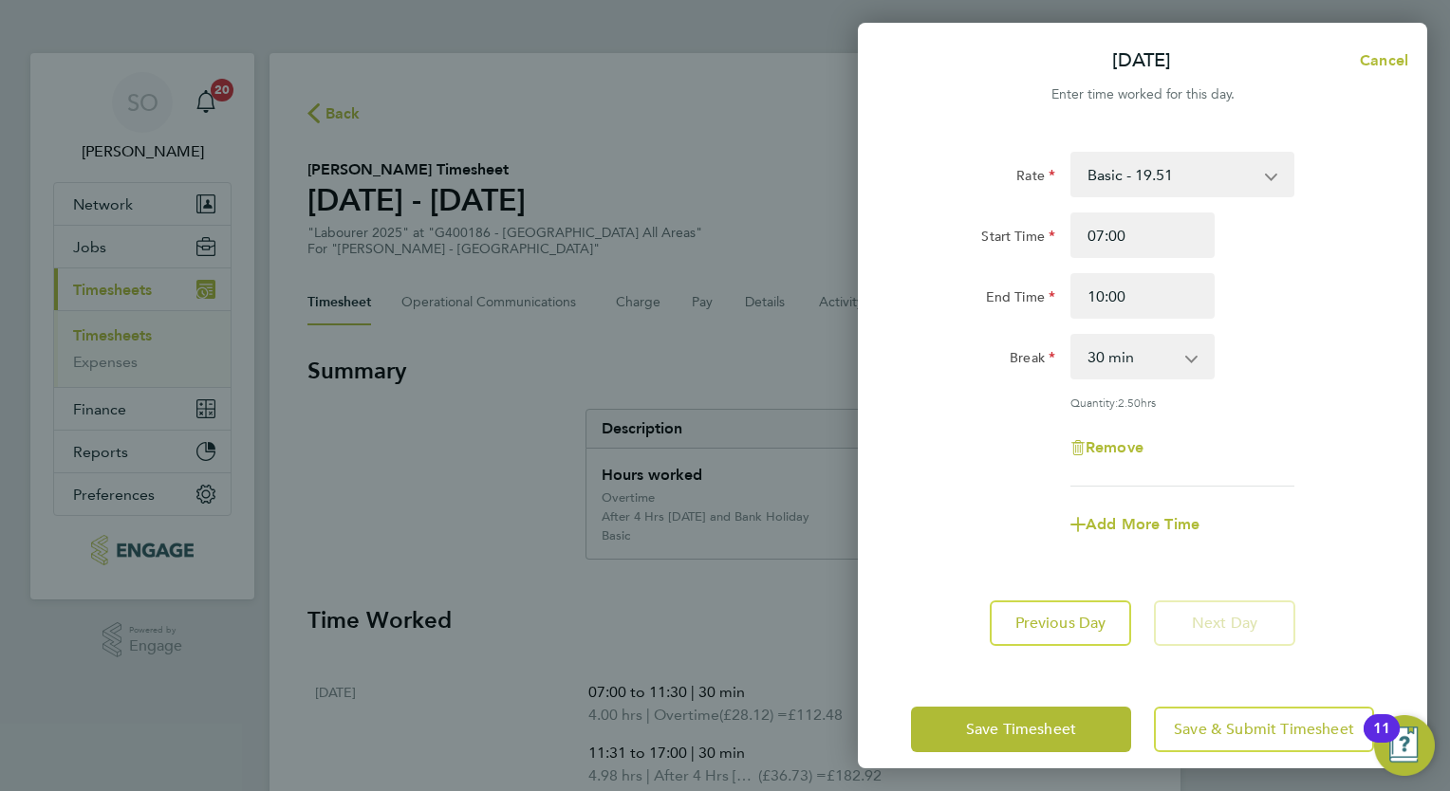
click at [1286, 251] on div "Start Time 07:00" at bounding box center [1142, 236] width 478 height 46
click at [1122, 305] on input "10:00" at bounding box center [1142, 296] width 144 height 46
type input "10:30"
click at [1110, 527] on span "Add More Time" at bounding box center [1142, 524] width 114 height 18
select select "null"
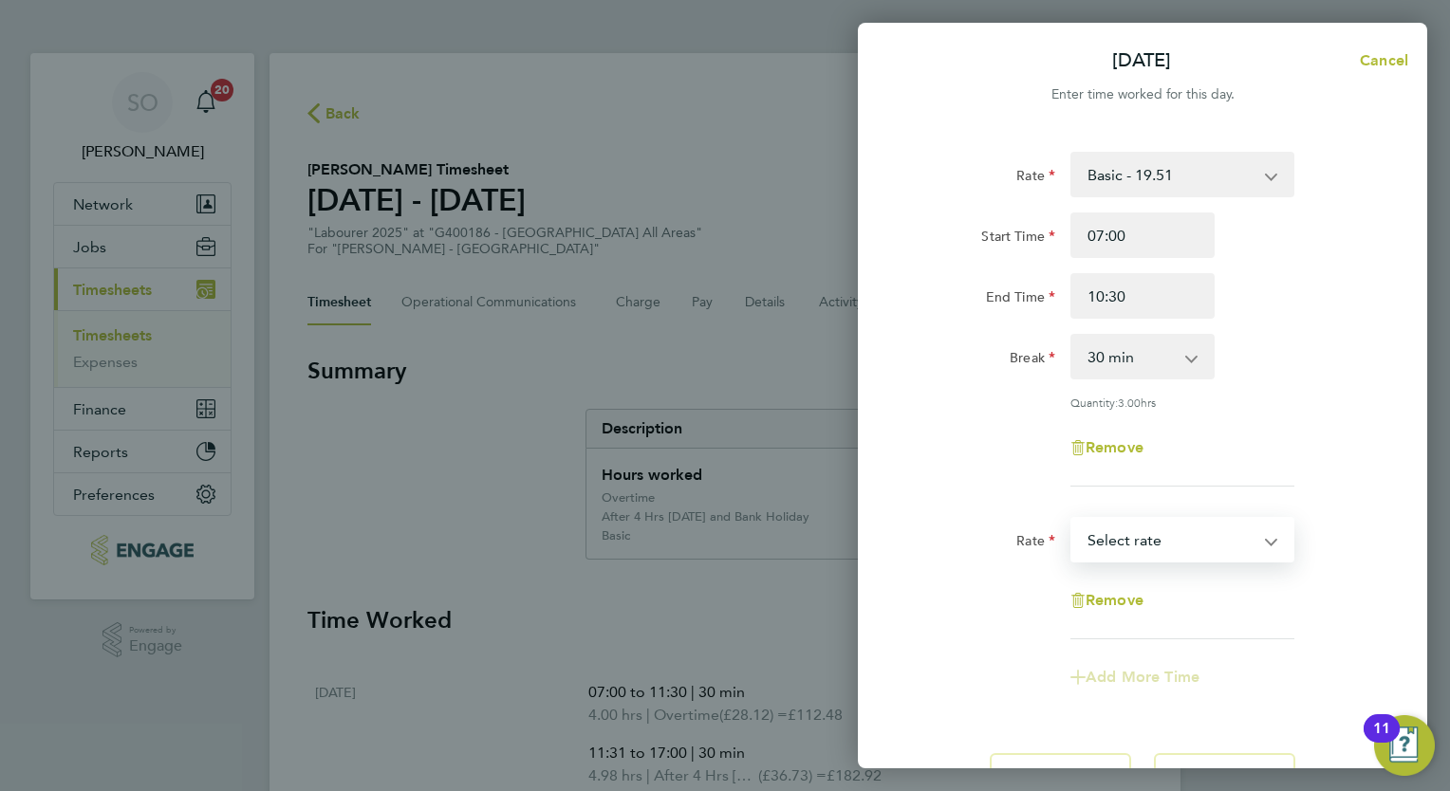
click at [1160, 541] on select "Basic - 19.51 Overtime - 28.12 After 4 Hrs [DATE] and Bank Holiday - 36.73 Sele…" at bounding box center [1170, 540] width 197 height 42
select select "30"
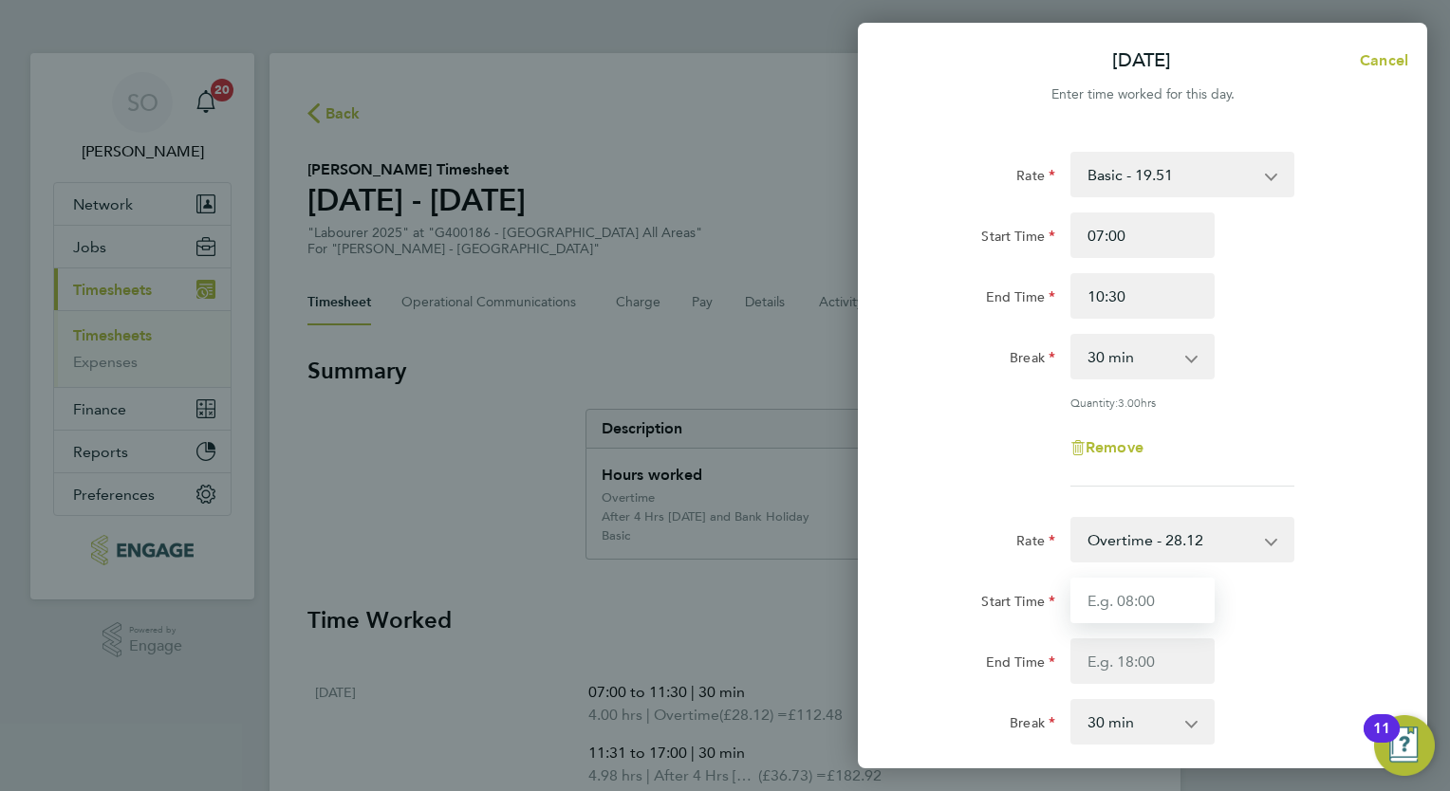
click at [1112, 594] on input "Start Time" at bounding box center [1142, 601] width 144 height 46
type input "10:31"
click at [1116, 669] on input "End Time" at bounding box center [1142, 662] width 144 height 46
click at [1070, 655] on input "End Time" at bounding box center [1142, 662] width 144 height 46
click at [1029, 595] on label "Start Time" at bounding box center [1018, 604] width 74 height 23
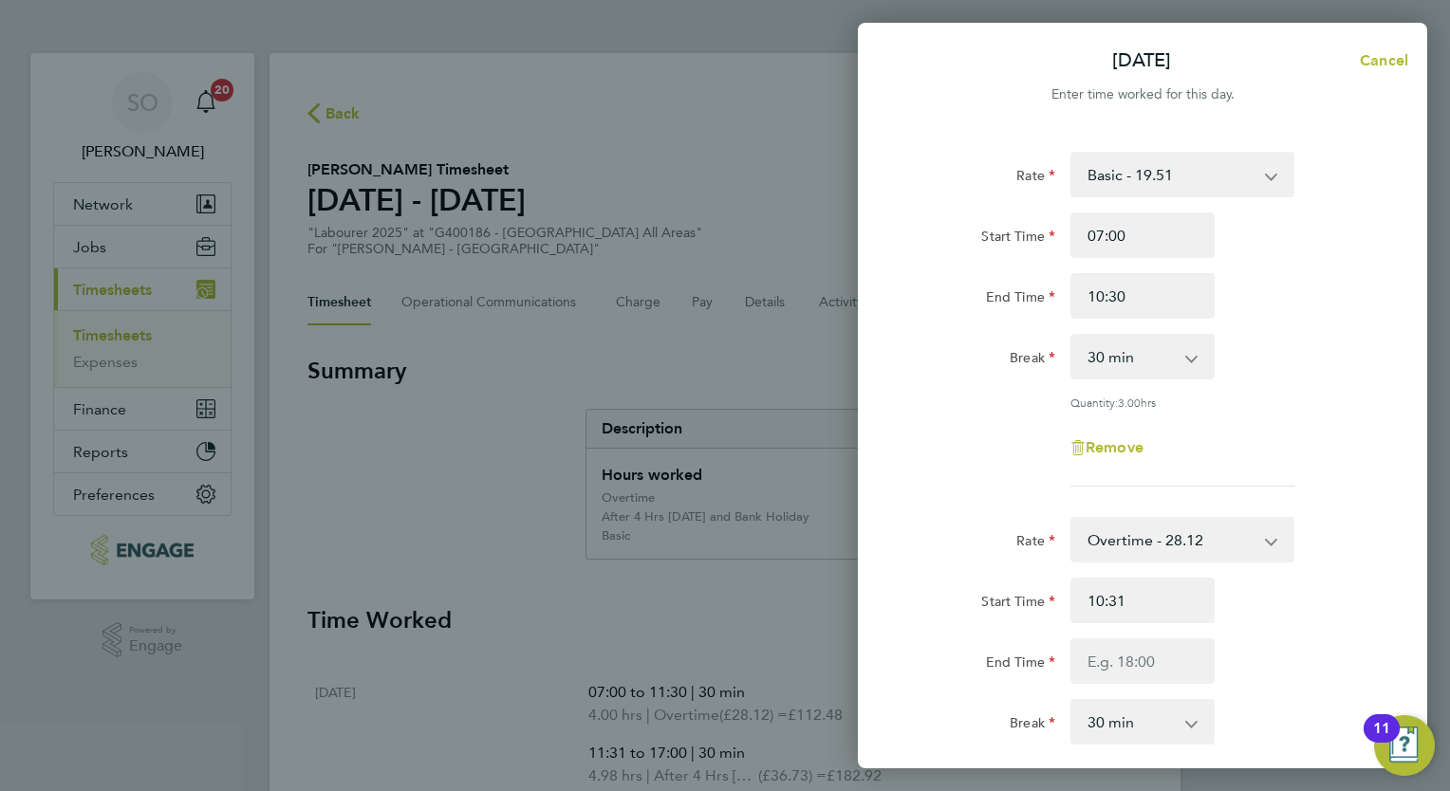
click at [1070, 258] on input "Start Time" at bounding box center [1142, 236] width 144 height 46
click at [1116, 668] on input "End Time" at bounding box center [1142, 662] width 144 height 46
type input "15:31"
click at [1138, 723] on select "0 min 15 min 30 min 45 min 60 min 75 min 90 min" at bounding box center [1131, 722] width 118 height 42
select select "0"
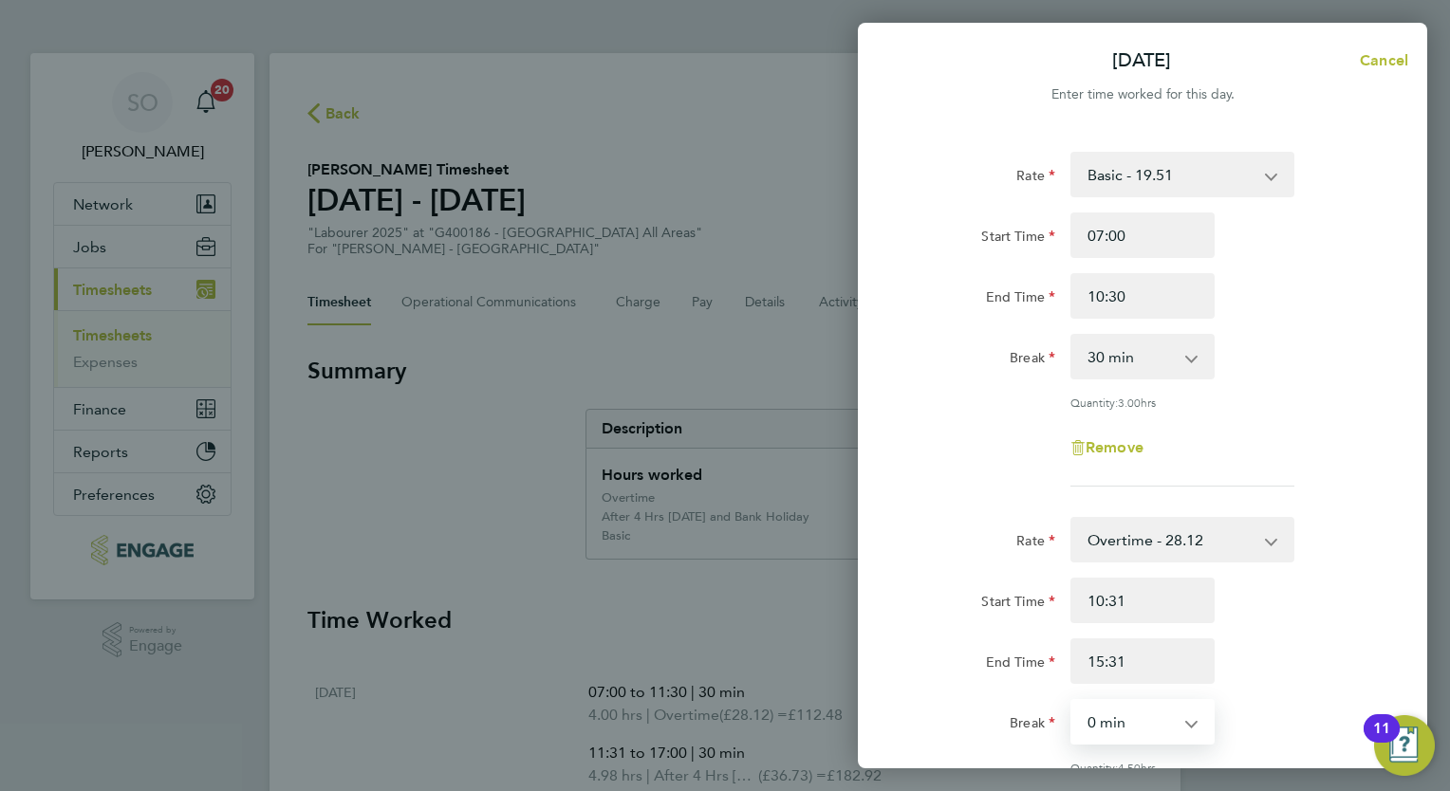
click at [1072, 701] on select "0 min 15 min 30 min 45 min 60 min 75 min 90 min" at bounding box center [1131, 722] width 118 height 42
click at [1287, 653] on div "End Time 15:31" at bounding box center [1142, 662] width 478 height 46
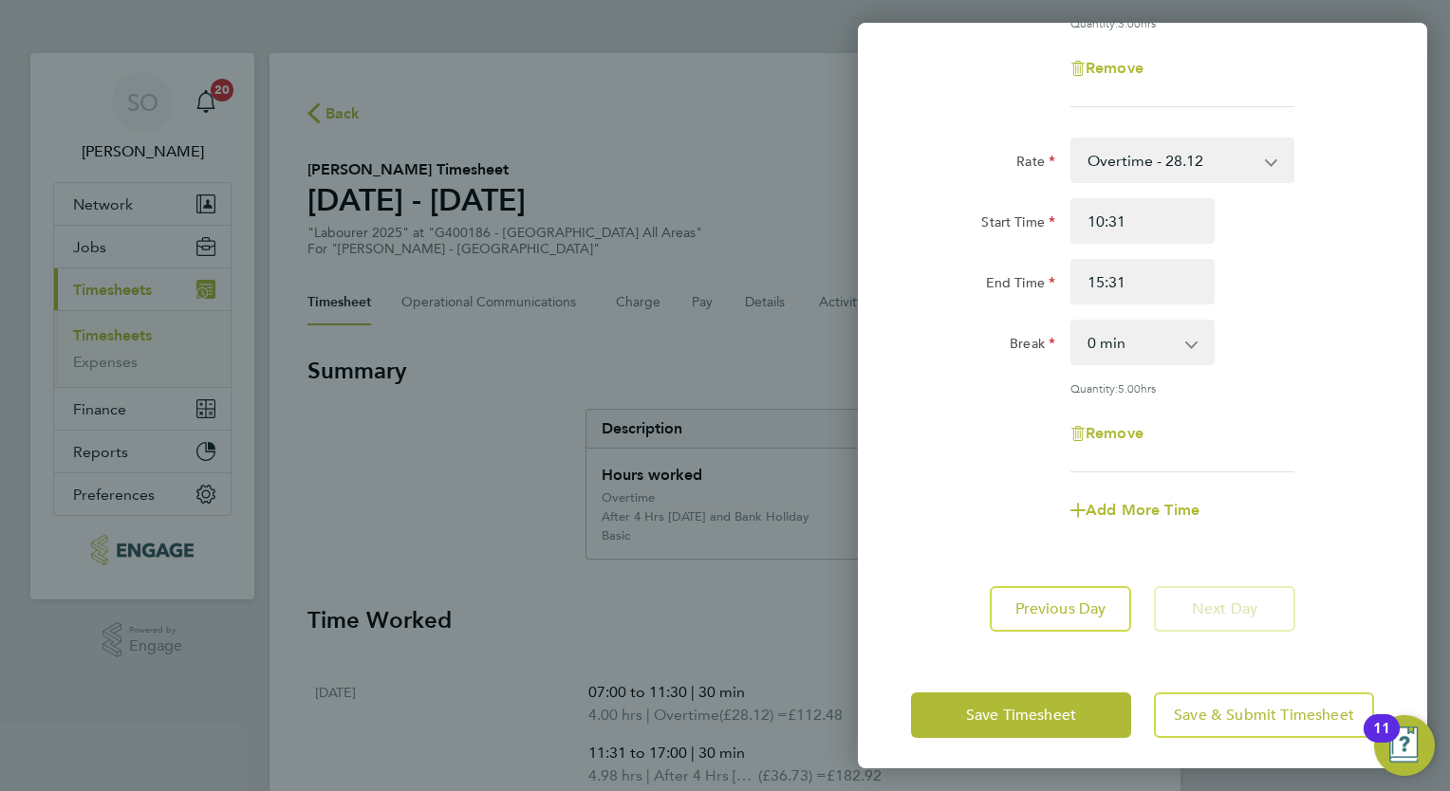
scroll to position [382, 0]
click at [1049, 697] on button "Save Timesheet" at bounding box center [1021, 713] width 220 height 46
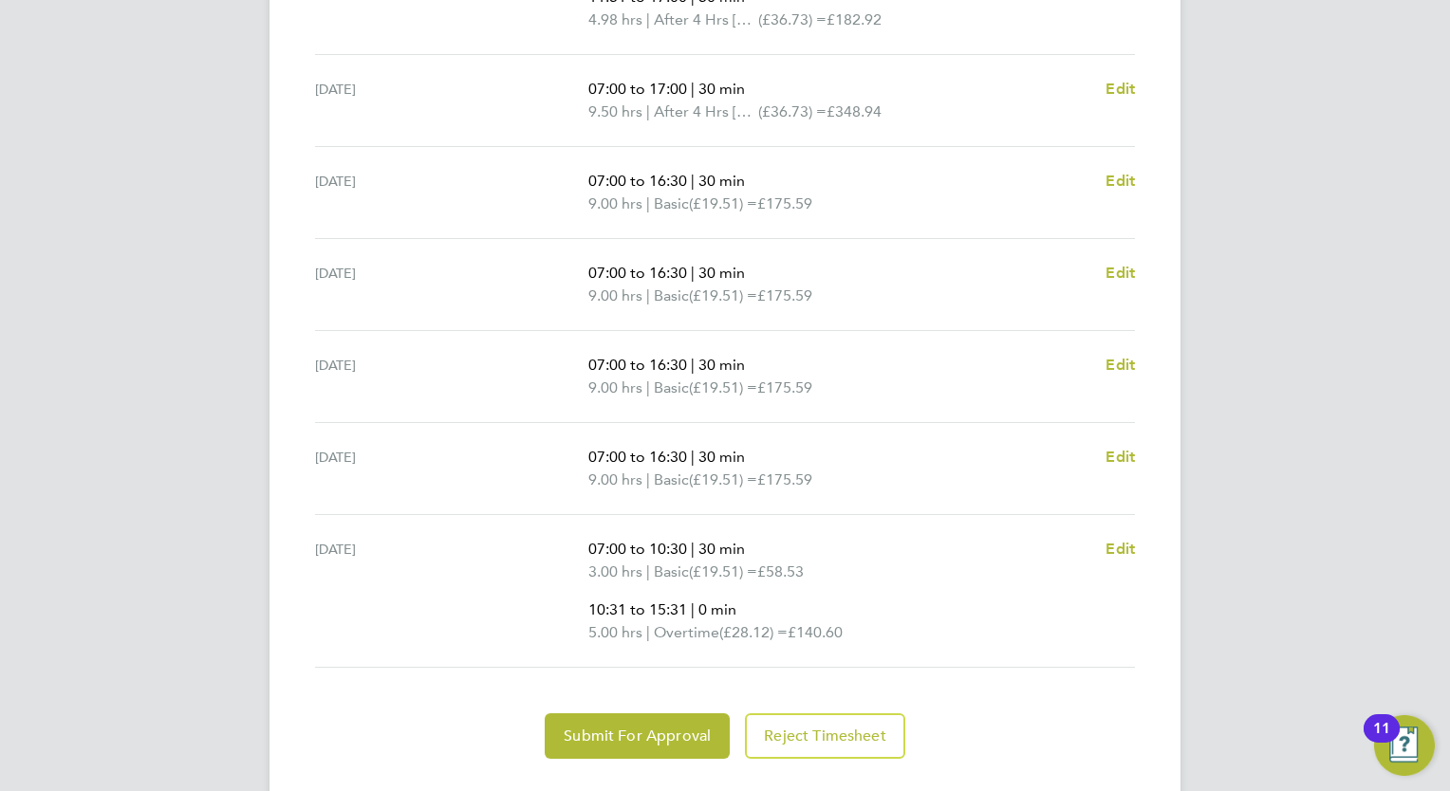
scroll to position [759, 0]
click at [668, 740] on button "Submit For Approval" at bounding box center [637, 734] width 185 height 46
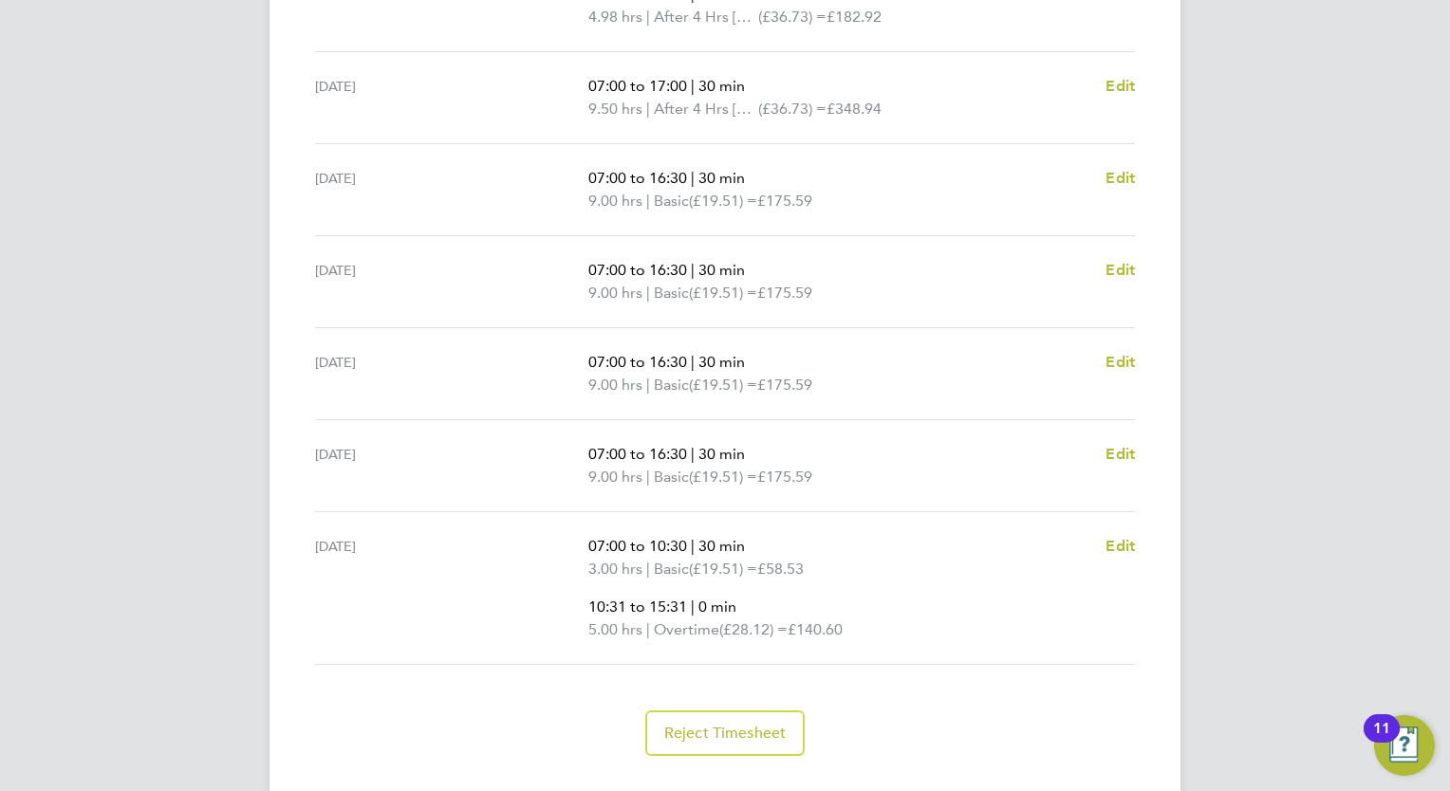
click at [1449, 748] on html "SO [PERSON_NAME] Notifications 20 Applications: Network Team Members Businesses…" at bounding box center [725, 36] width 1450 height 1591
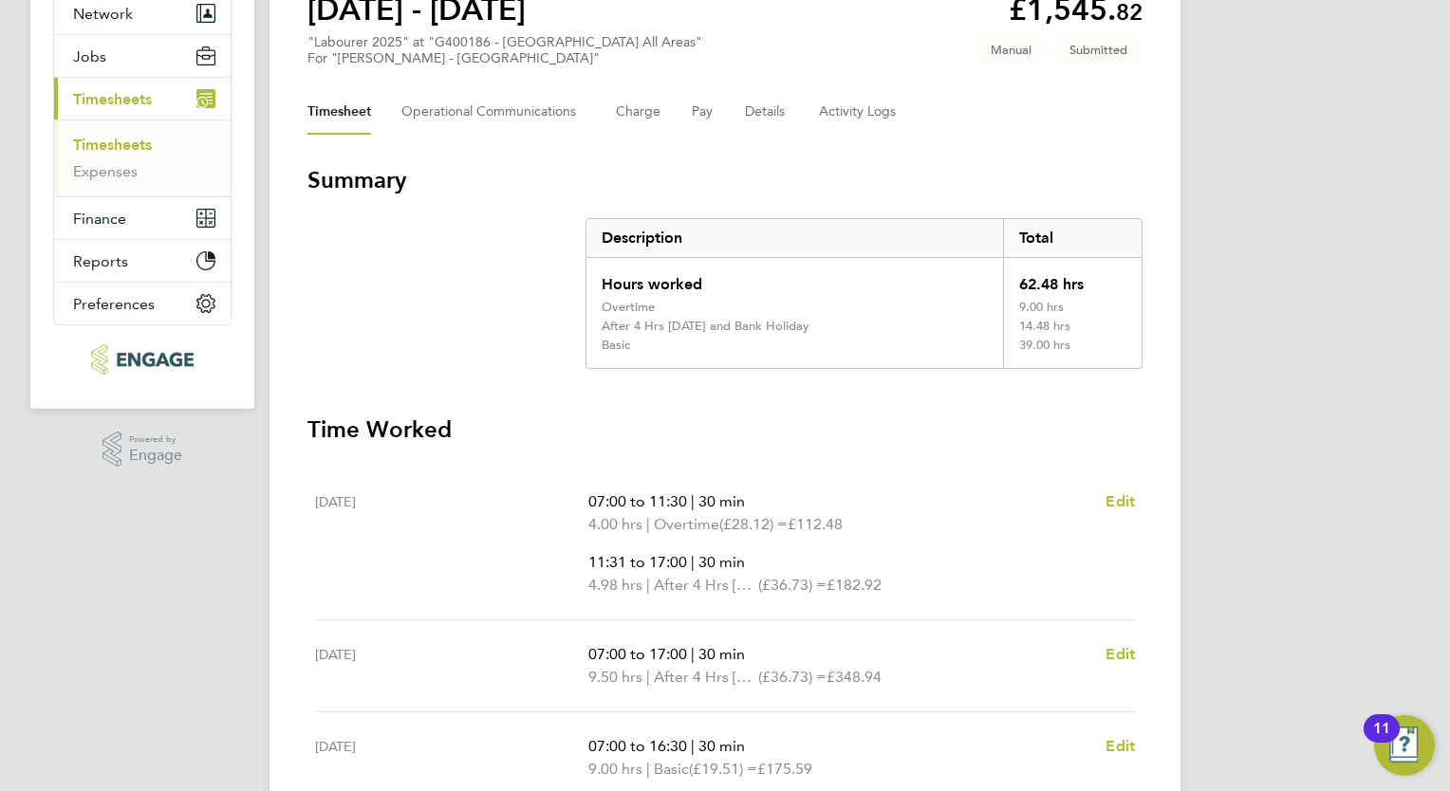
scroll to position [228, 0]
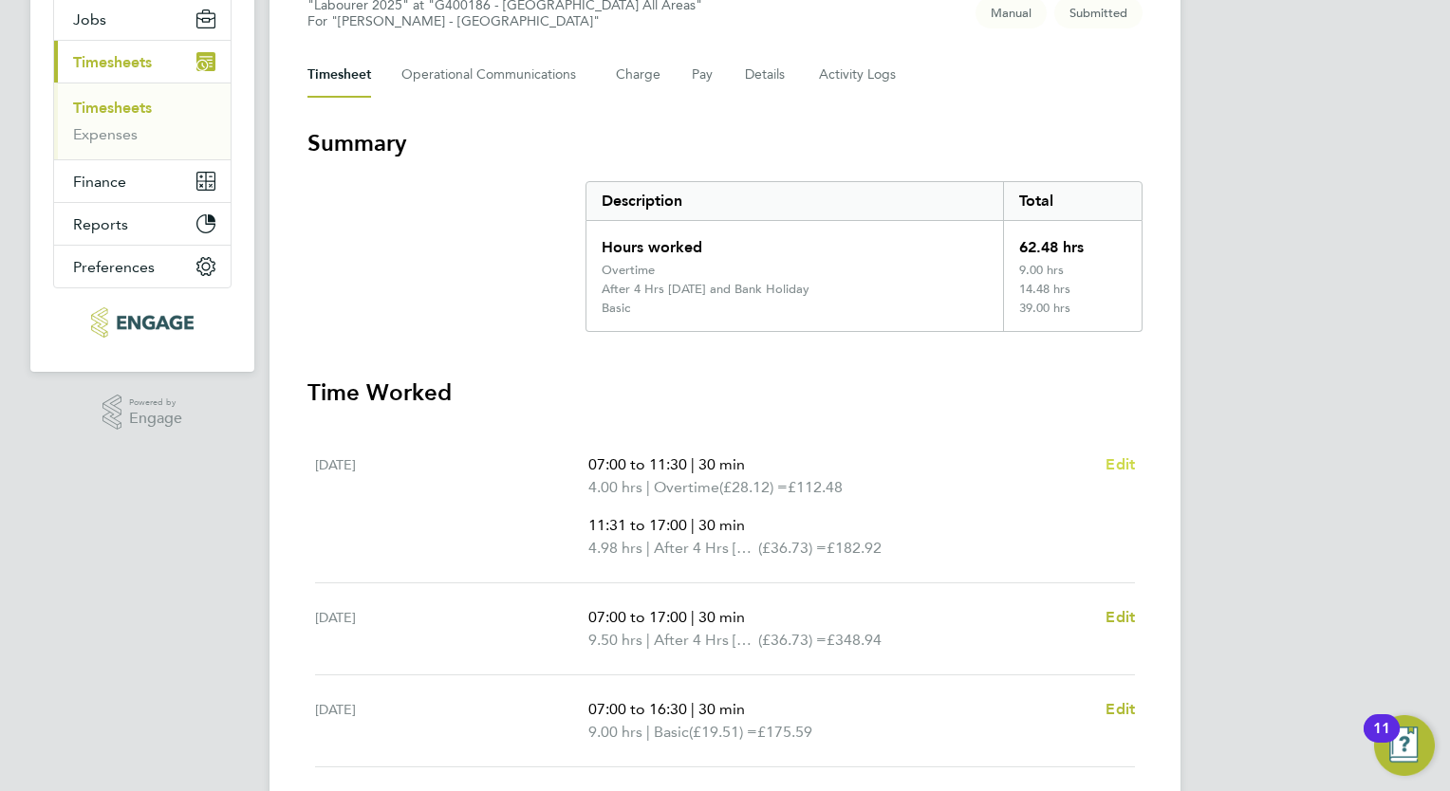
click at [1118, 461] on span "Edit" at bounding box center [1119, 464] width 29 height 18
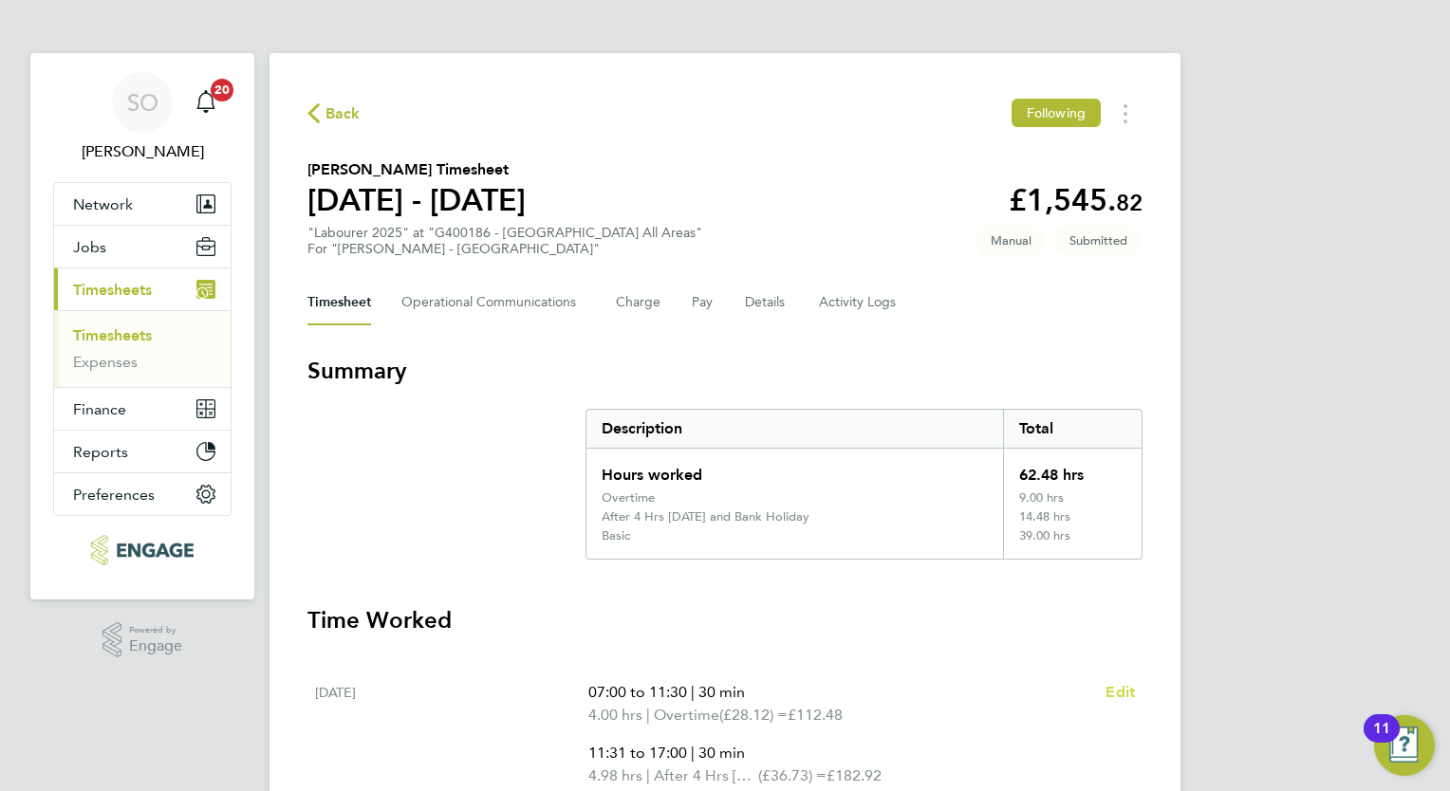
select select "30"
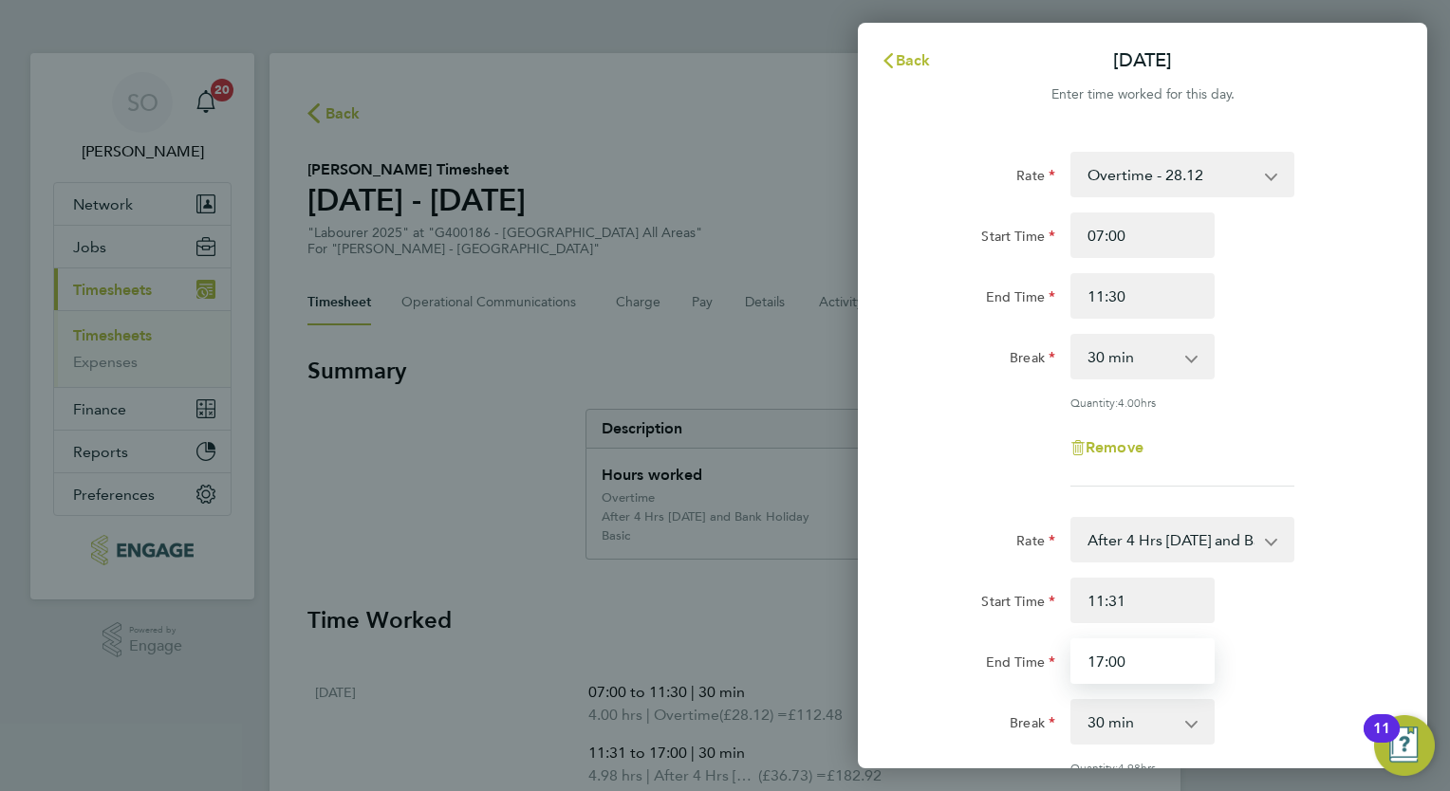
click at [1142, 658] on input "17:00" at bounding box center [1142, 662] width 144 height 46
type input "17:01"
click at [810, 609] on div "[DATE] Cancel Enter time worked for this day. Rate Overtime - 28.12 Basic - 19.…" at bounding box center [725, 395] width 1450 height 791
click at [1242, 752] on div "Rate After 4 Hrs [DATE] and Bank Holiday - 36.73 Basic - 19.51 Overtime - 28.12…" at bounding box center [1142, 684] width 463 height 335
click at [1419, 742] on img "Open Resource Center, 11 new notifications" at bounding box center [1404, 745] width 61 height 61
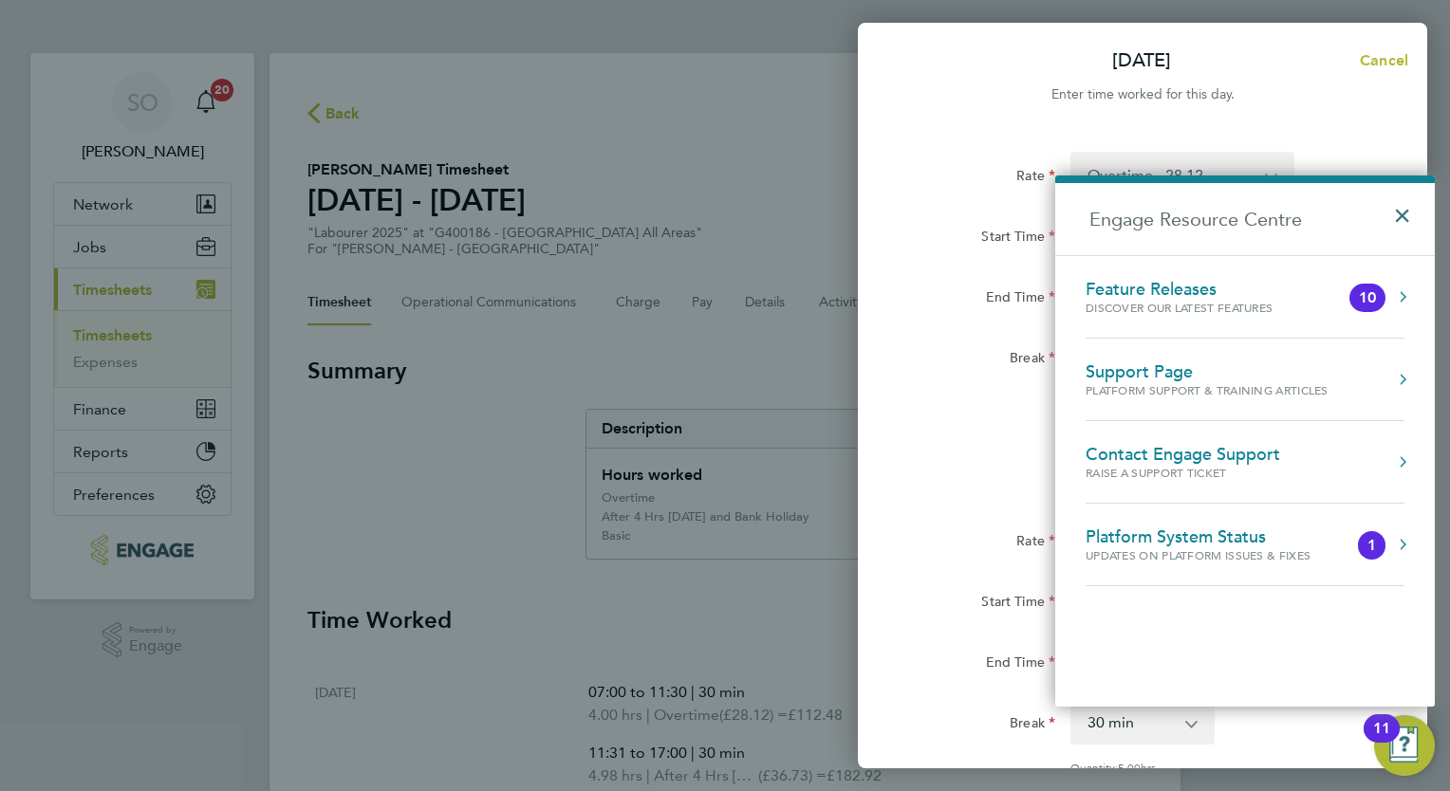
click at [1419, 207] on button "×" at bounding box center [1407, 210] width 28 height 42
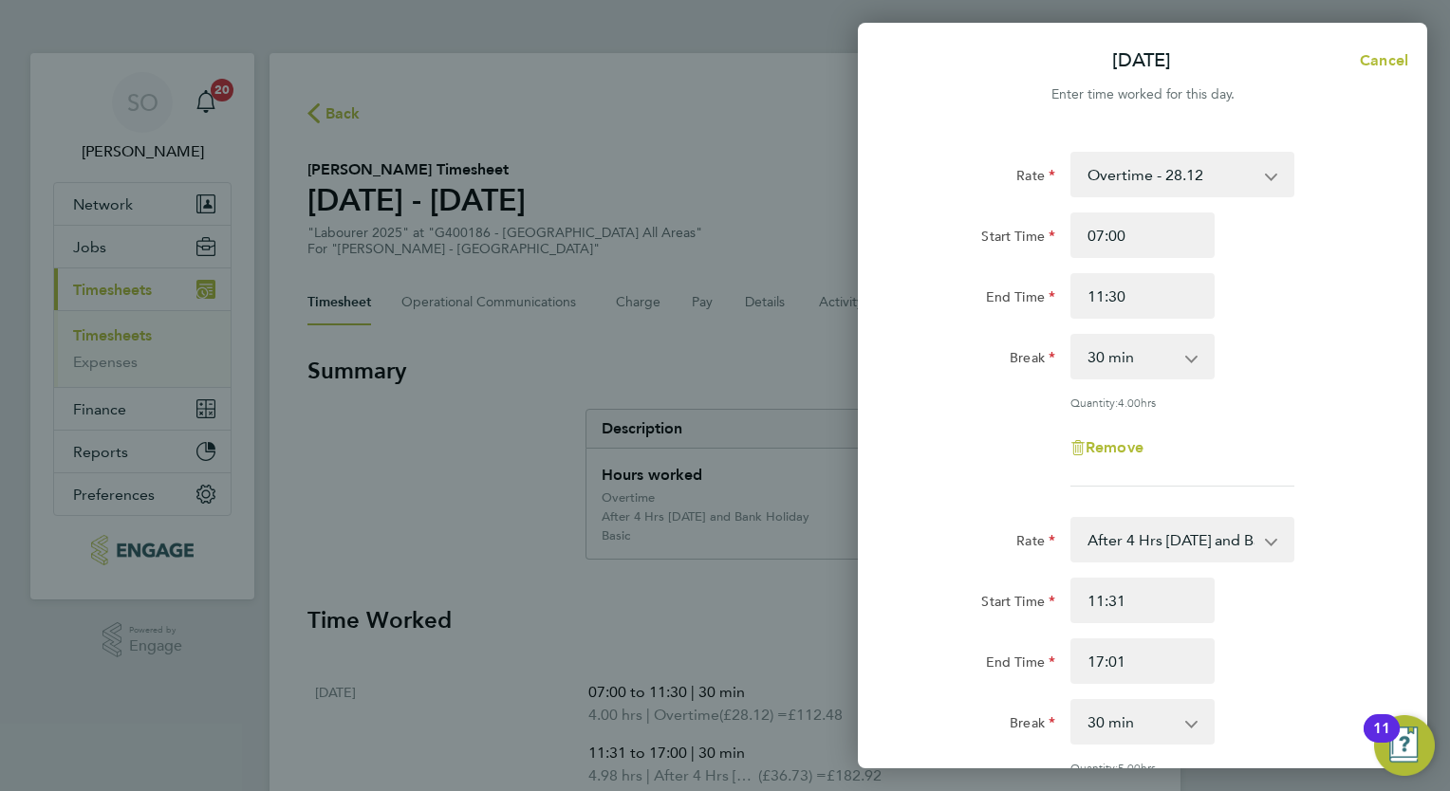
click at [1240, 741] on div "Break 0 min 15 min 30 min 45 min 60 min 75 min 90 min" at bounding box center [1142, 722] width 478 height 46
click at [1232, 716] on div "Break 0 min 15 min 30 min 45 min 60 min 75 min 90 min" at bounding box center [1142, 722] width 478 height 46
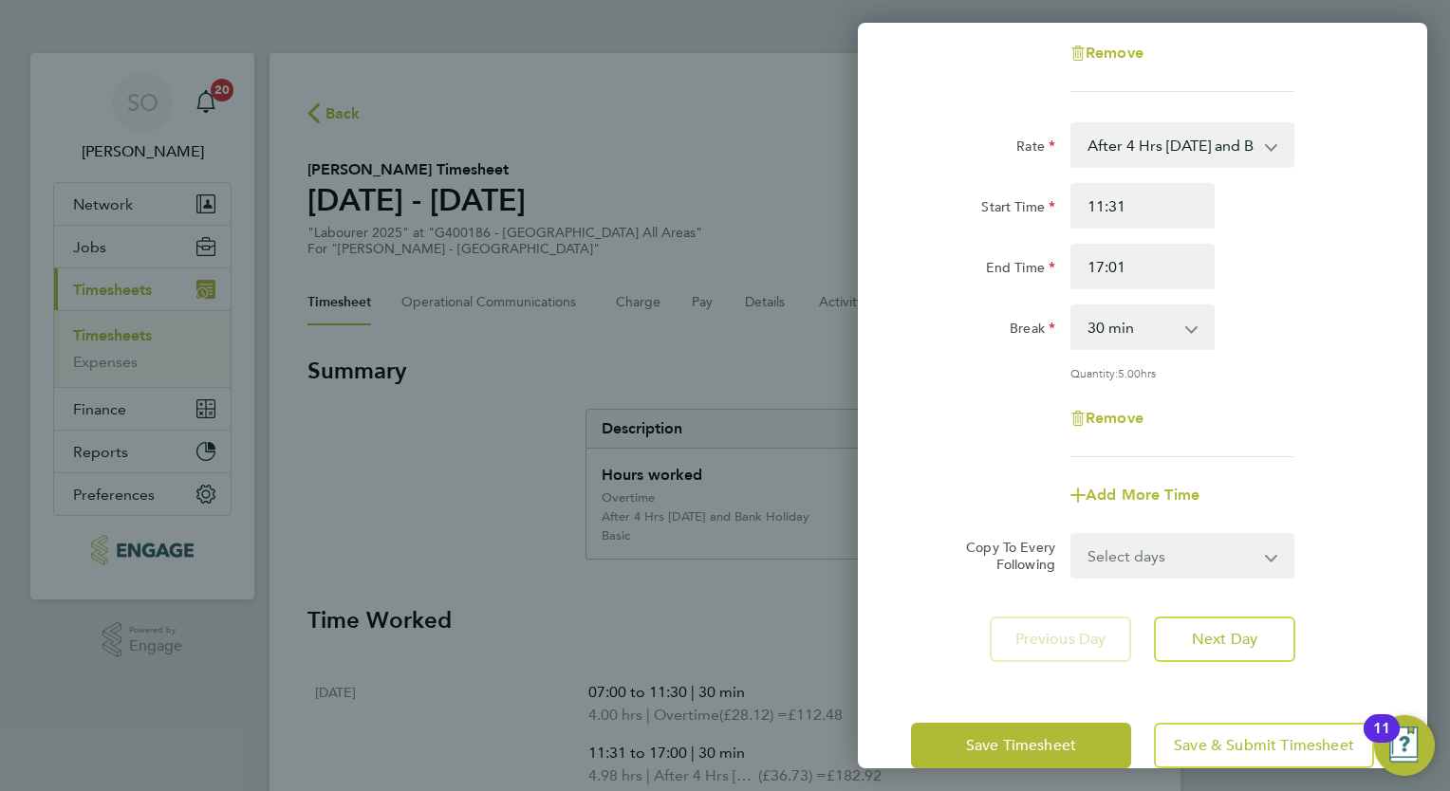
scroll to position [428, 0]
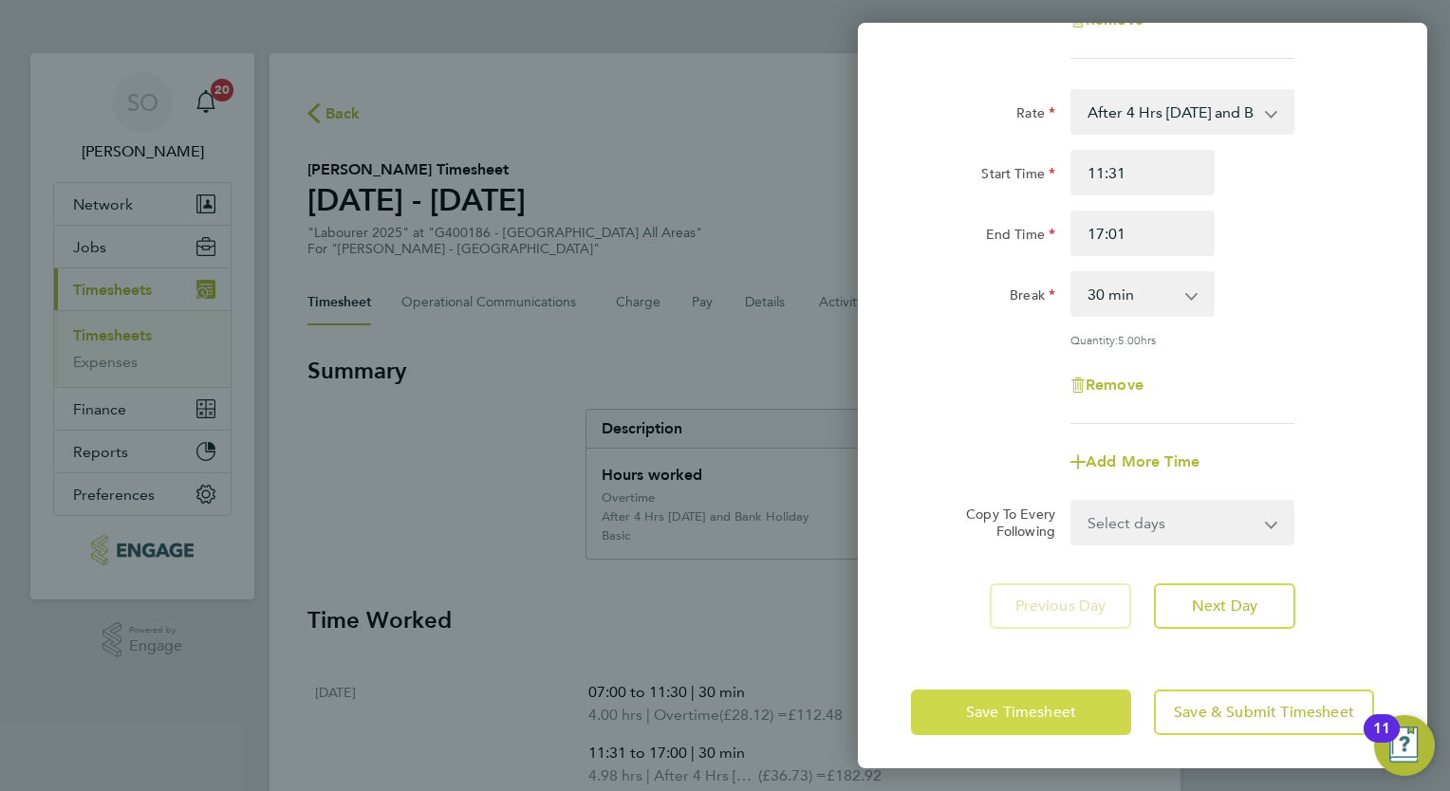
click at [1028, 696] on button "Save Timesheet" at bounding box center [1021, 713] width 220 height 46
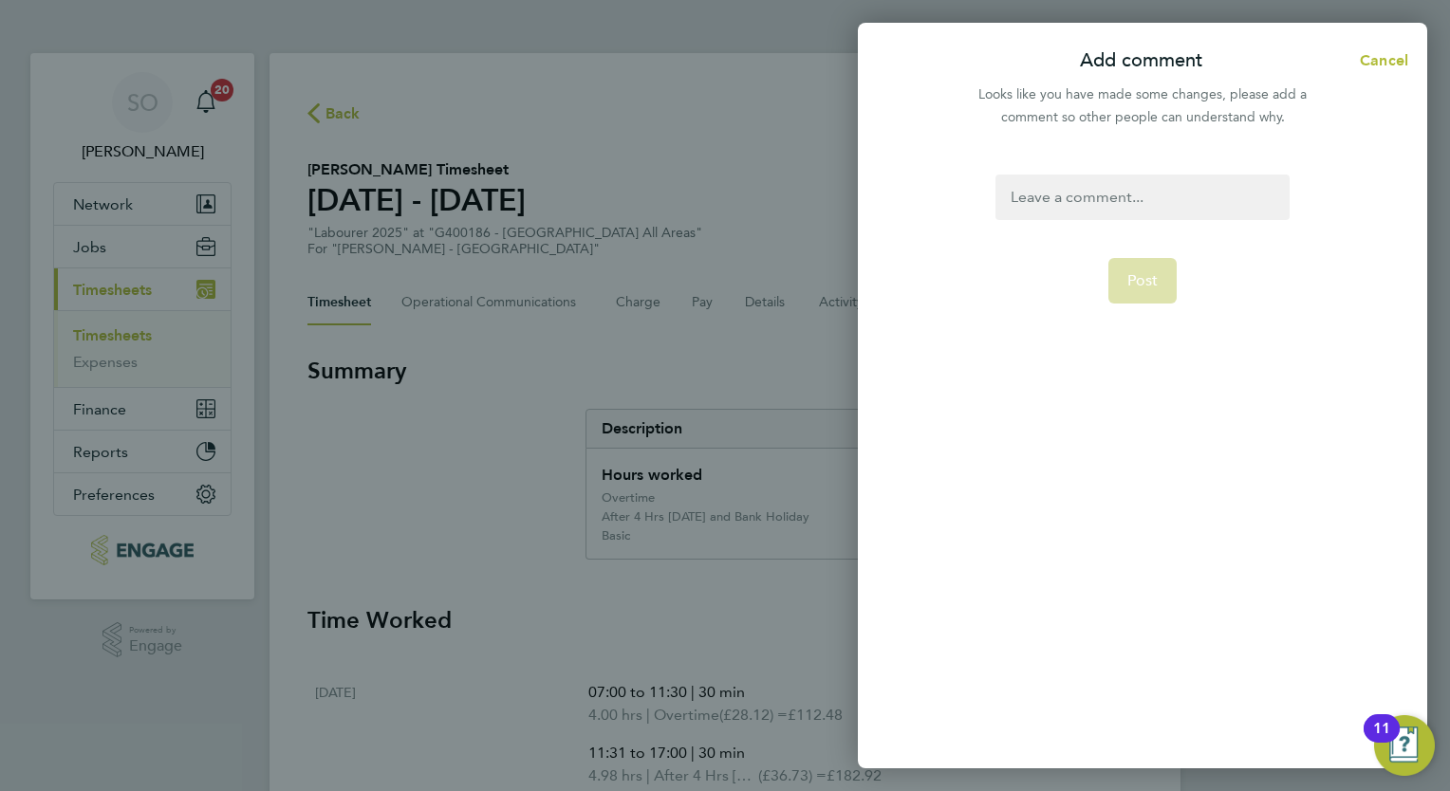
click at [1051, 195] on div at bounding box center [1141, 198] width 293 height 46
click at [1046, 184] on div at bounding box center [1141, 198] width 293 height 46
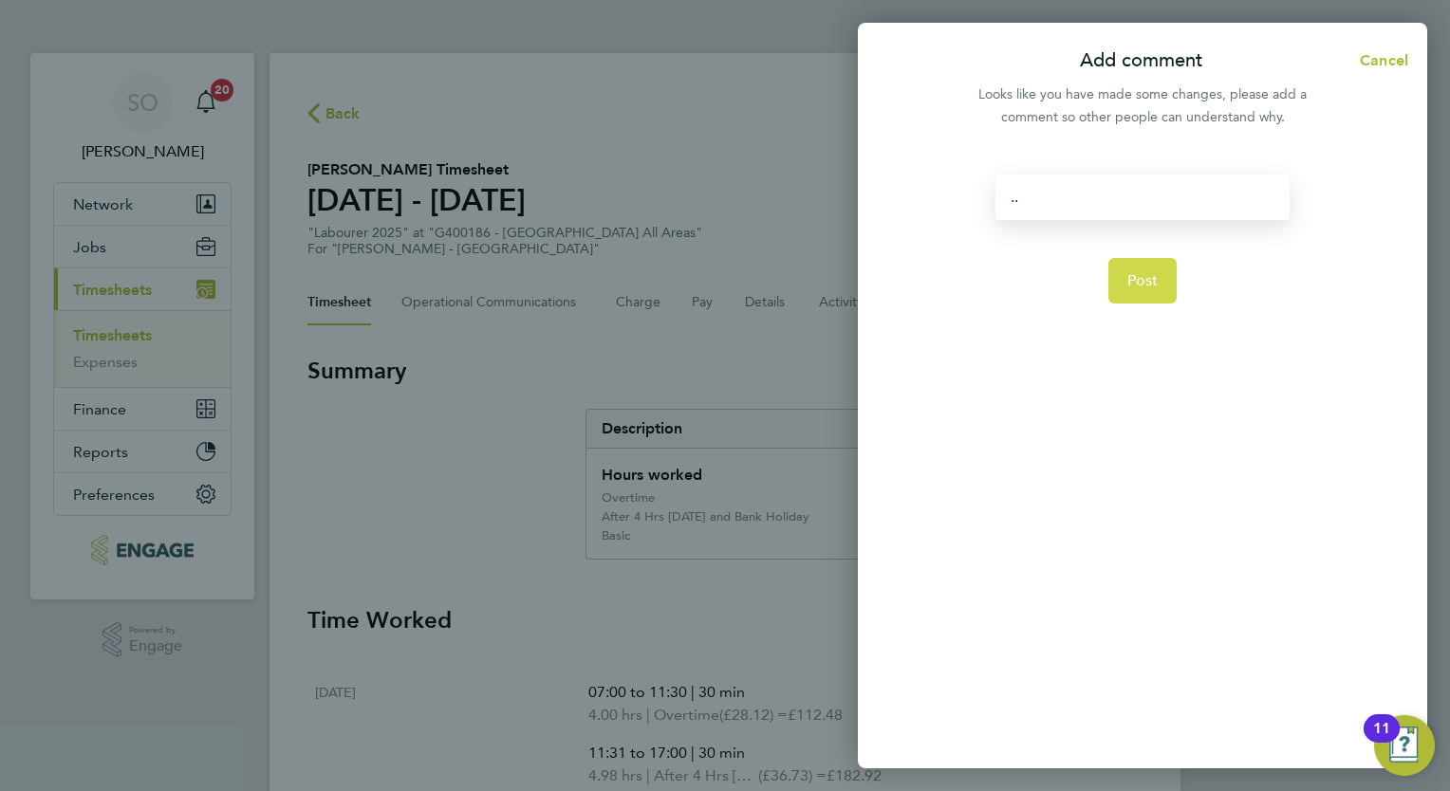
click at [1150, 285] on span "Post" at bounding box center [1142, 280] width 31 height 19
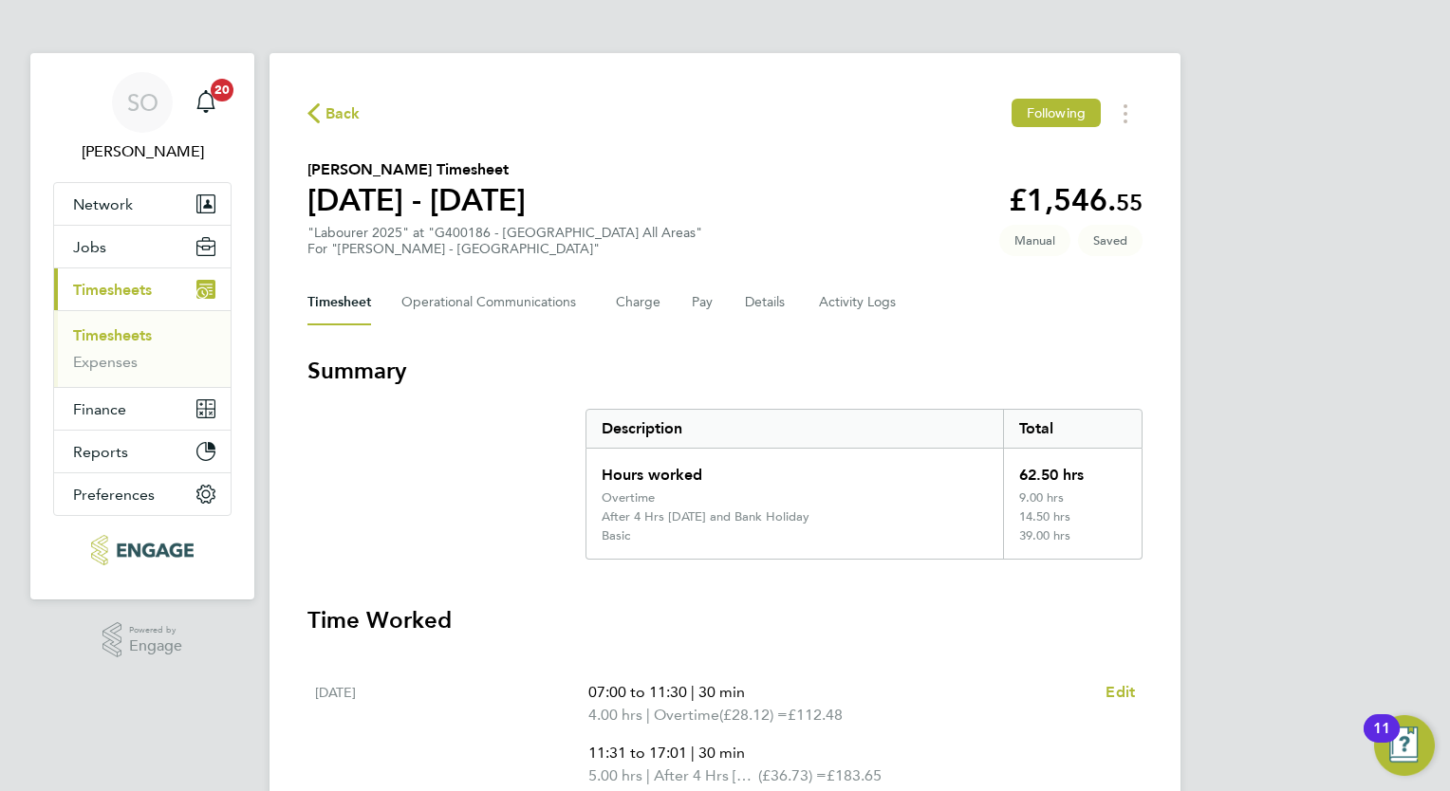
click at [102, 342] on link "Timesheets" at bounding box center [112, 335] width 79 height 18
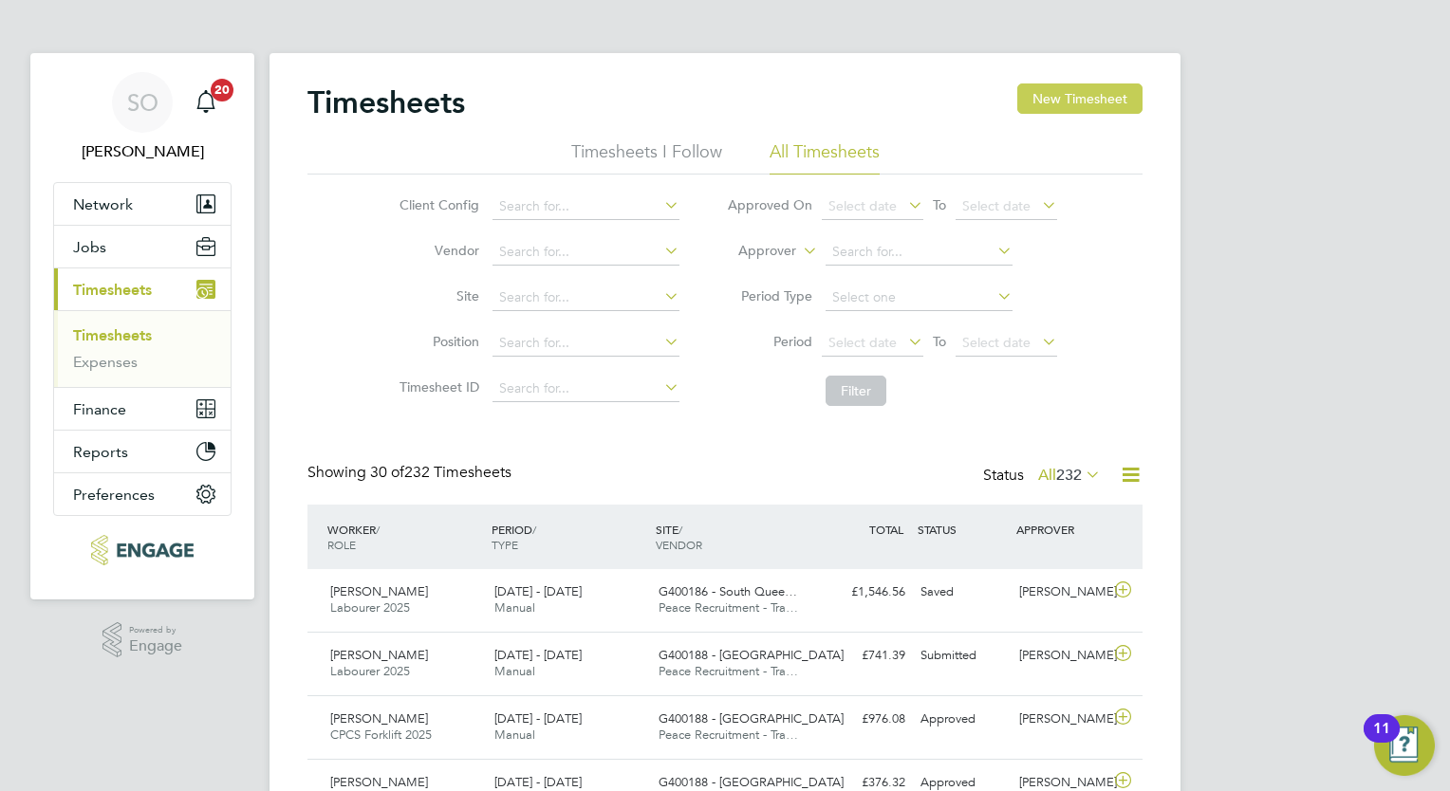
click at [1055, 96] on button "New Timesheet" at bounding box center [1079, 98] width 125 height 30
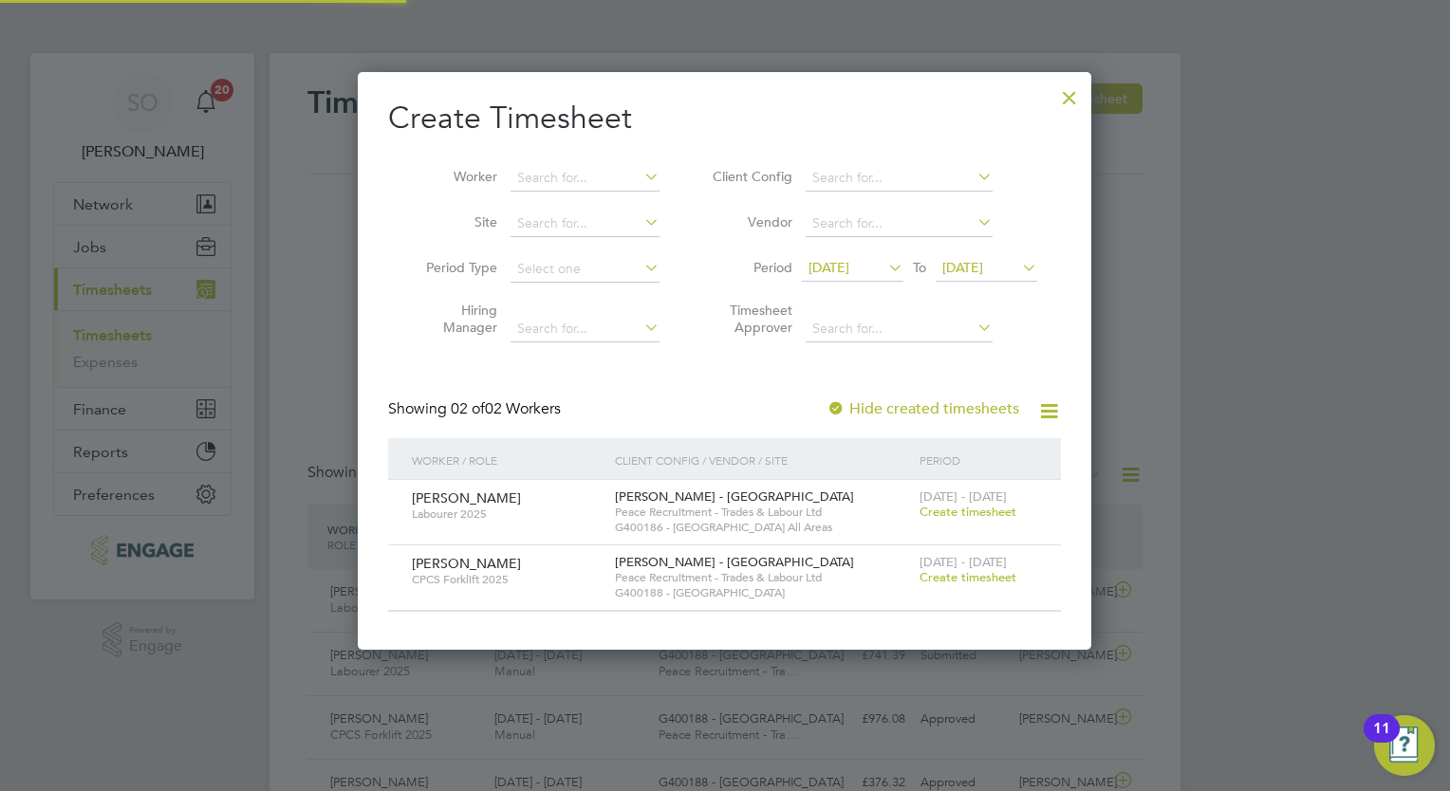
scroll to position [576, 734]
click at [454, 572] on span "CPCS Forklift 2025" at bounding box center [506, 579] width 189 height 15
click at [972, 574] on span "Create timesheet" at bounding box center [967, 577] width 97 height 16
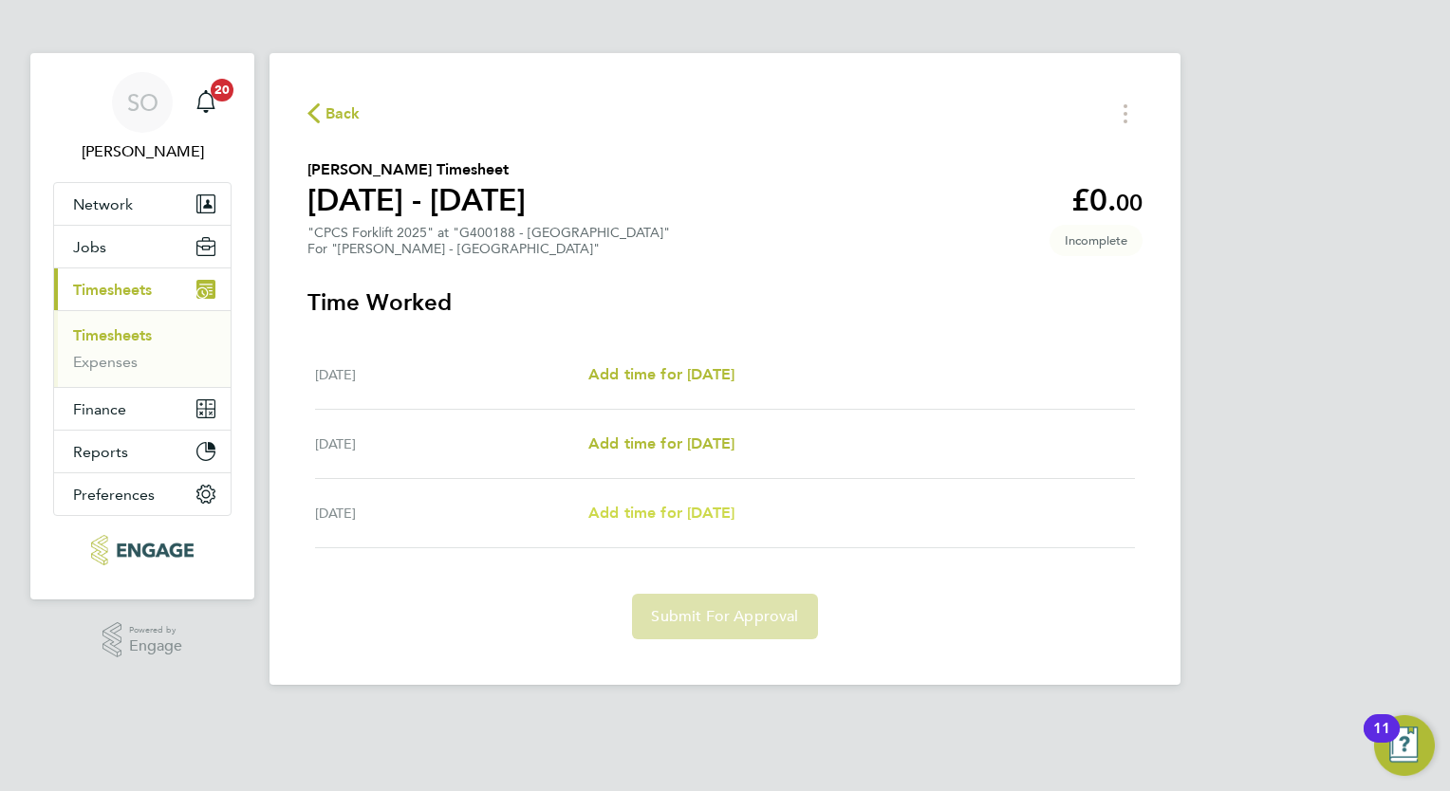
click at [681, 512] on span "Add time for [DATE]" at bounding box center [661, 513] width 146 height 18
select select "30"
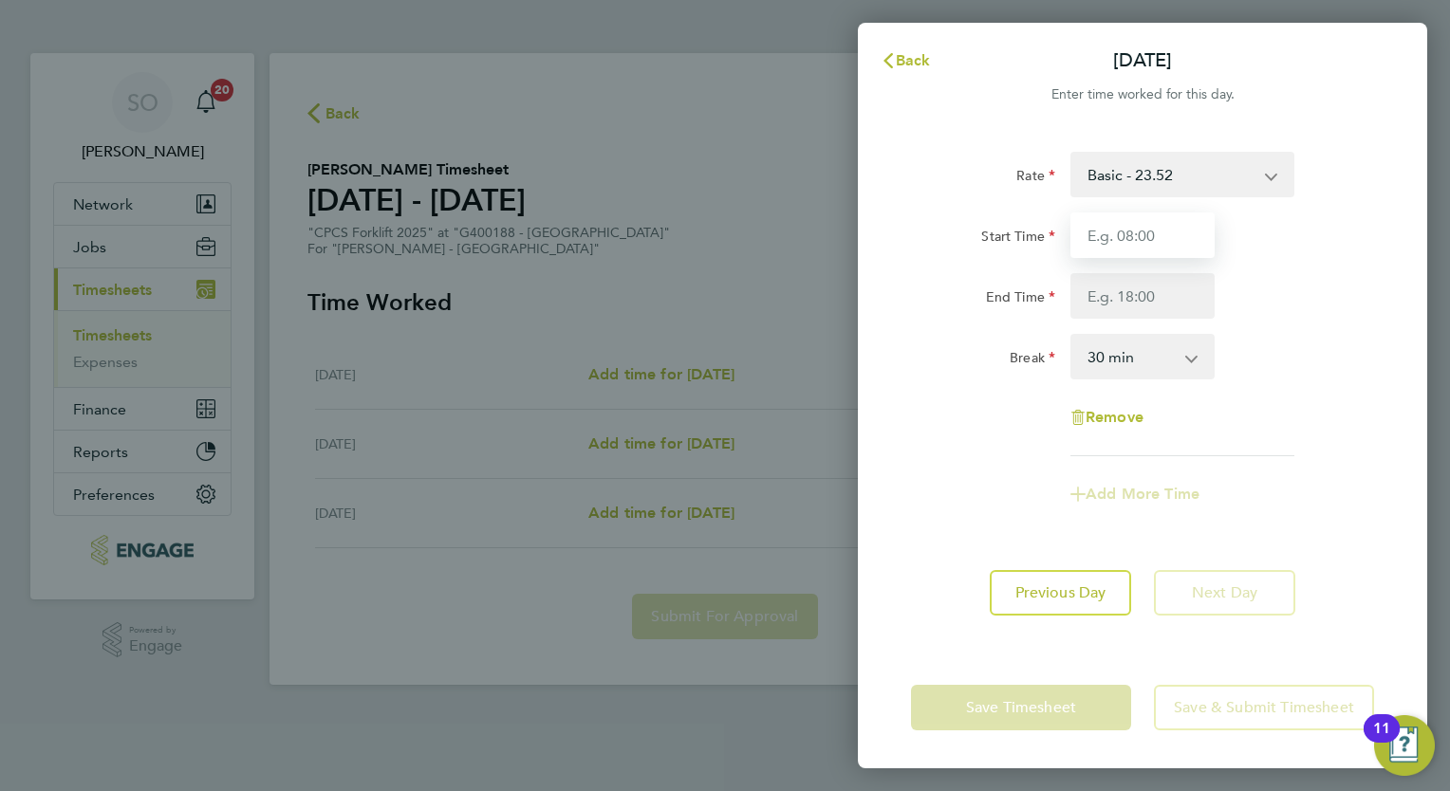
click at [1110, 241] on input "Start Time" at bounding box center [1142, 236] width 144 height 46
click at [694, 248] on div "Back [DATE] Enter time worked for this day. Rate Basic - 23.52 Overtime - 33.98…" at bounding box center [725, 395] width 1450 height 791
click at [911, 54] on span "Back" at bounding box center [913, 60] width 35 height 18
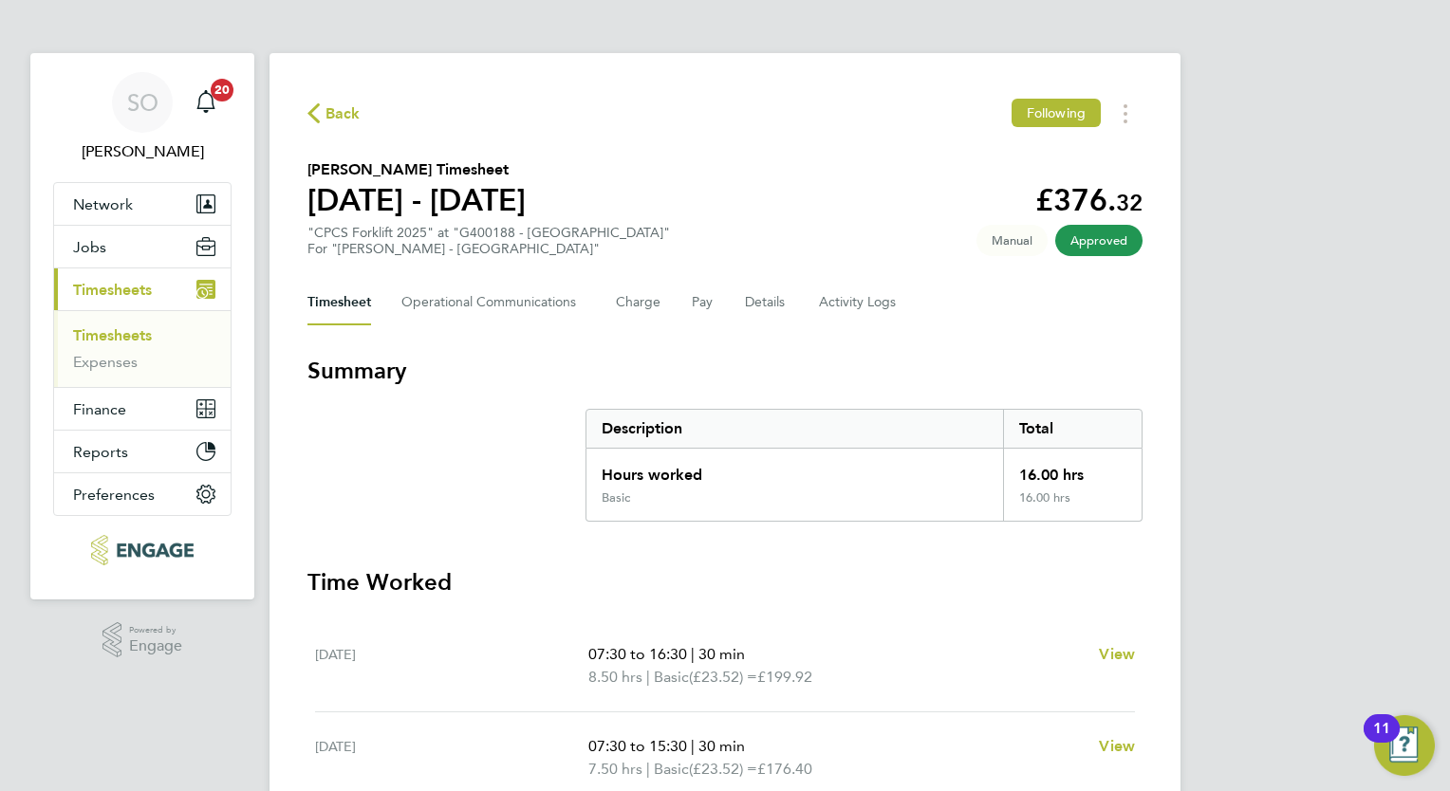
click at [148, 332] on link "Timesheets" at bounding box center [112, 335] width 79 height 18
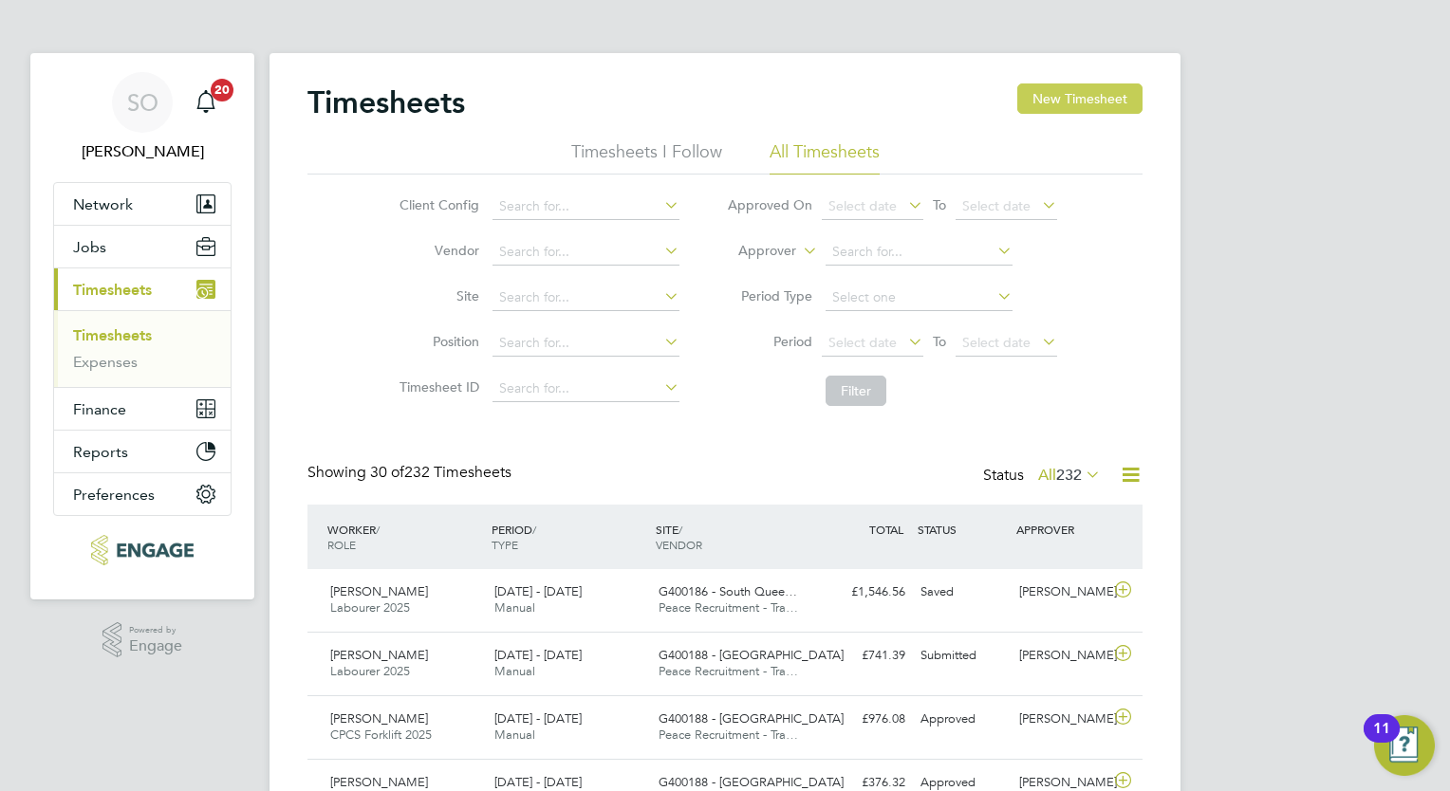
click at [1105, 103] on button "New Timesheet" at bounding box center [1079, 98] width 125 height 30
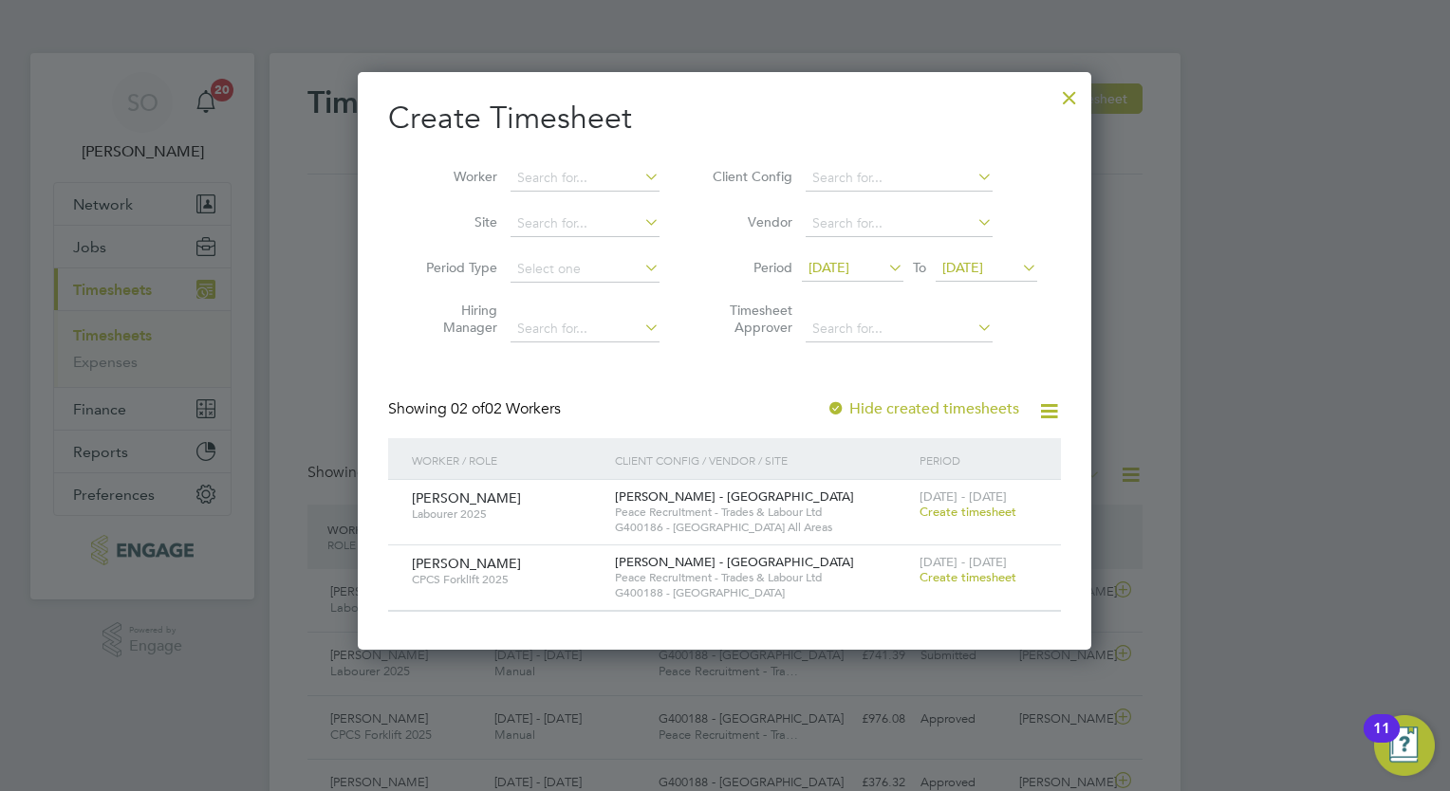
click at [956, 571] on span "Create timesheet" at bounding box center [967, 577] width 97 height 16
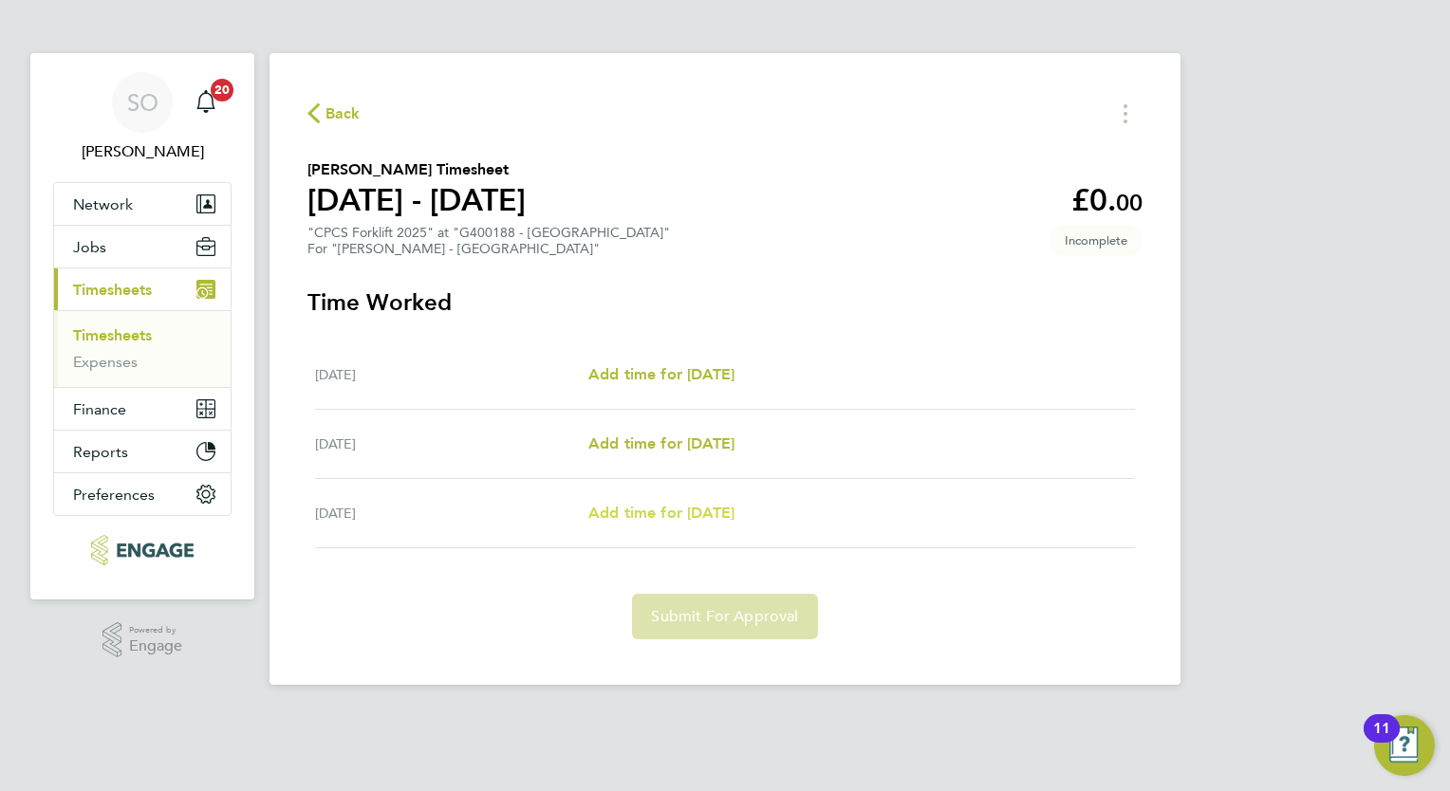
click at [727, 516] on span "Add time for [DATE]" at bounding box center [661, 513] width 146 height 18
select select "30"
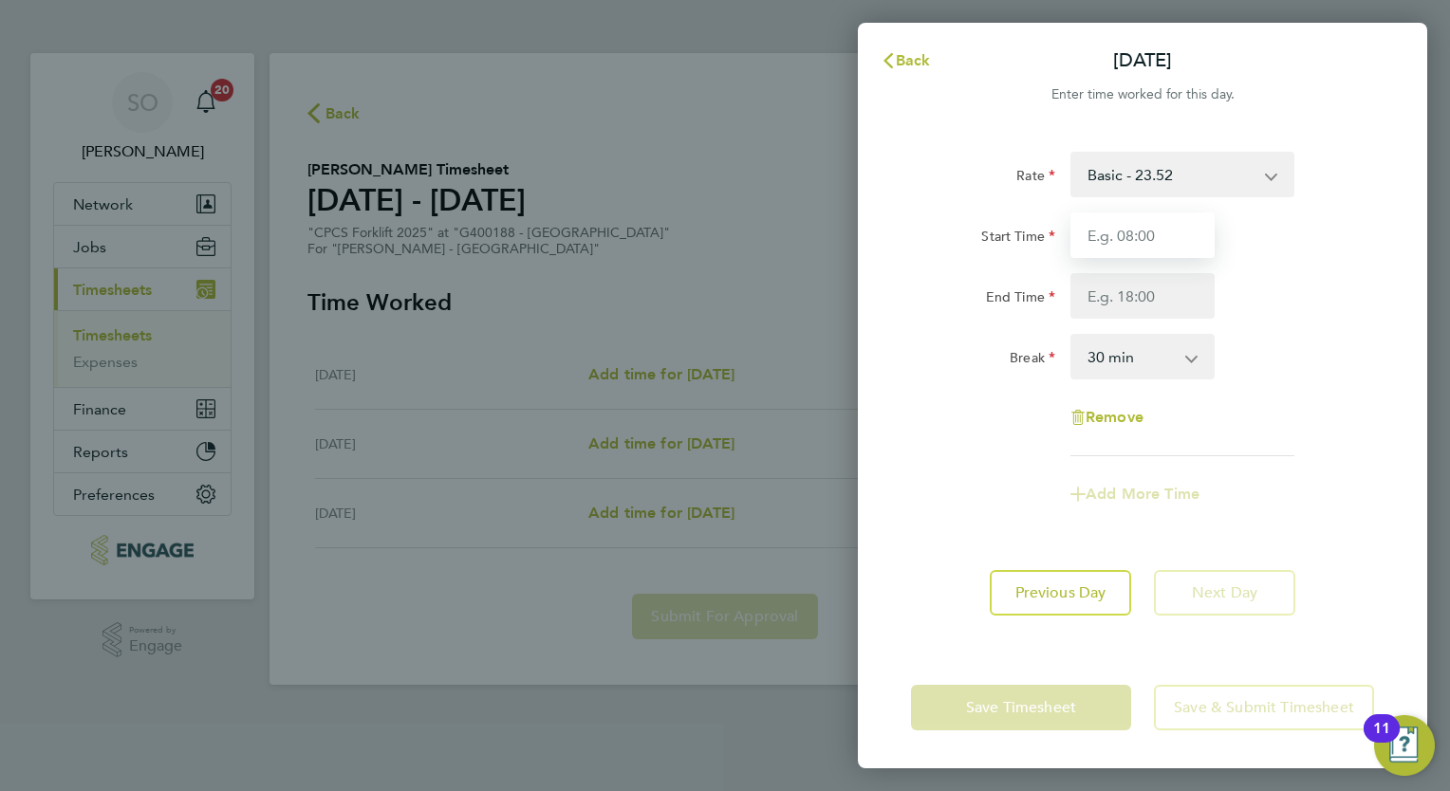
click at [1114, 238] on input "Start Time" at bounding box center [1142, 236] width 144 height 46
type input "07:30"
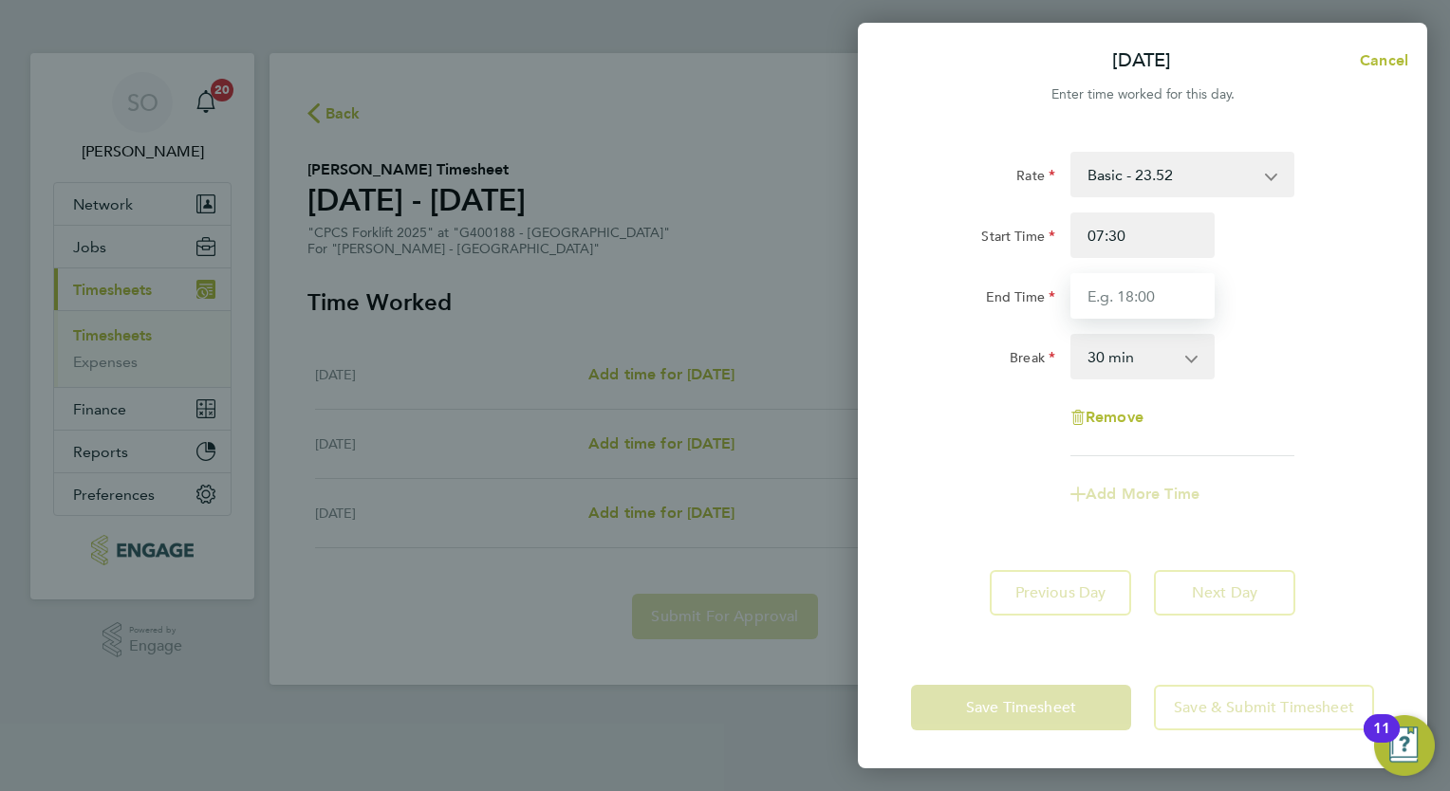
click at [1100, 301] on input "End Time" at bounding box center [1142, 296] width 144 height 46
type input "16:30"
click at [1187, 438] on div "Remove" at bounding box center [1142, 418] width 159 height 46
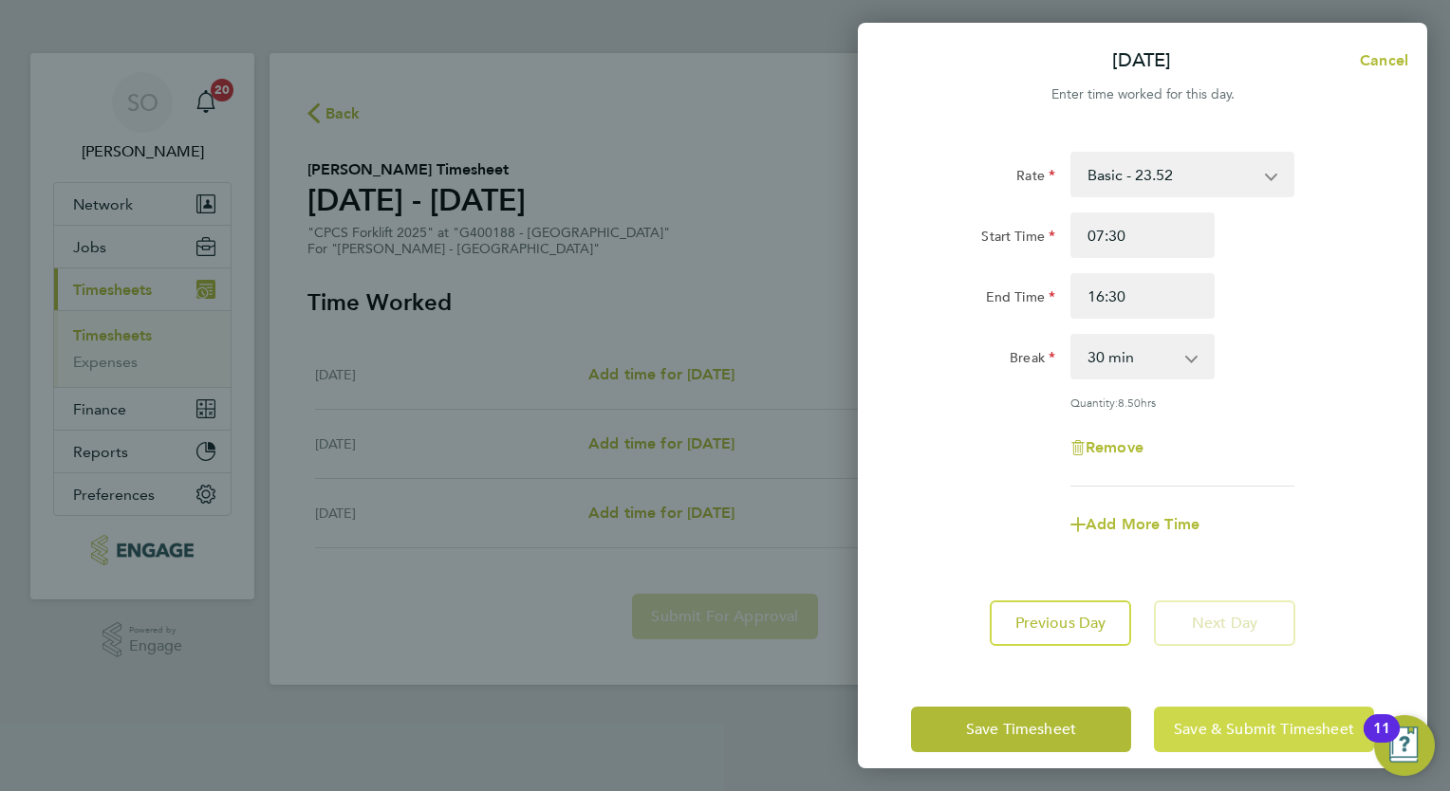
click at [1220, 715] on button "Save & Submit Timesheet" at bounding box center [1264, 730] width 220 height 46
